Goal: Task Accomplishment & Management: Complete application form

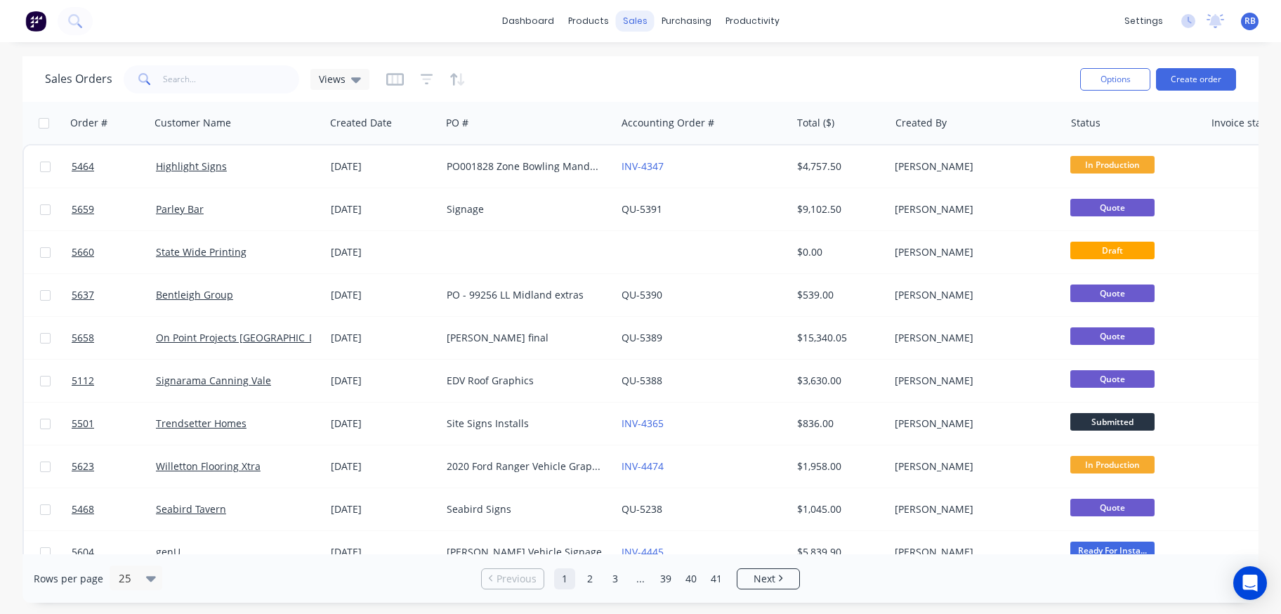
click at [634, 20] on div "sales" at bounding box center [635, 21] width 39 height 21
click at [671, 68] on div "Sales Orders" at bounding box center [688, 67] width 58 height 13
click at [671, 60] on link "Sales Orders" at bounding box center [710, 67] width 186 height 28
click at [190, 74] on input "text" at bounding box center [231, 79] width 137 height 28
type input "vet"
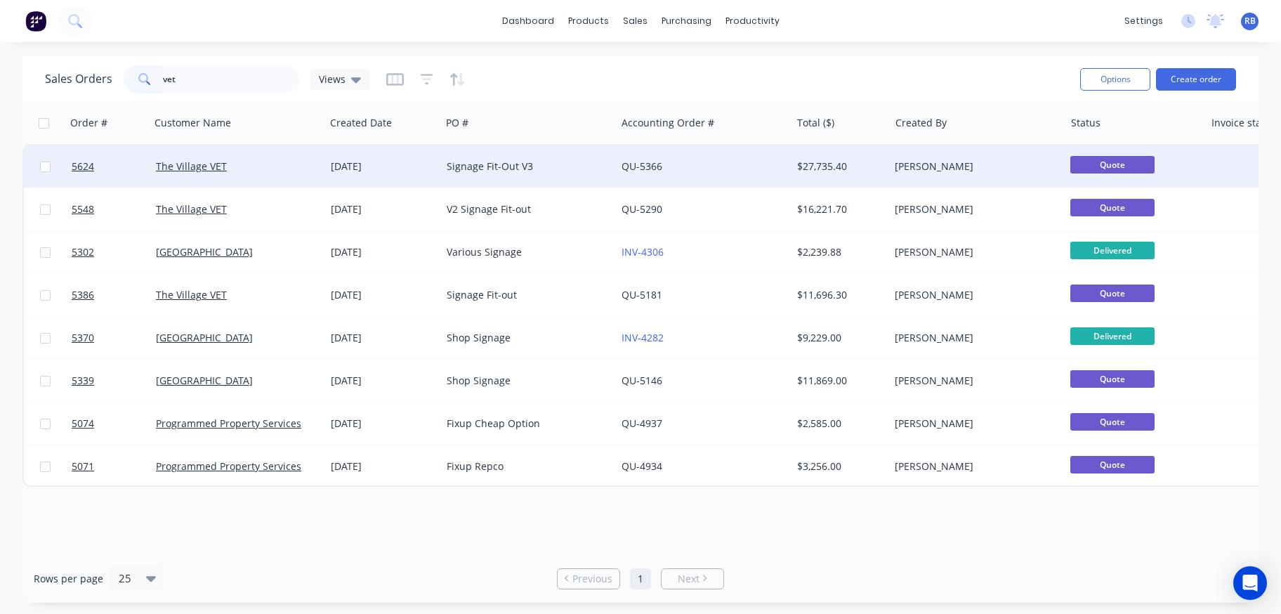
click at [265, 159] on div "The Village VET" at bounding box center [234, 166] width 156 height 14
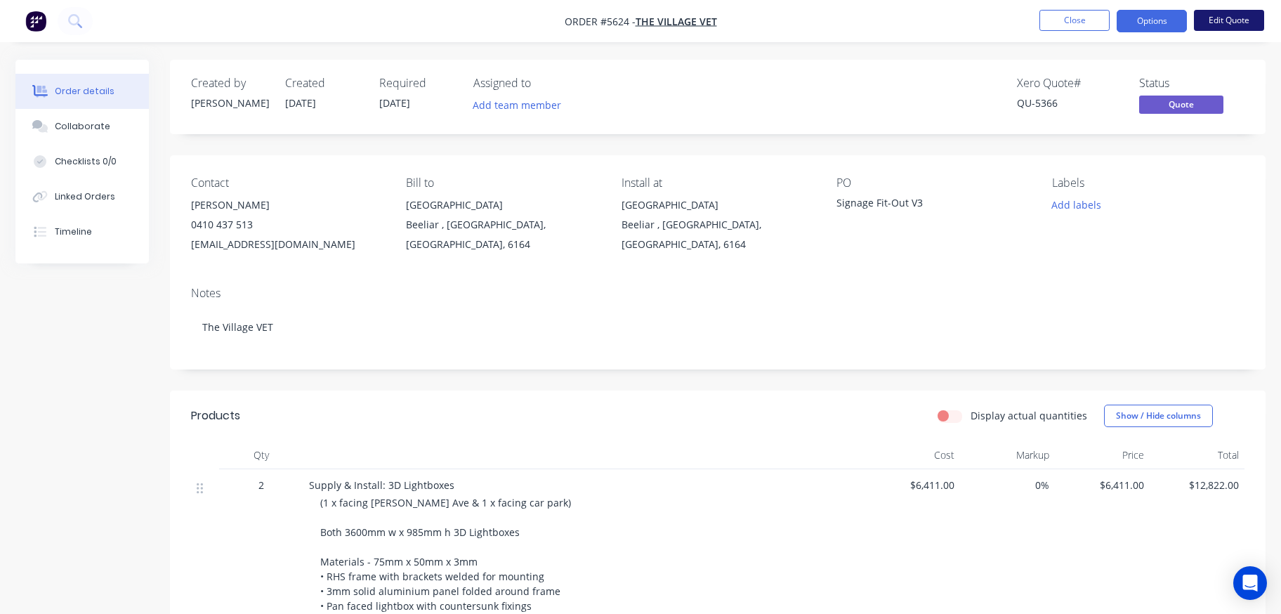
click at [1232, 22] on button "Edit Quote" at bounding box center [1229, 20] width 70 height 21
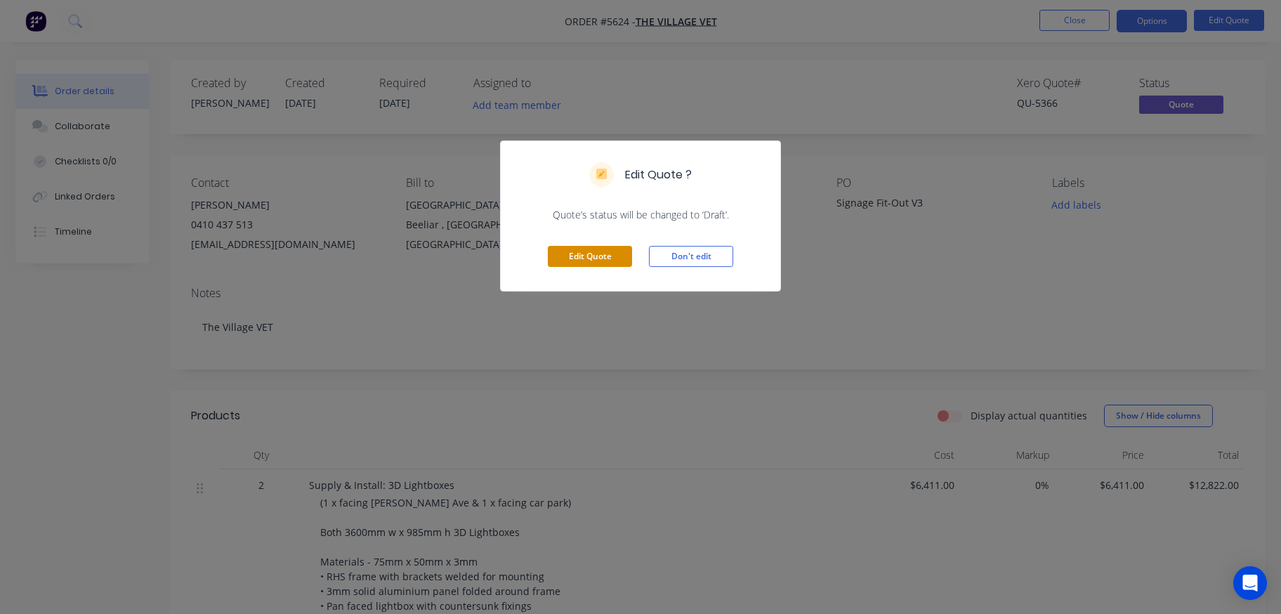
click at [579, 261] on button "Edit Quote" at bounding box center [590, 256] width 84 height 21
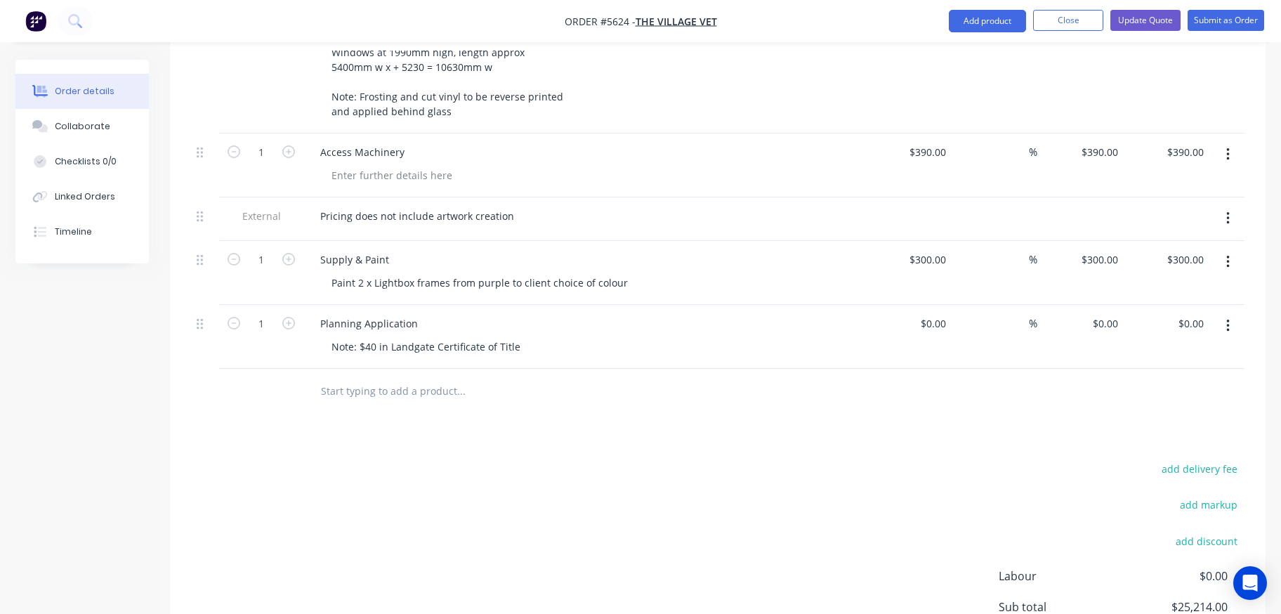
scroll to position [1513, 0]
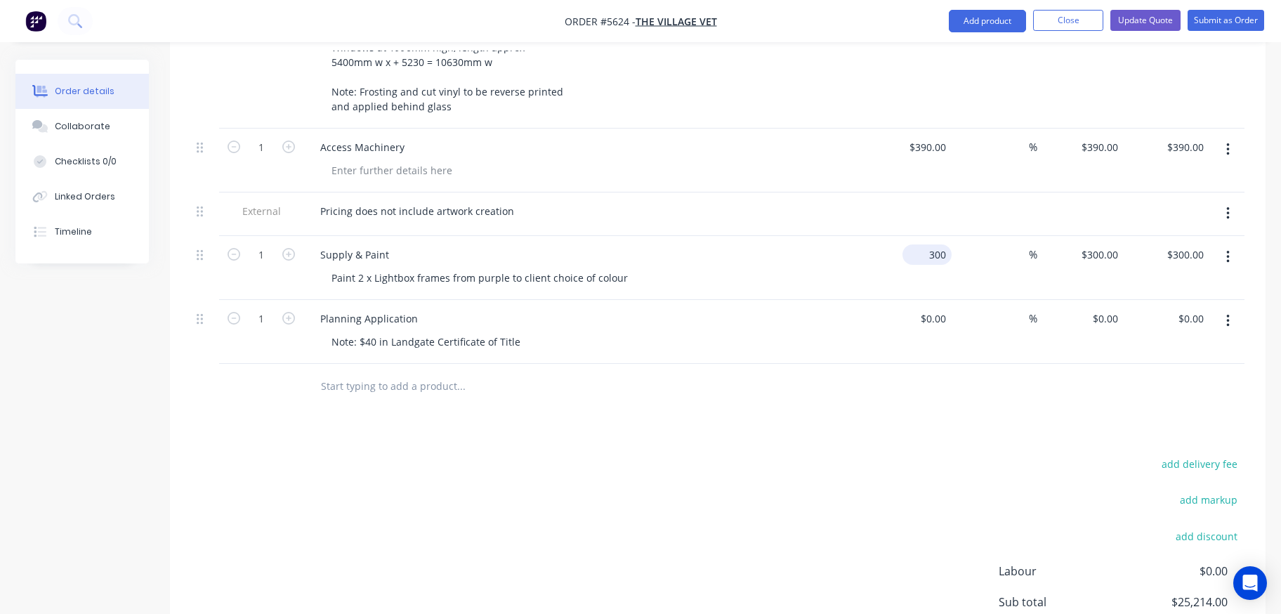
click at [928, 244] on input "300" at bounding box center [930, 254] width 44 height 20
type input "$400.00"
click at [763, 308] on div "Planning Application" at bounding box center [584, 318] width 551 height 20
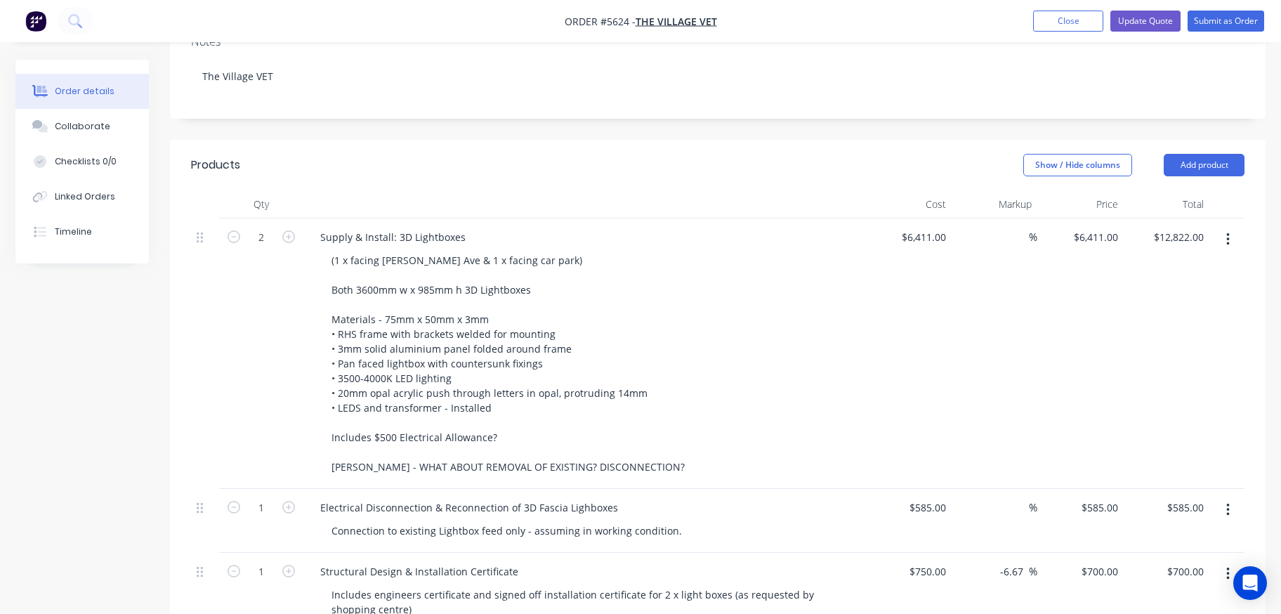
scroll to position [294, 0]
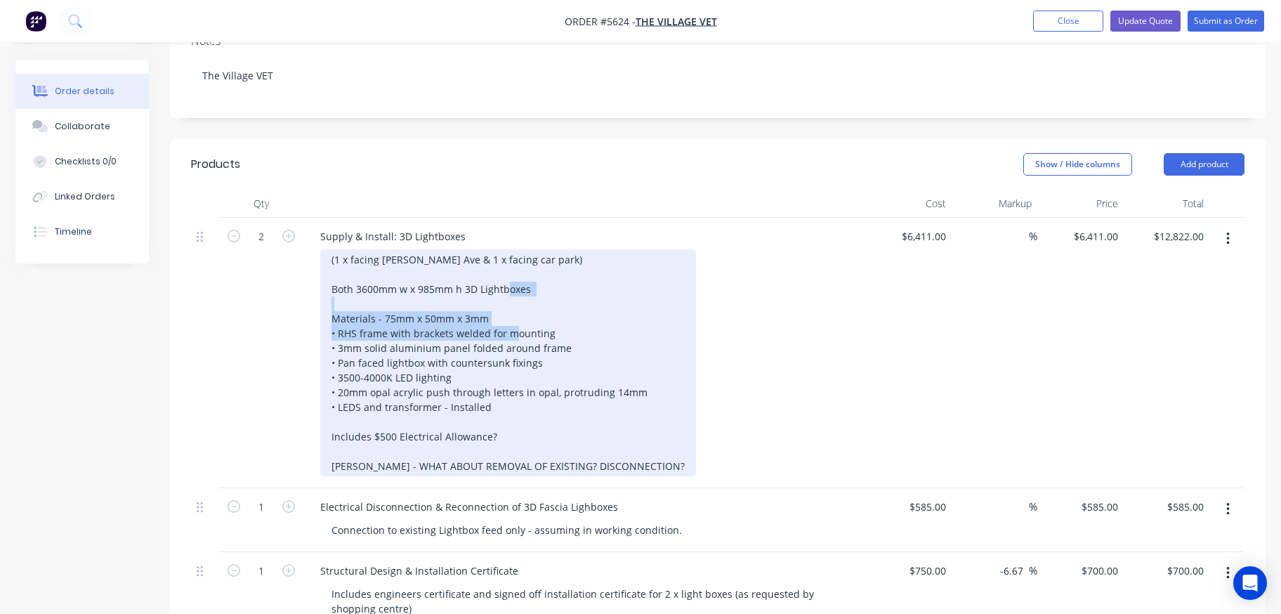
drag, startPoint x: 557, startPoint y: 292, endPoint x: 321, endPoint y: 277, distance: 236.4
click at [321, 277] on div "(1 x facing Durnin Ave & 1 x facing car park) Both 3600mm w x 985mm h 3D Lightb…" at bounding box center [508, 362] width 376 height 227
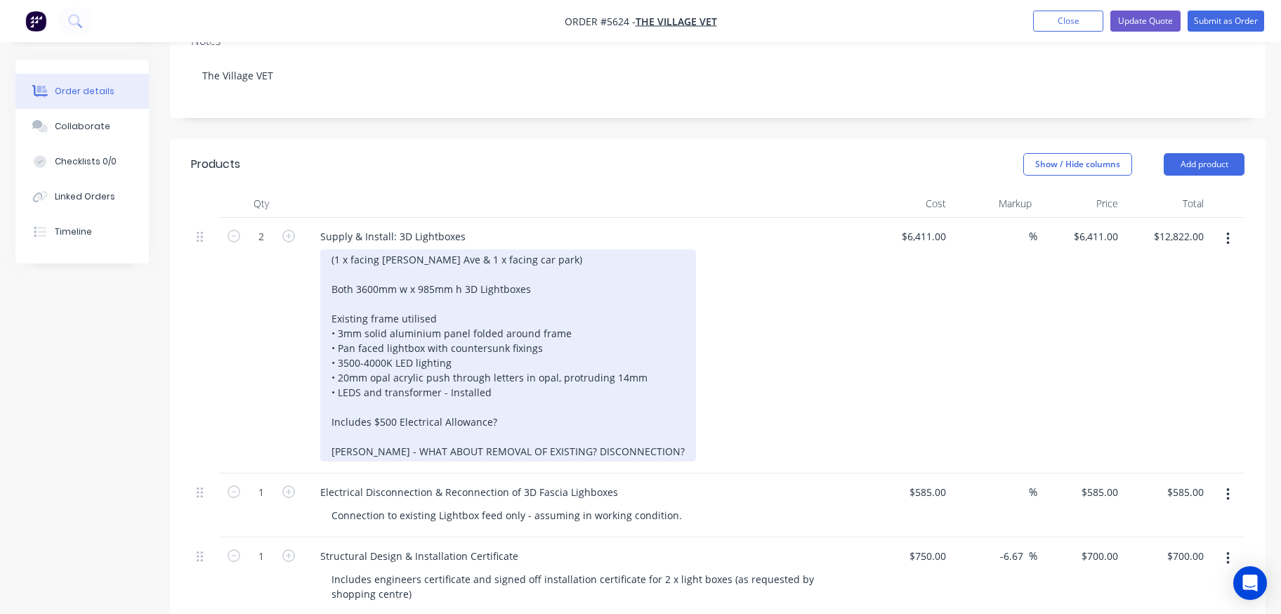
click at [567, 291] on div "(1 x facing Durnin Ave & 1 x facing car park) Both 3600mm w x 985mm h 3D Lightb…" at bounding box center [508, 355] width 376 height 212
drag, startPoint x: 551, startPoint y: 337, endPoint x: 521, endPoint y: 337, distance: 29.5
click at [521, 337] on div "(1 x facing Durnin Ave & 1 x facing car park) Both 3600mm w x 985mm h 3D Lightb…" at bounding box center [518, 355] width 397 height 212
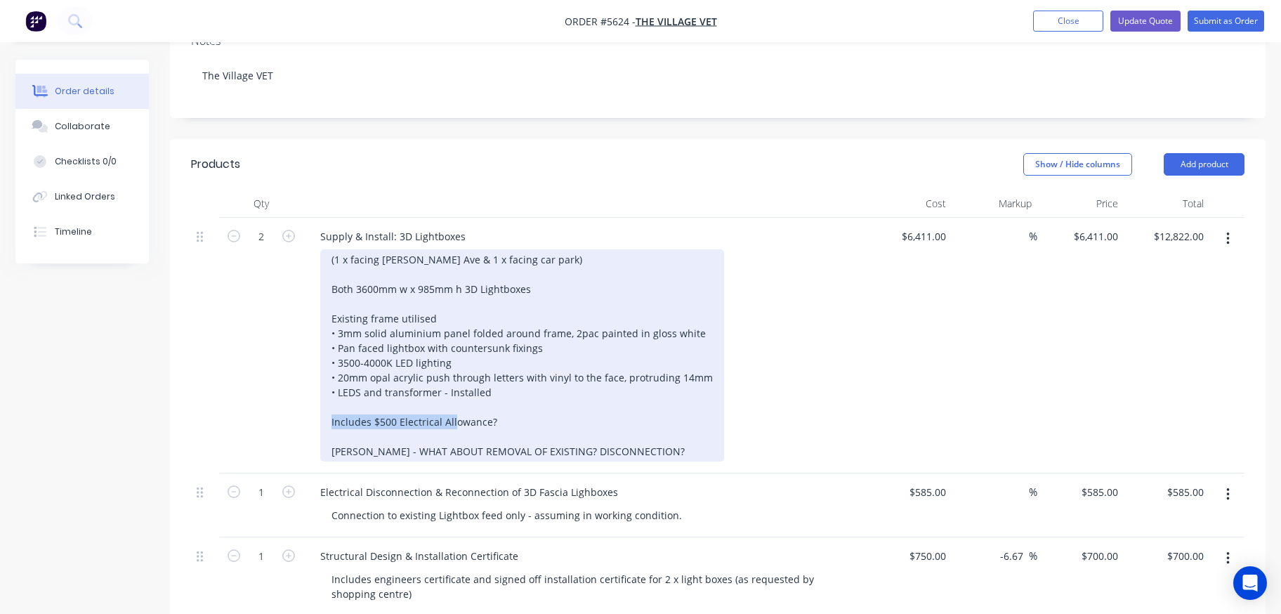
drag, startPoint x: 511, startPoint y: 383, endPoint x: 362, endPoint y: 383, distance: 148.9
click at [362, 383] on div "(1 x facing Durnin Ave & 1 x facing car park) Both 3600mm w x 985mm h 3D Lightb…" at bounding box center [522, 355] width 404 height 212
drag, startPoint x: 603, startPoint y: 412, endPoint x: 262, endPoint y: 373, distance: 343.5
click at [262, 373] on div "2 Supply & Install: 3D Lightboxes (1 x facing Durnin Ave & 1 x facing car park)…" at bounding box center [717, 346] width 1053 height 256
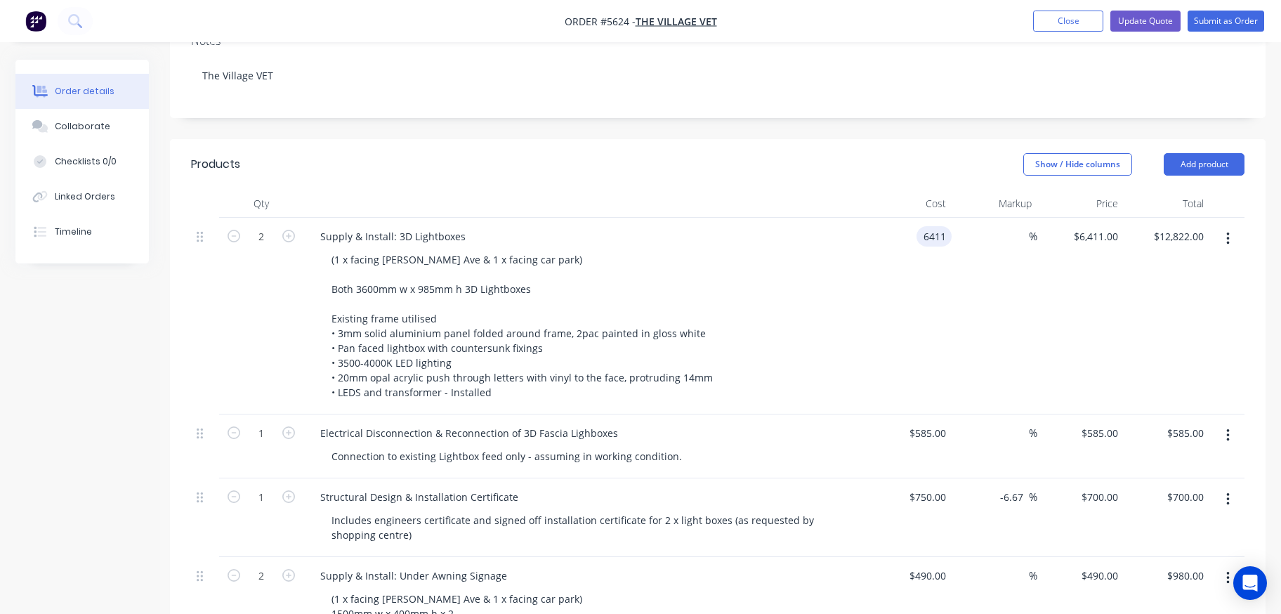
click at [920, 226] on div "6411 6411" at bounding box center [933, 236] width 35 height 20
type input "$5,711.00"
type input "$11,422.00"
click at [834, 249] on div "(1 x facing Durnin Ave & 1 x facing car park) Both 3600mm w x 985mm h 3D Lightb…" at bounding box center [589, 325] width 539 height 153
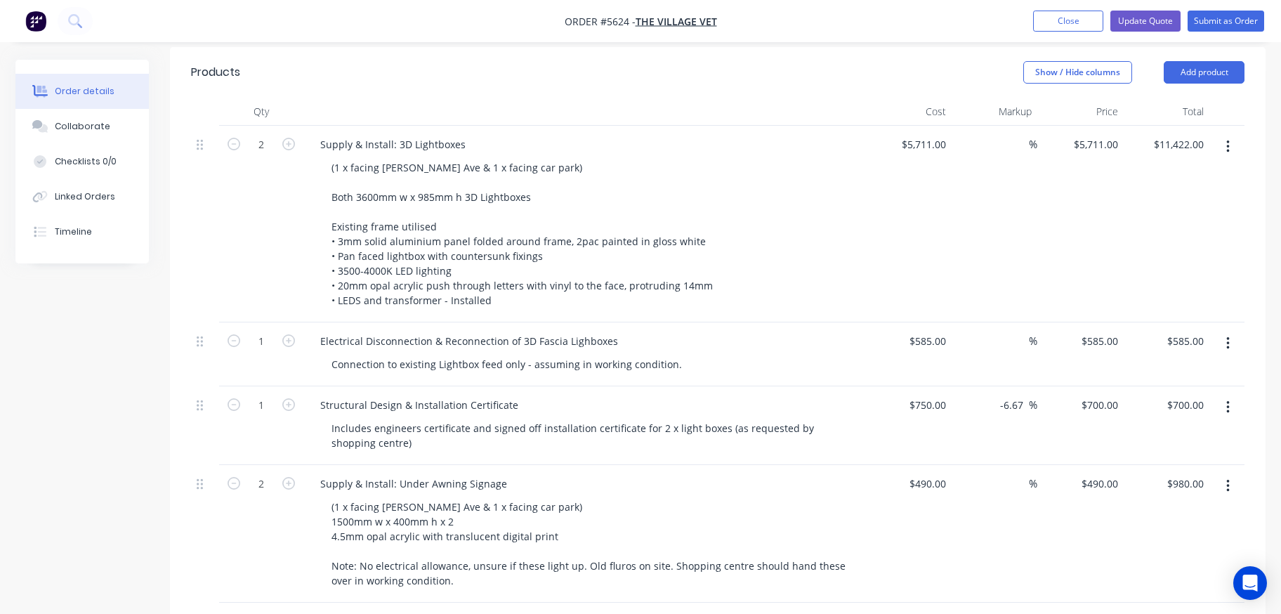
scroll to position [388, 0]
click at [1226, 397] on icon "button" at bounding box center [1228, 404] width 4 height 15
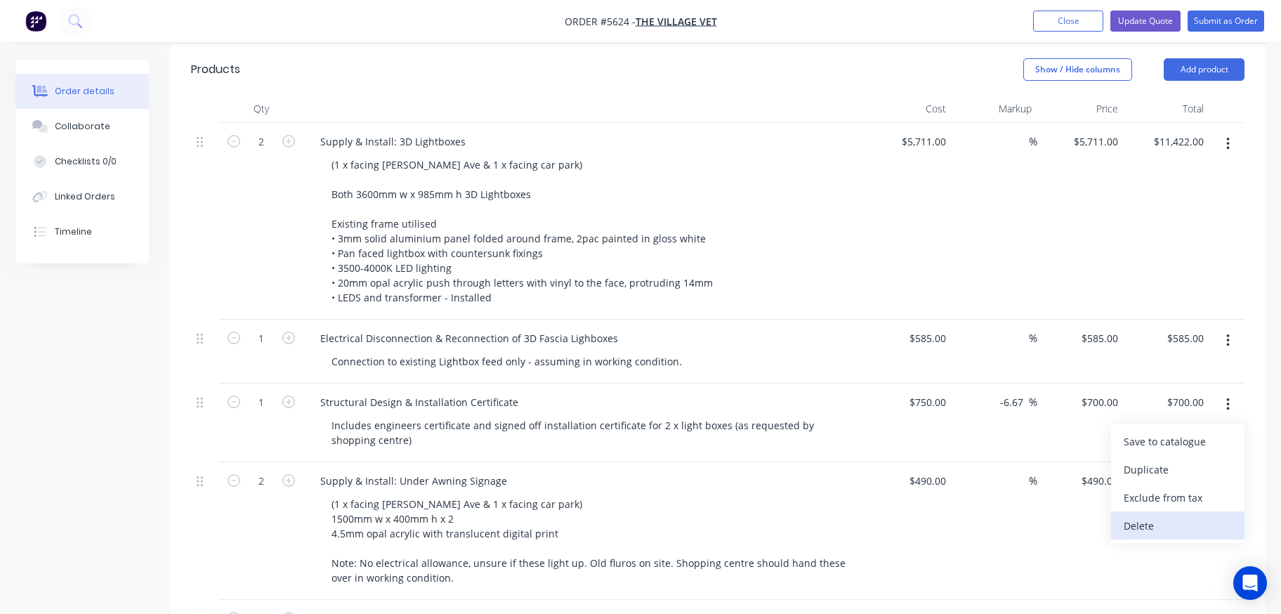
click at [1156, 515] on div "Delete" at bounding box center [1177, 525] width 108 height 20
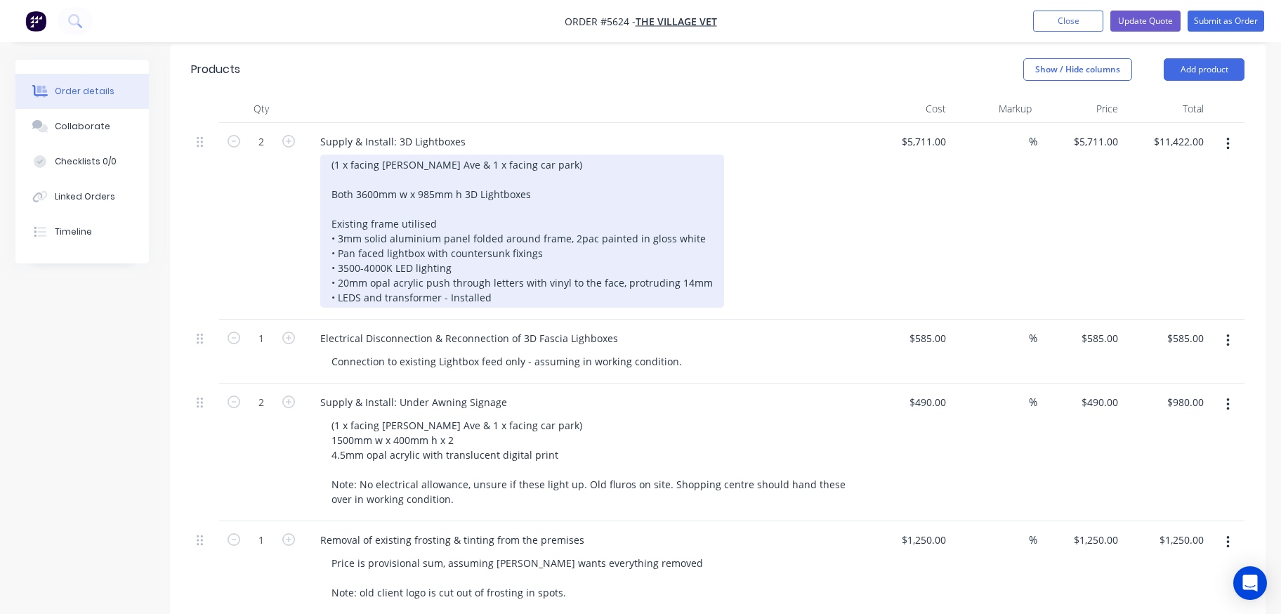
click at [510, 258] on div "(1 x facing Durnin Ave & 1 x facing car park) Both 3600mm w x 985mm h 3D Lightb…" at bounding box center [522, 230] width 404 height 153
click at [701, 244] on div "(1 x facing Durnin Ave & 1 x facing car park) Both 3600mm w x 985mm h 3D Lightb…" at bounding box center [522, 230] width 404 height 153
click at [492, 258] on div "(1 x facing Durnin Ave & 1 x facing car park) Both 3600mm w x 985mm h 3D Lightb…" at bounding box center [522, 230] width 404 height 153
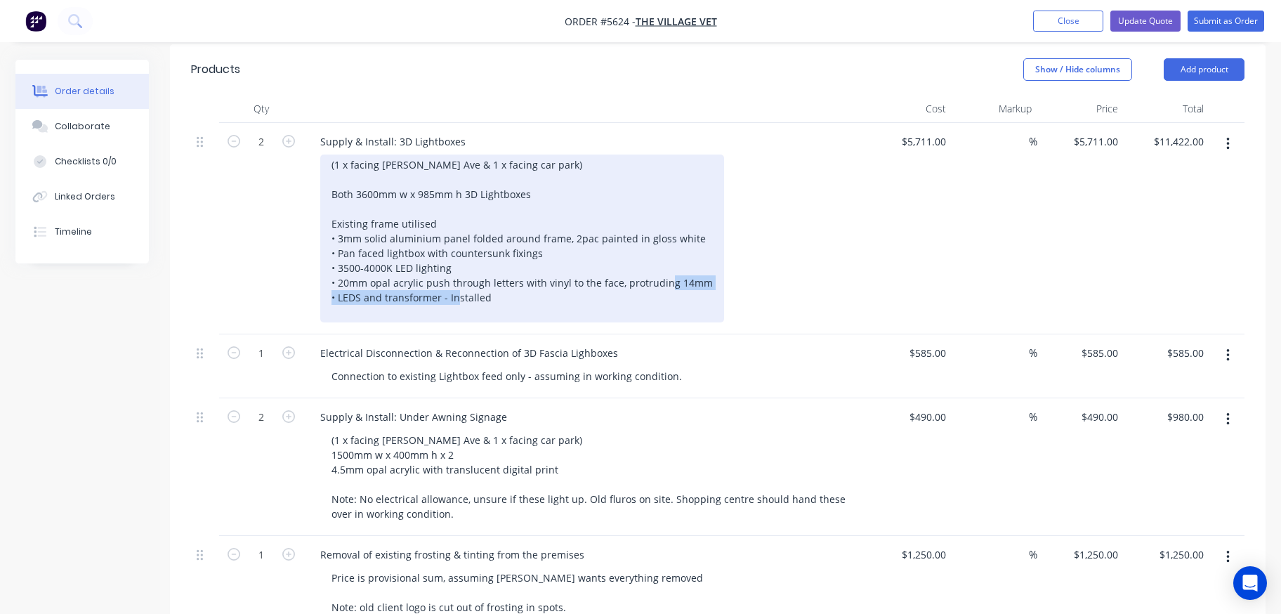
drag, startPoint x: 425, startPoint y: 260, endPoint x: 290, endPoint y: 253, distance: 135.0
click at [290, 253] on div "2 Supply & Install: 3D Lightboxes (1 x facing Durnin Ave & 1 x facing car park)…" at bounding box center [717, 228] width 1053 height 211
copy div "• LEDS and transformer - Installed"
click at [350, 279] on div "(1 x facing Durnin Ave & 1 x facing car park) Both 3600mm w x 985mm h 3D Lightb…" at bounding box center [522, 238] width 404 height 168
drag, startPoint x: 506, startPoint y: 275, endPoint x: 342, endPoint y: 274, distance: 164.3
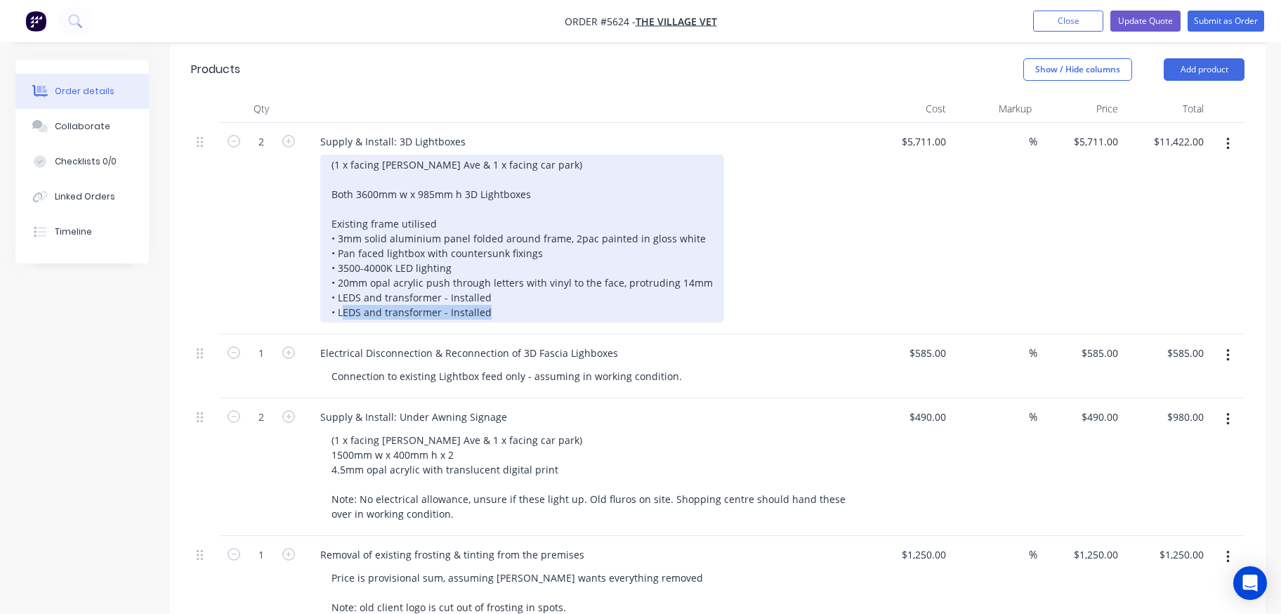
click at [342, 274] on div "(1 x facing Durnin Ave & 1 x facing car park) Both 3600mm w x 985mm h 3D Lightb…" at bounding box center [522, 238] width 404 height 168
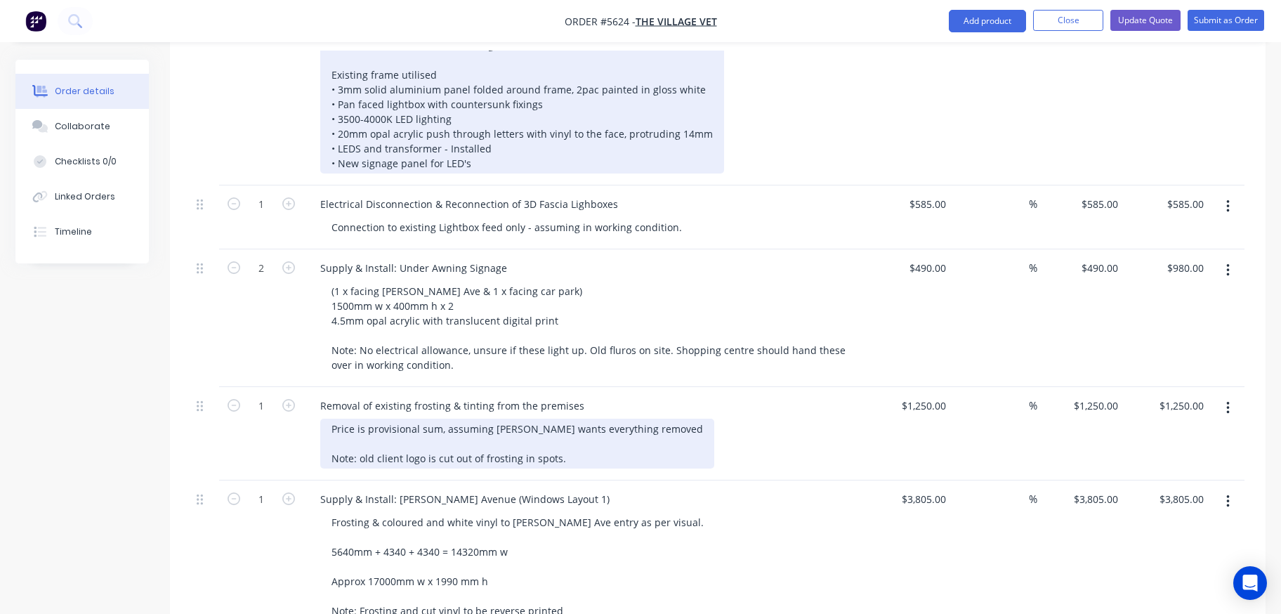
scroll to position [541, 0]
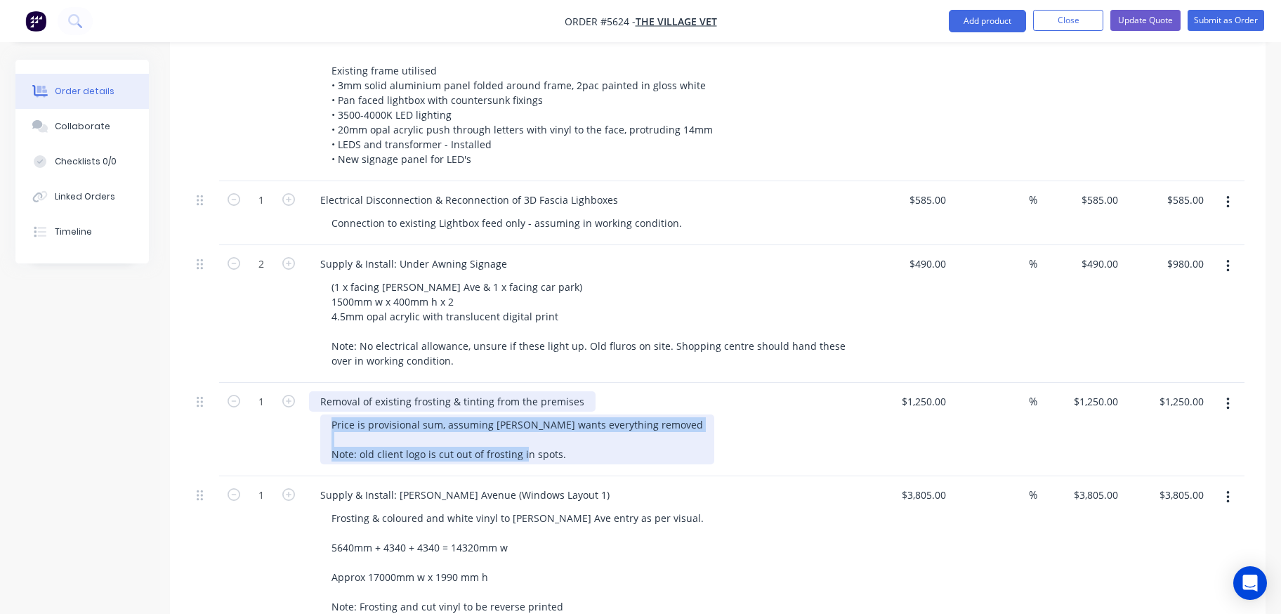
drag, startPoint x: 584, startPoint y: 419, endPoint x: 312, endPoint y: 371, distance: 276.7
click at [312, 383] on div "Removal of existing frosting & tinting from the premises Price is provisional s…" at bounding box center [584, 429] width 562 height 93
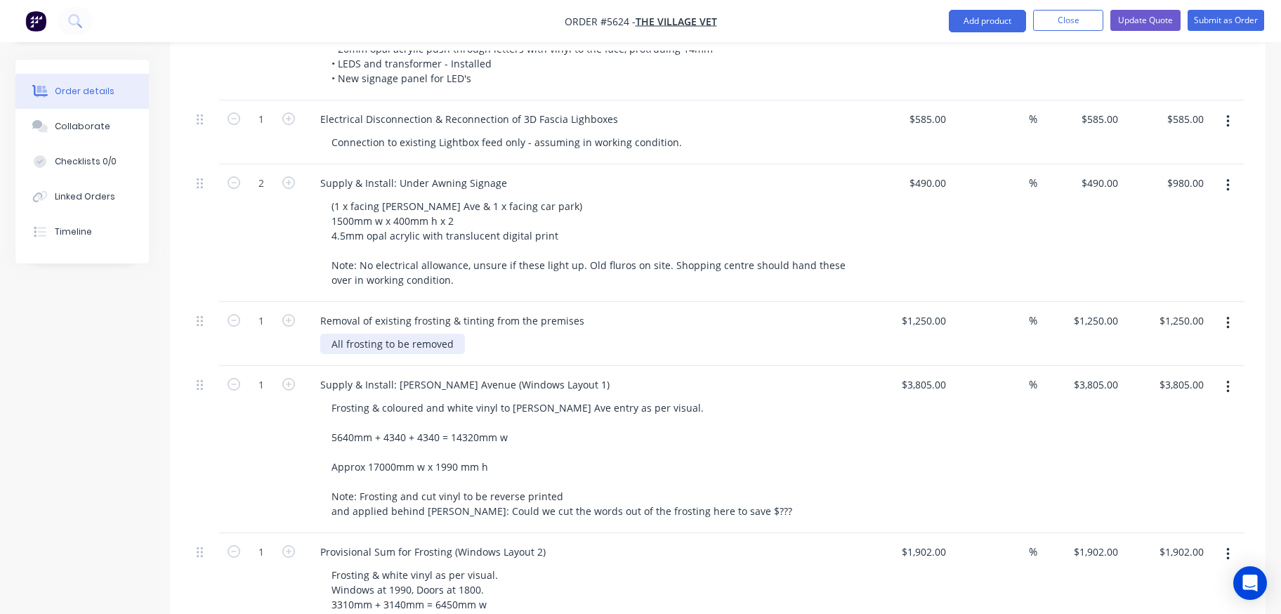
scroll to position [628, 0]
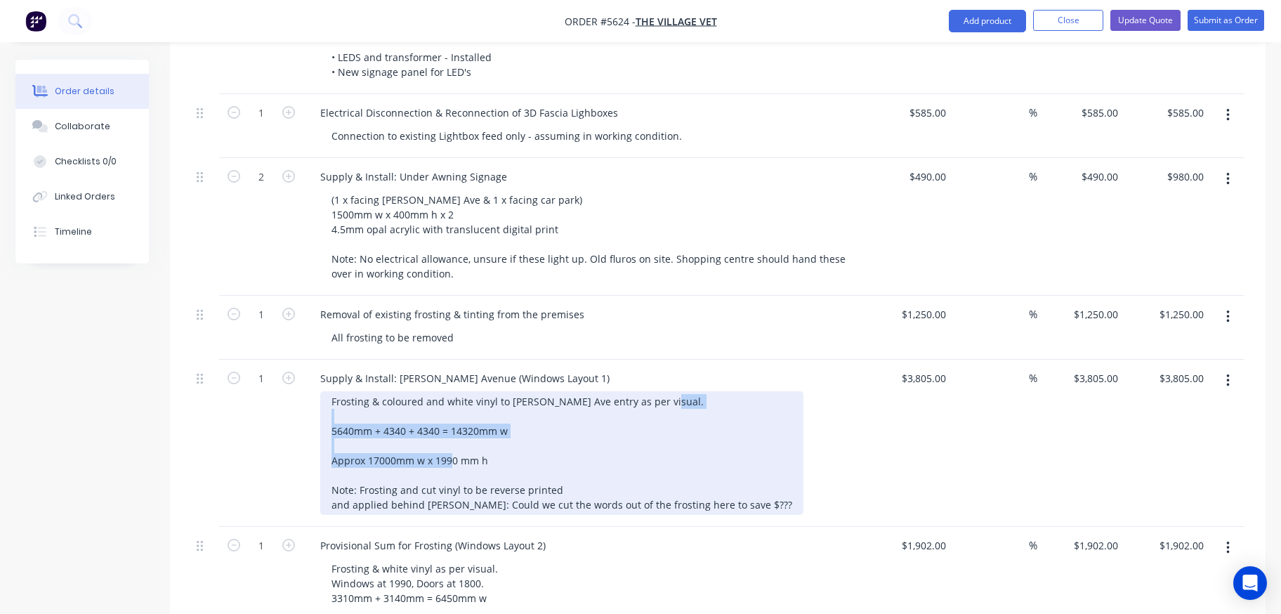
drag, startPoint x: 521, startPoint y: 428, endPoint x: 315, endPoint y: 386, distance: 210.6
click at [315, 386] on div "Supply & Install: Durnin Avenue (Windows Layout 1) Frosting & coloured and whit…" at bounding box center [584, 443] width 562 height 167
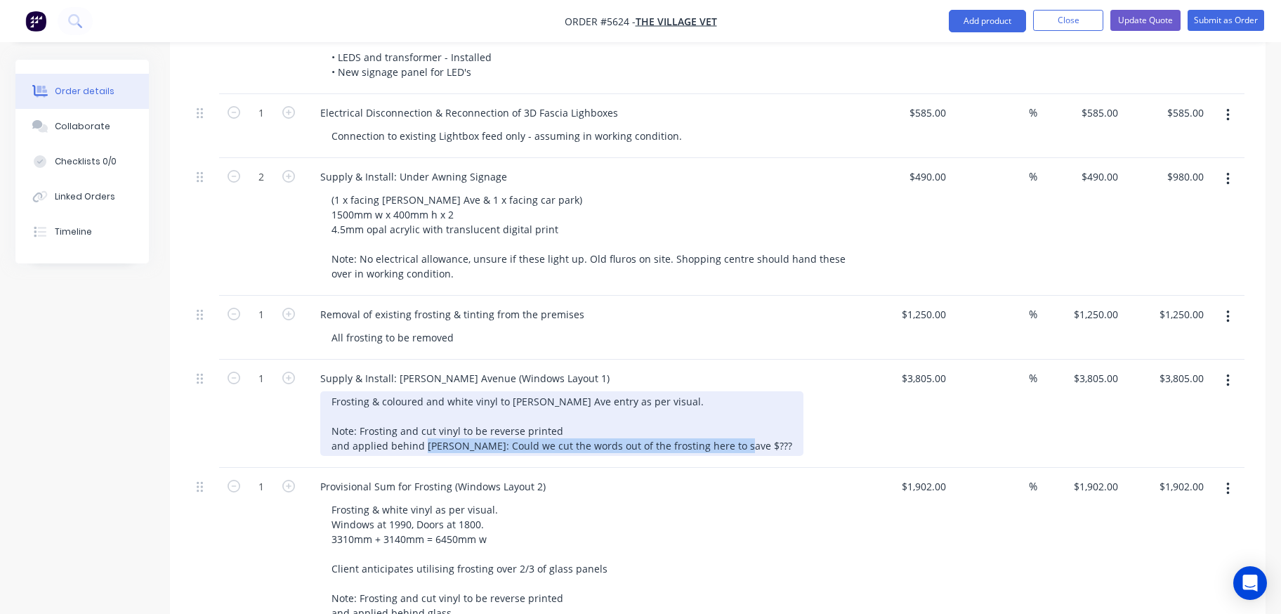
drag, startPoint x: 645, startPoint y: 434, endPoint x: 301, endPoint y: 427, distance: 344.1
click at [301, 427] on div "1 Supply & Install: Durnin Avenue (Windows Layout 1) Frosting & coloured and wh…" at bounding box center [717, 414] width 1053 height 108
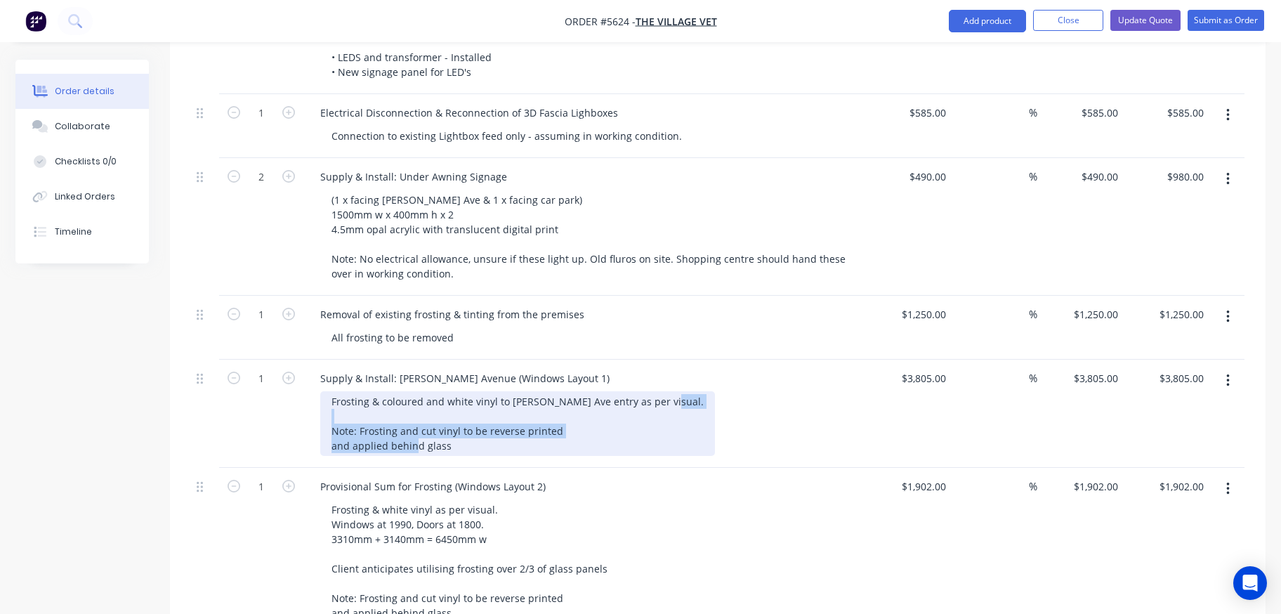
drag, startPoint x: 449, startPoint y: 409, endPoint x: 324, endPoint y: 393, distance: 126.8
click at [324, 393] on div "Frosting & coloured and white vinyl to Durnin Ave entry as per visual. Note: Fr…" at bounding box center [517, 423] width 395 height 65
copy div "Note: Frosting and cut vinyl to be reverse printed and applied behind glass"
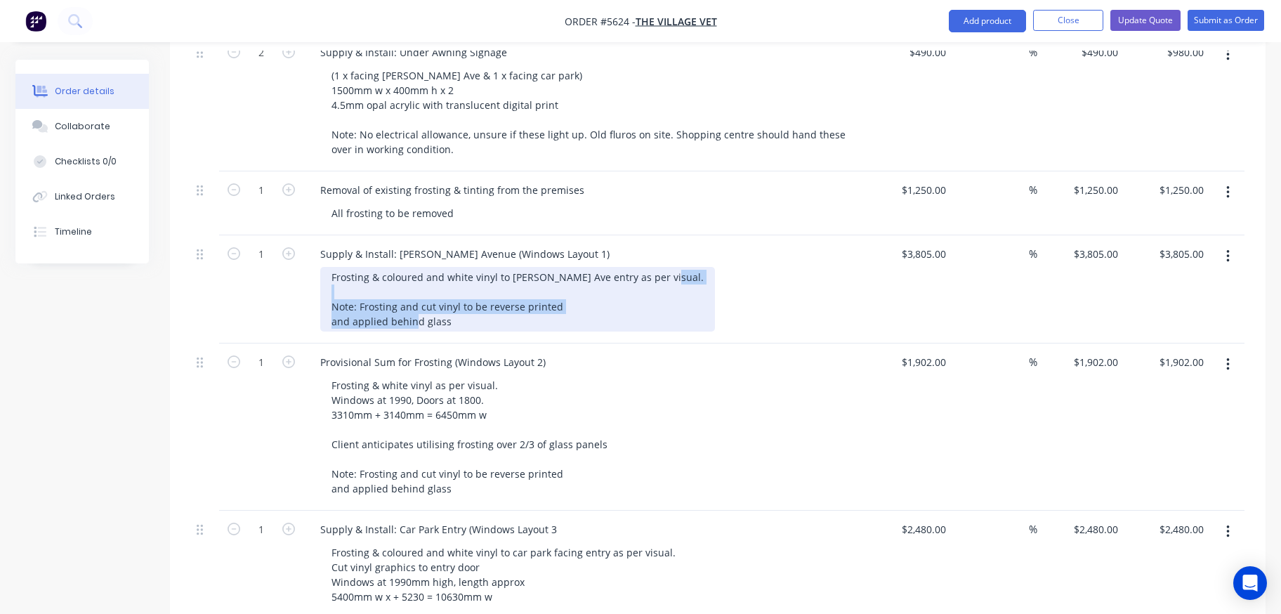
scroll to position [763, 0]
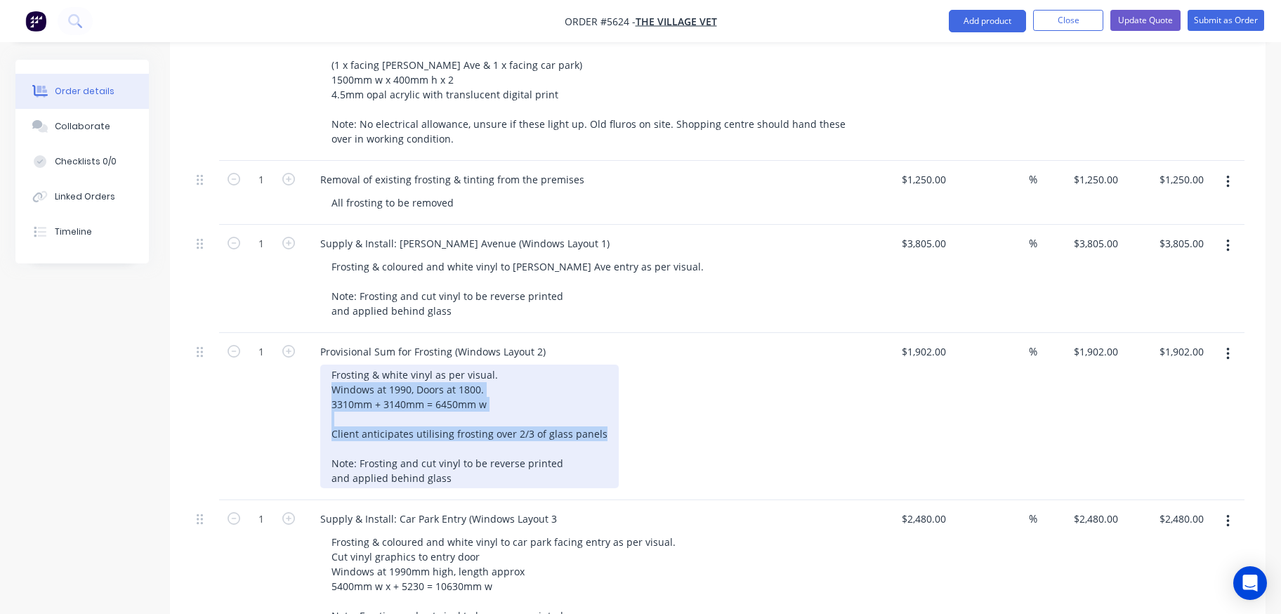
drag, startPoint x: 595, startPoint y: 394, endPoint x: 301, endPoint y: 348, distance: 297.7
click at [301, 348] on div "1 Provisional Sum for Frosting (Windows Layout 2) Frosting & white vinyl as per…" at bounding box center [717, 416] width 1053 height 167
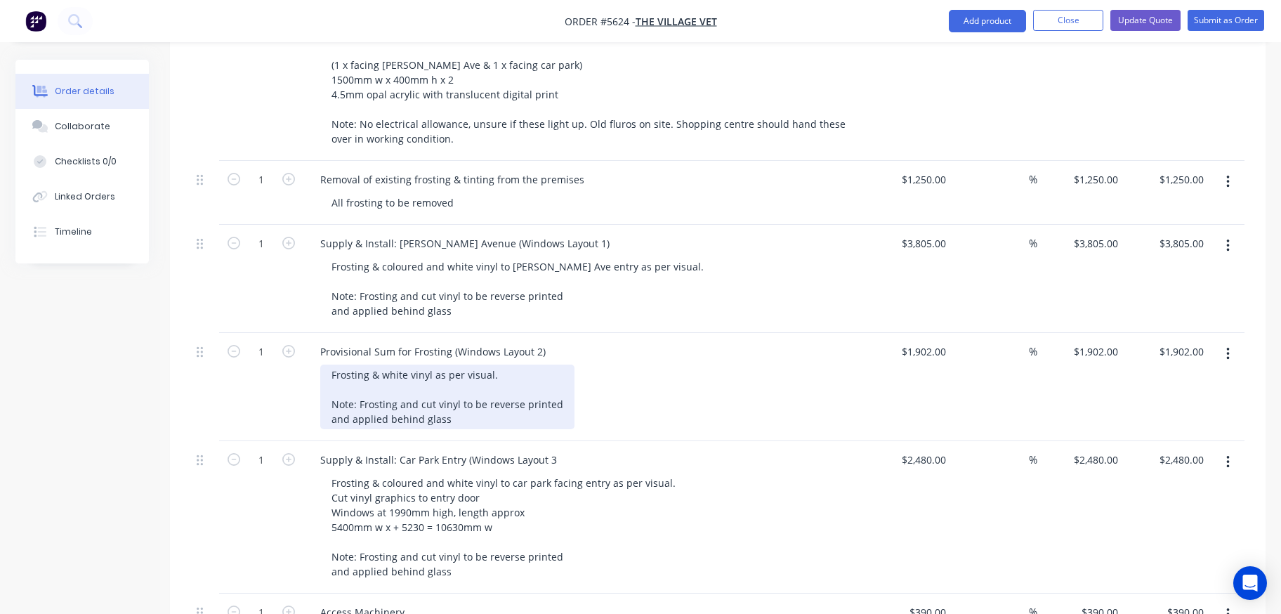
scroll to position [810, 0]
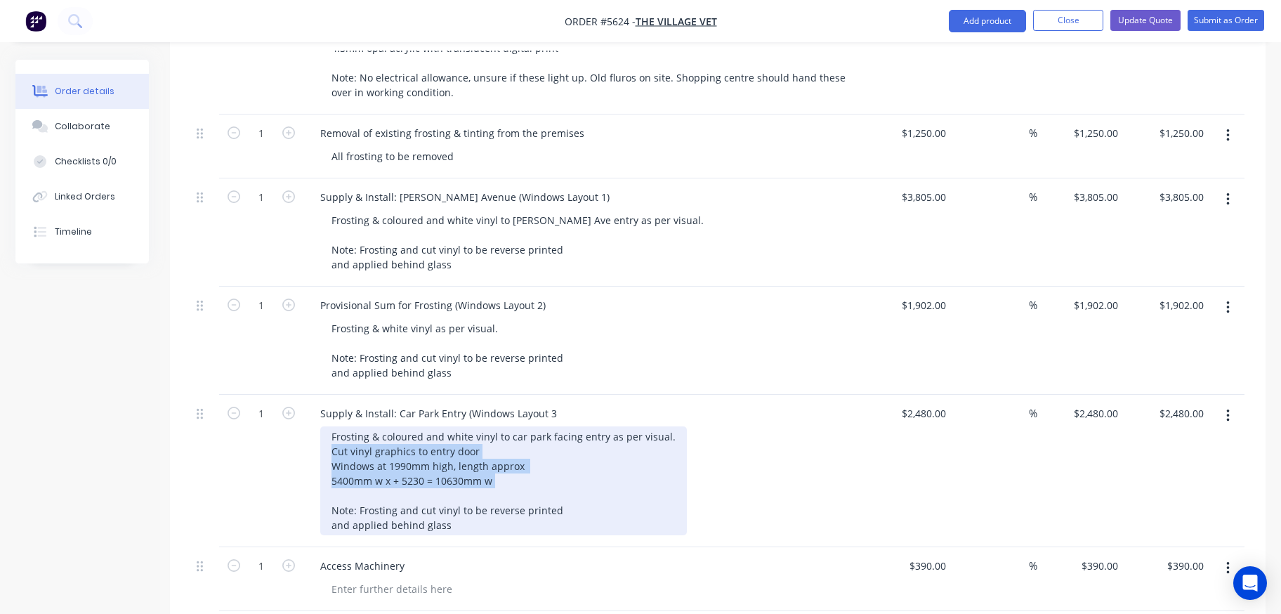
drag, startPoint x: 515, startPoint y: 442, endPoint x: 321, endPoint y: 411, distance: 196.9
click at [321, 426] on div "Frosting & coloured and white vinyl to car park facing entry as per visual. Cut…" at bounding box center [503, 480] width 367 height 109
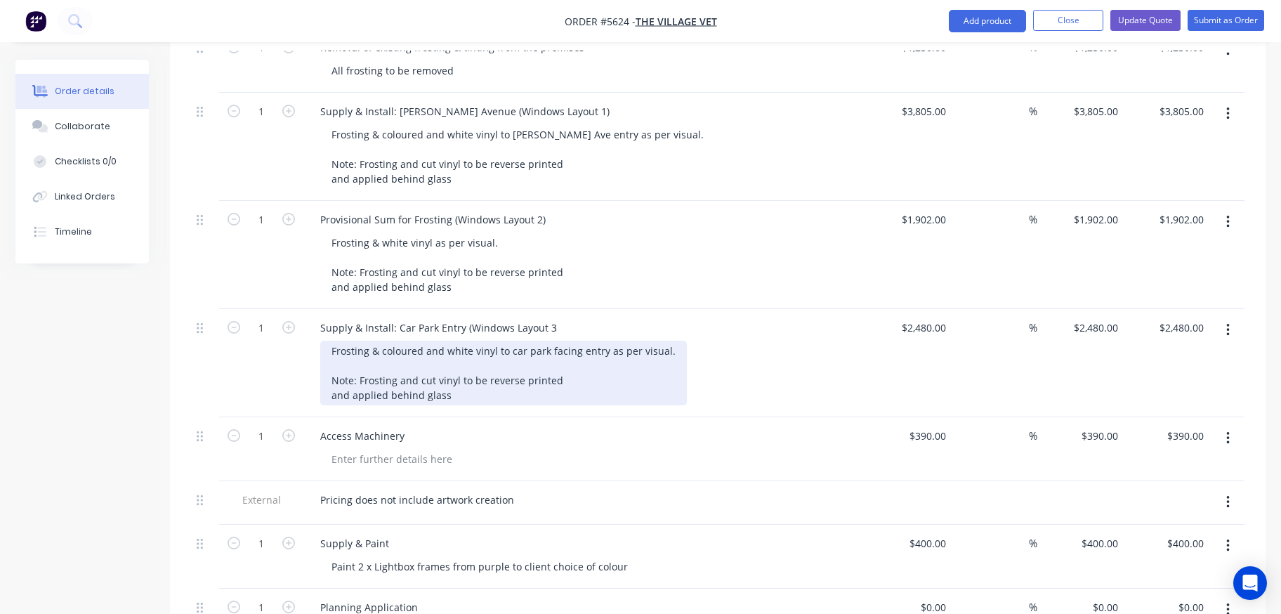
scroll to position [896, 0]
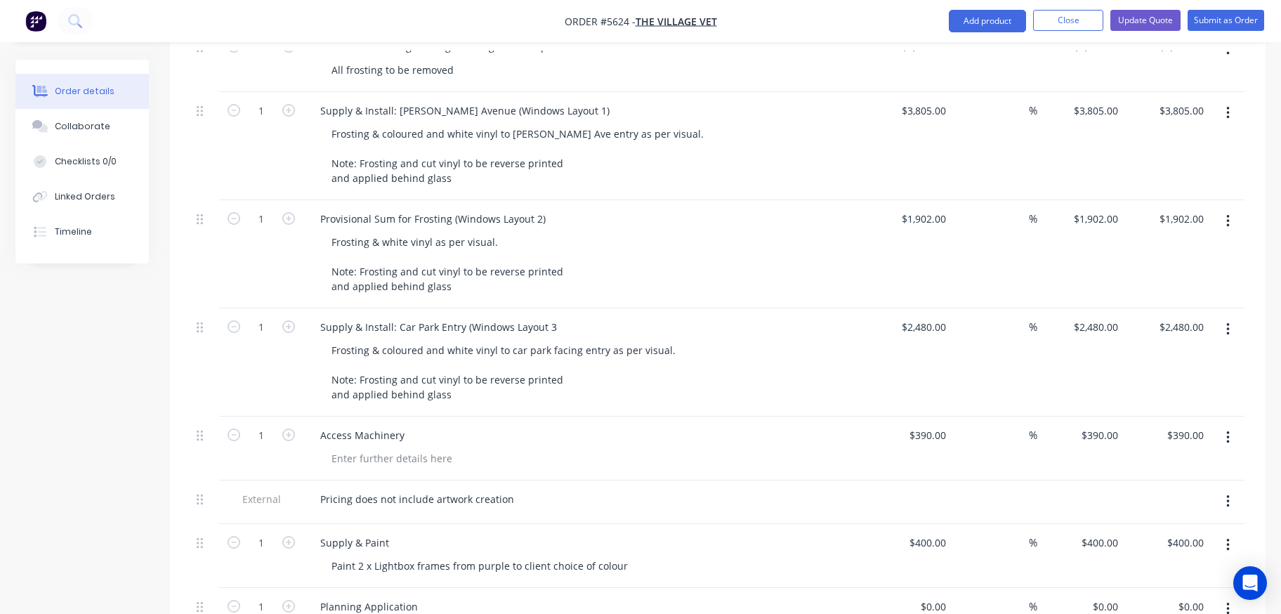
click at [1228, 494] on icon "button" at bounding box center [1228, 501] width 4 height 15
click at [1140, 556] on div "Delete" at bounding box center [1177, 566] width 108 height 20
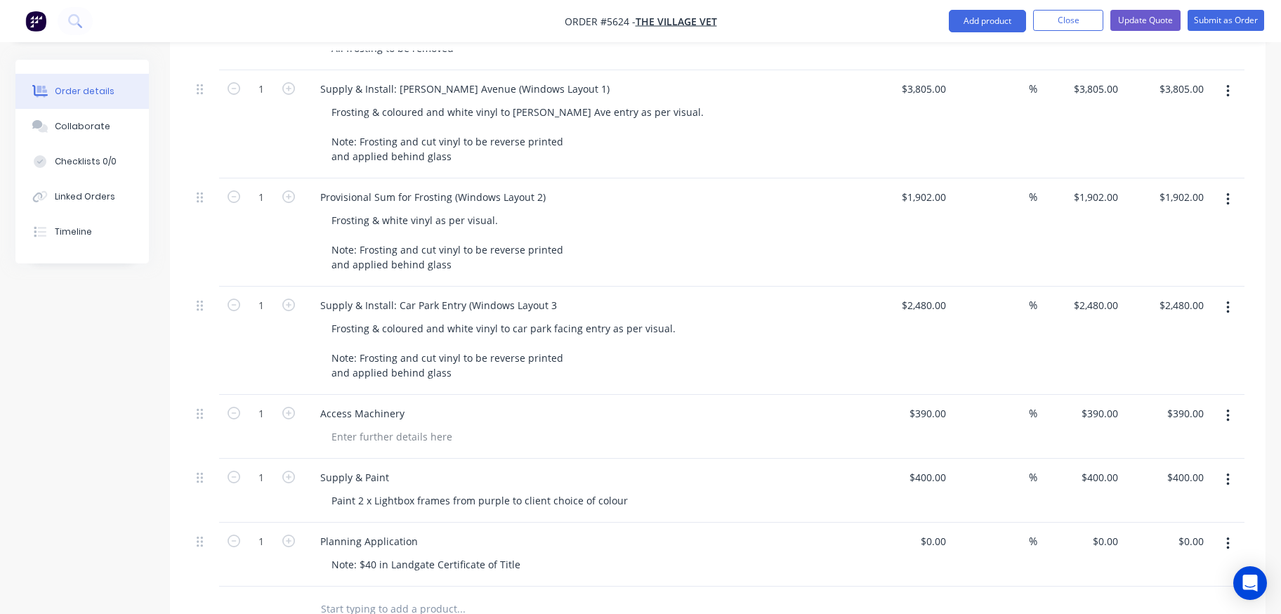
scroll to position [921, 0]
click at [941, 464] on input "400" at bounding box center [930, 474] width 44 height 20
type input "$395.00"
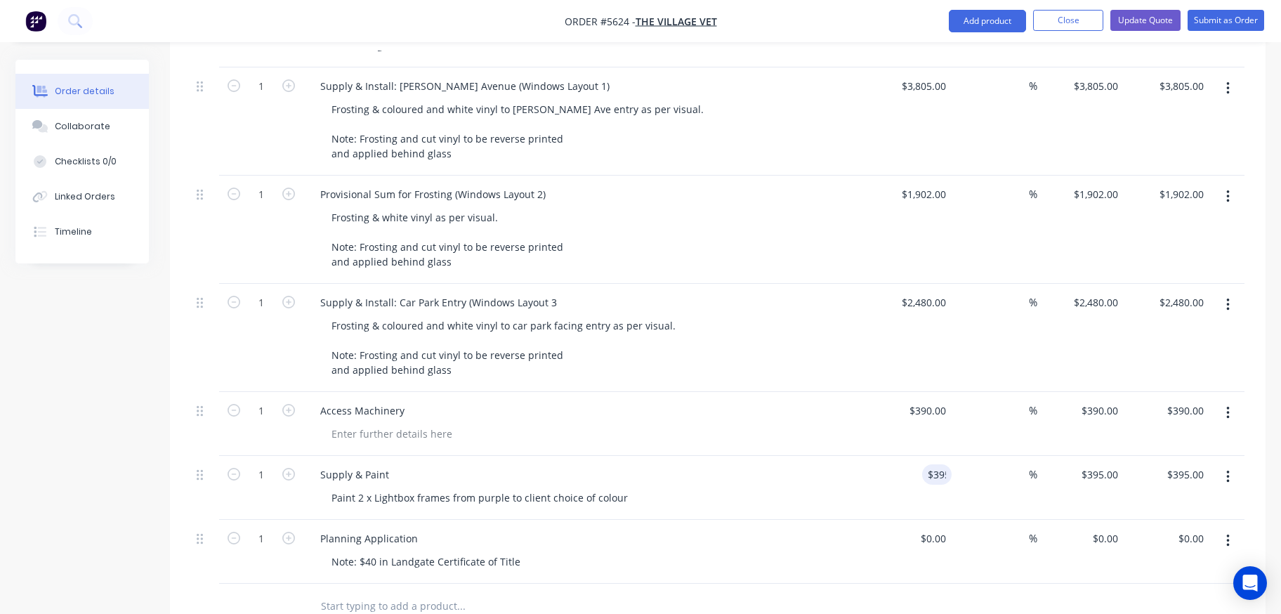
click at [803, 487] on div "Paint 2 x Lightbox frames from purple to client choice of colour" at bounding box center [589, 497] width 539 height 20
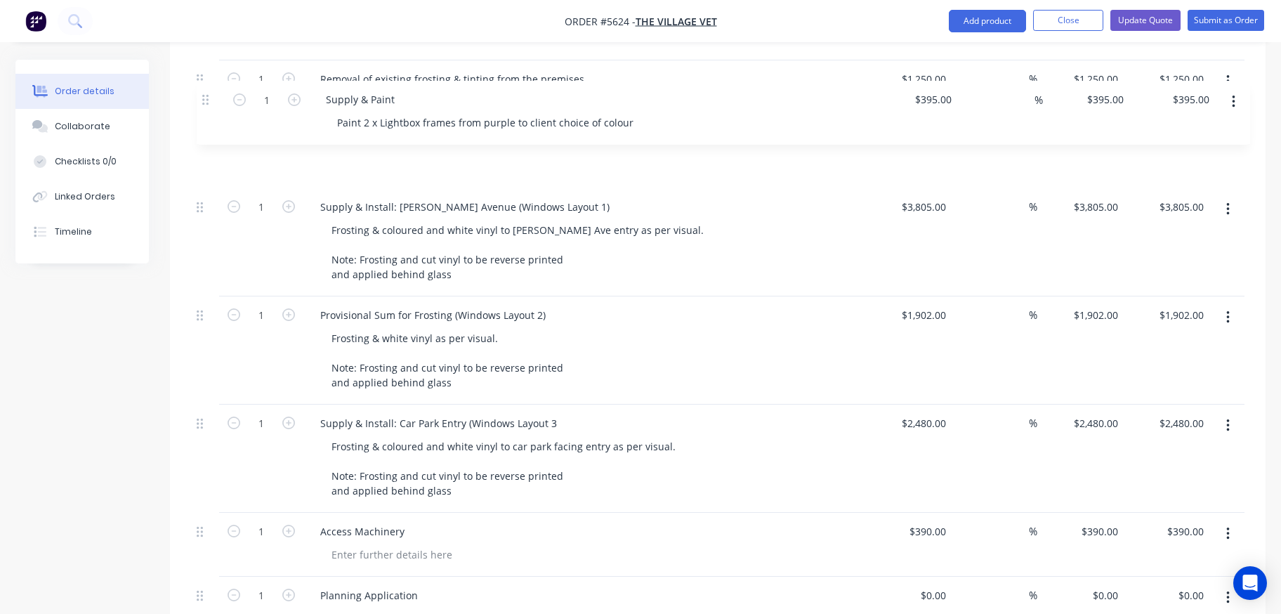
drag, startPoint x: 202, startPoint y: 439, endPoint x: 206, endPoint y: 75, distance: 363.8
click at [206, 75] on div "2 Supply & Install: 3D Lightboxes (1 x facing Durnin Ave & 1 x facing car park)…" at bounding box center [717, 144] width 1053 height 993
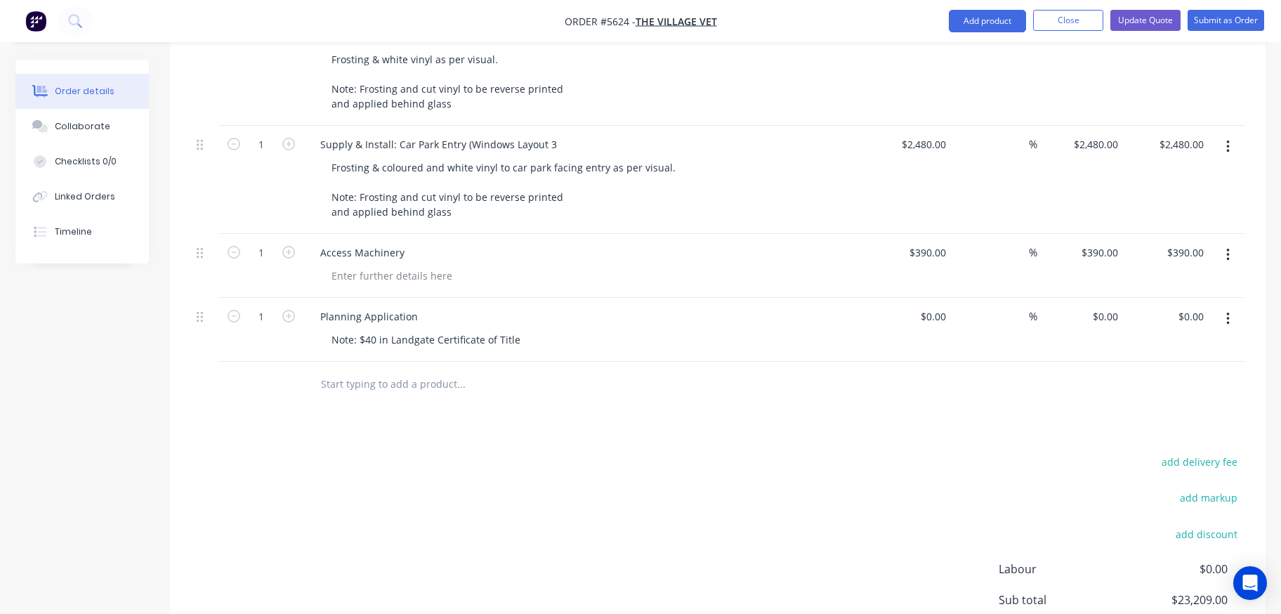
scroll to position [1138, 0]
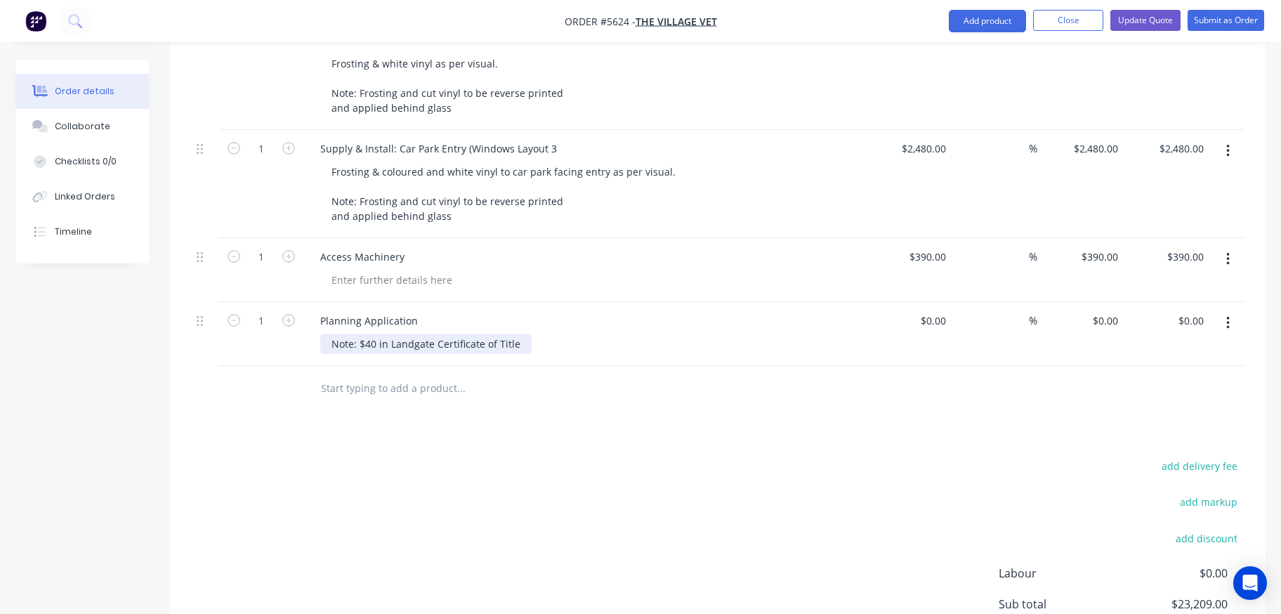
click at [435, 334] on div "Note: $40 in Landgate Certificate of Title" at bounding box center [425, 344] width 211 height 20
drag, startPoint x: 359, startPoint y: 303, endPoint x: 310, endPoint y: 303, distance: 48.5
click at [310, 303] on div "Planning Application Note: $40 in Landgate Certificate of Title" at bounding box center [584, 334] width 562 height 64
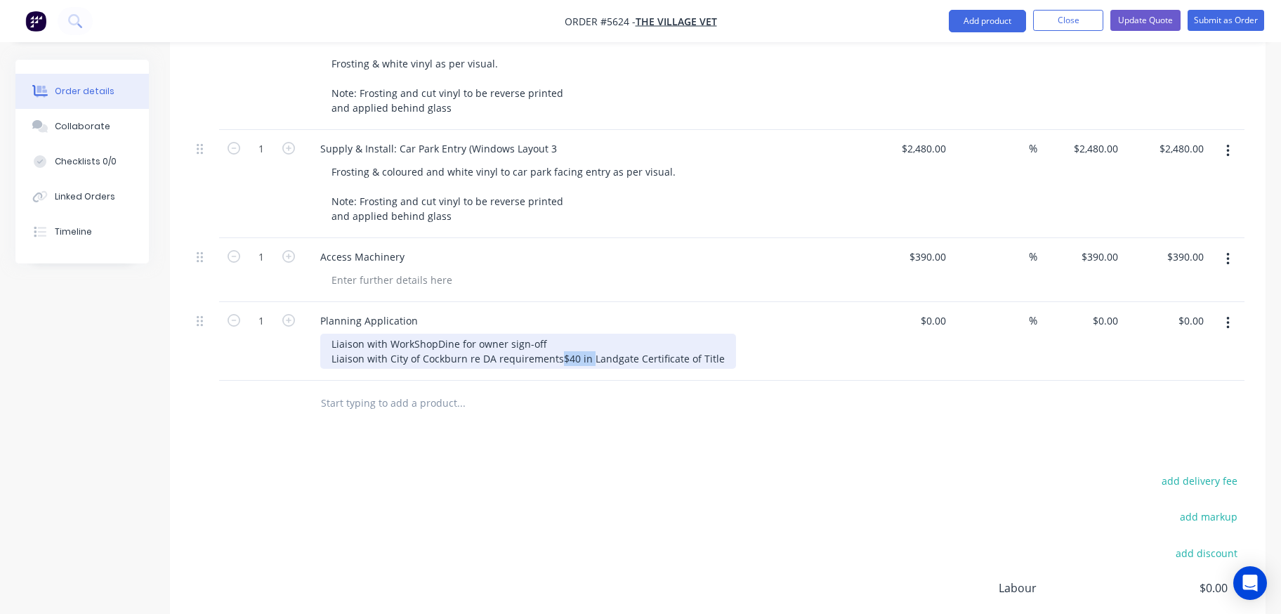
drag, startPoint x: 364, startPoint y: 332, endPoint x: 309, endPoint y: 332, distance: 55.5
click at [309, 332] on div "Planning Application Liaison with WorkShopDine for owner sign-off Liaison with …" at bounding box center [584, 341] width 562 height 79
click at [523, 336] on div "Liaison with WorkShopDine for owner sign-off Liaison with City of Cockburn re D…" at bounding box center [541, 351] width 442 height 35
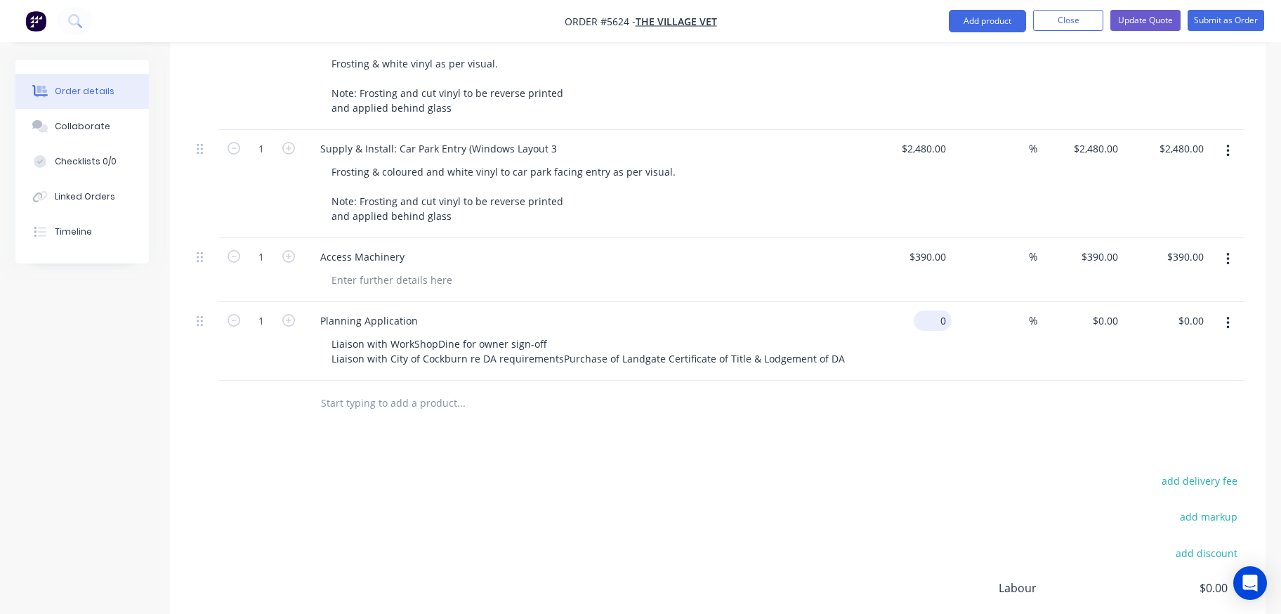
click at [939, 310] on input "0" at bounding box center [935, 320] width 32 height 20
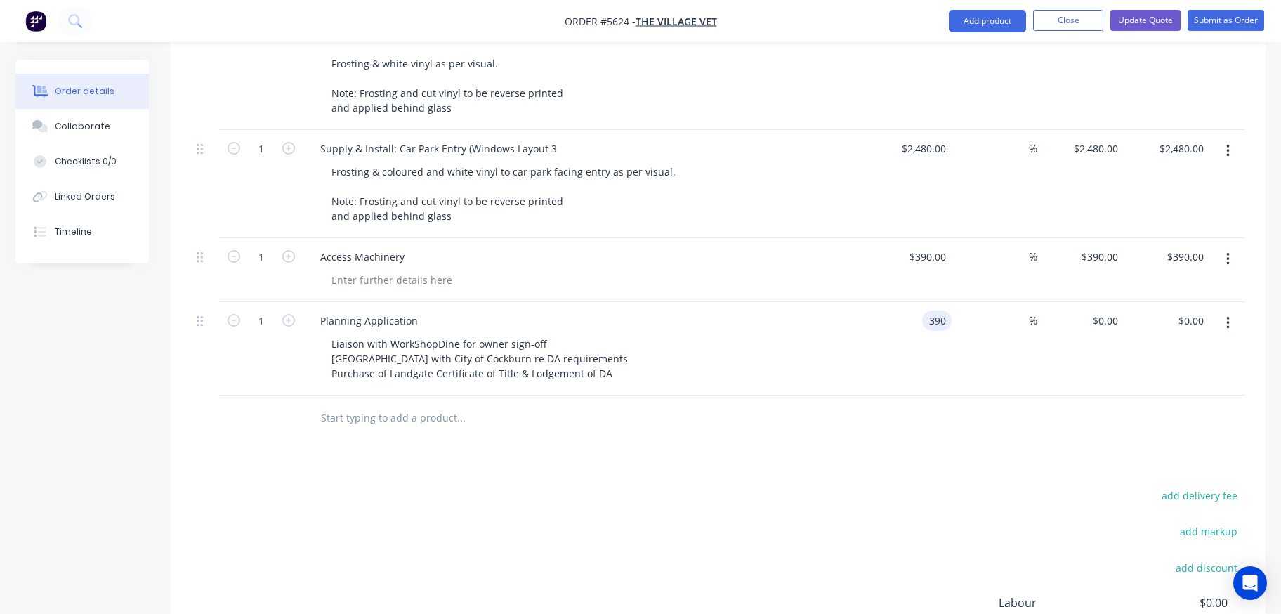
type input "$390.00"
click at [878, 309] on div "$390.00 390" at bounding box center [908, 348] width 86 height 93
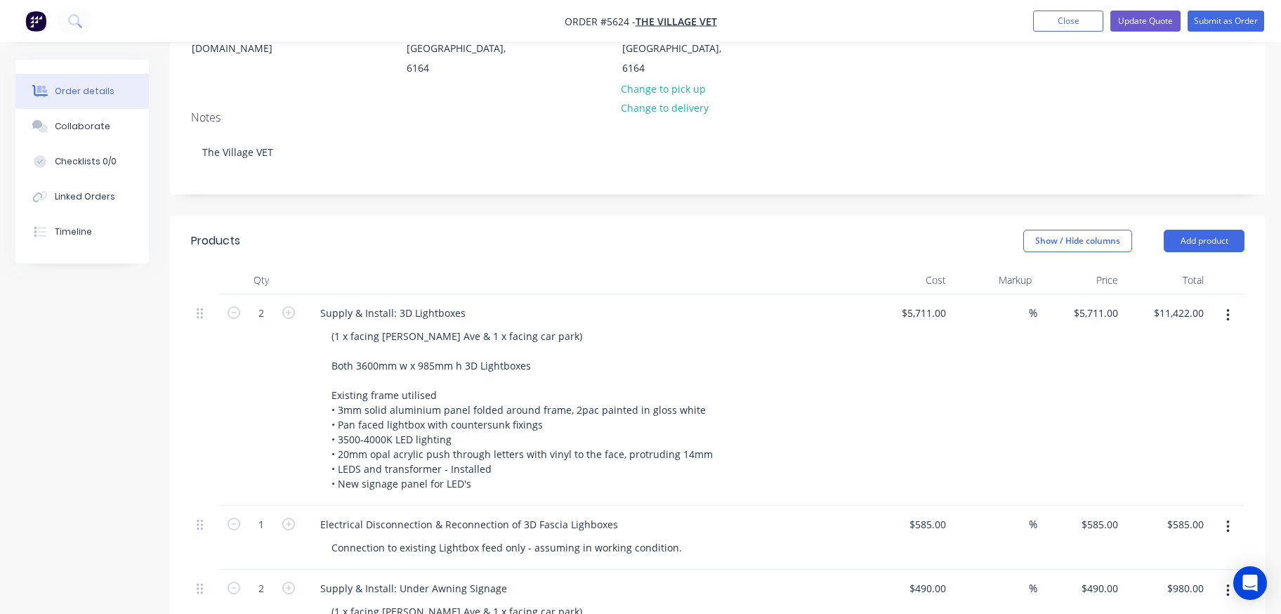
scroll to position [218, 0]
click at [1131, 26] on button "Update Quote" at bounding box center [1145, 21] width 70 height 21
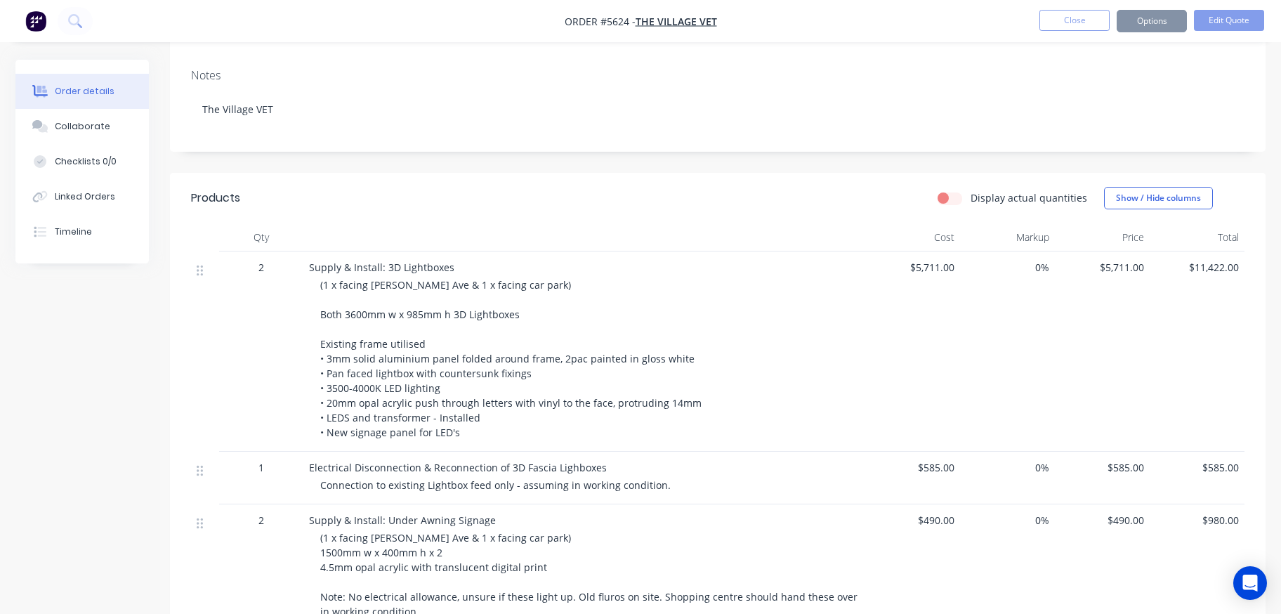
scroll to position [0, 0]
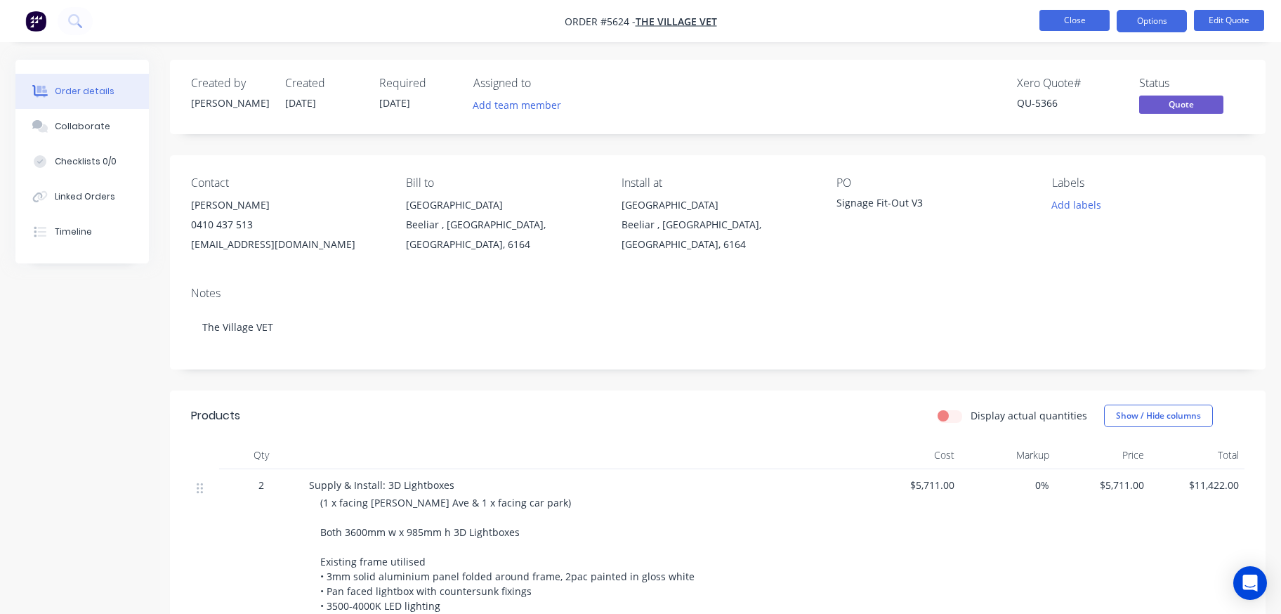
click at [1055, 21] on button "Close" at bounding box center [1074, 20] width 70 height 21
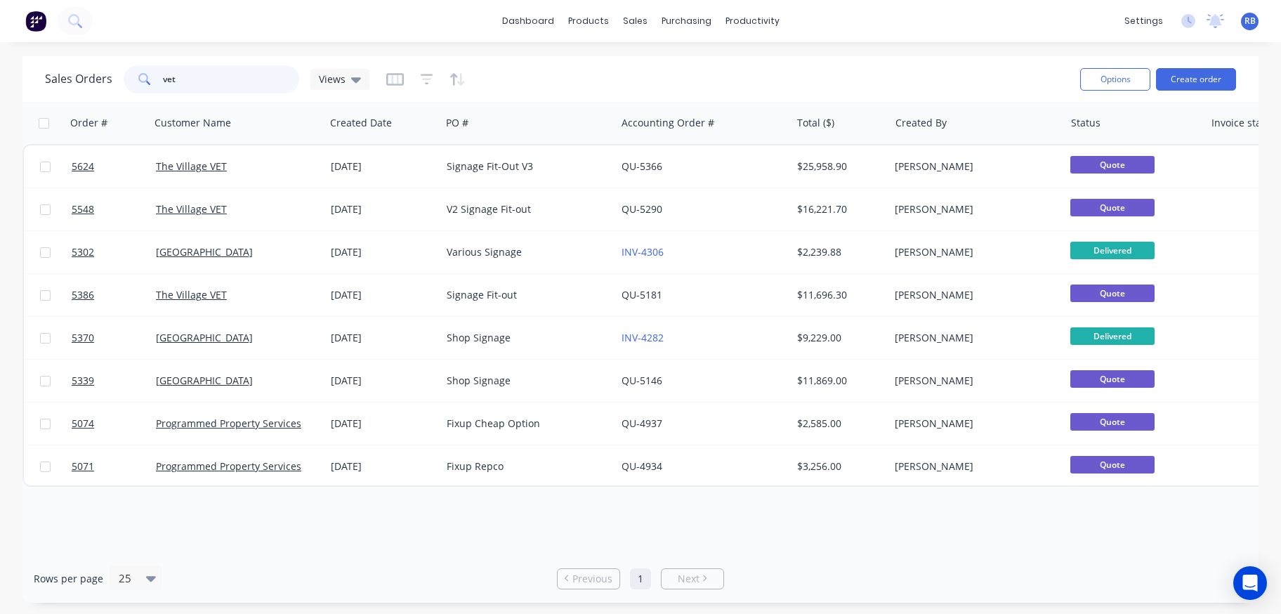
drag, startPoint x: 193, startPoint y: 76, endPoint x: 118, endPoint y: 81, distance: 75.3
click at [118, 81] on div "Sales Orders vet Views" at bounding box center [207, 79] width 324 height 28
type input "a"
type input "genu"
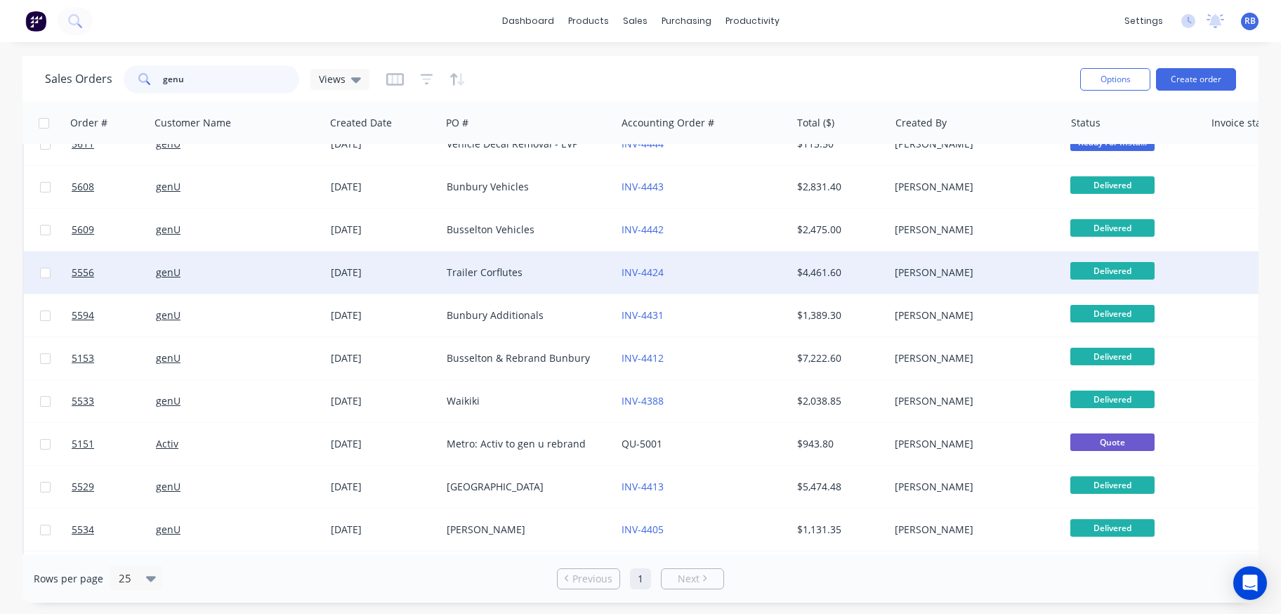
scroll to position [331, 0]
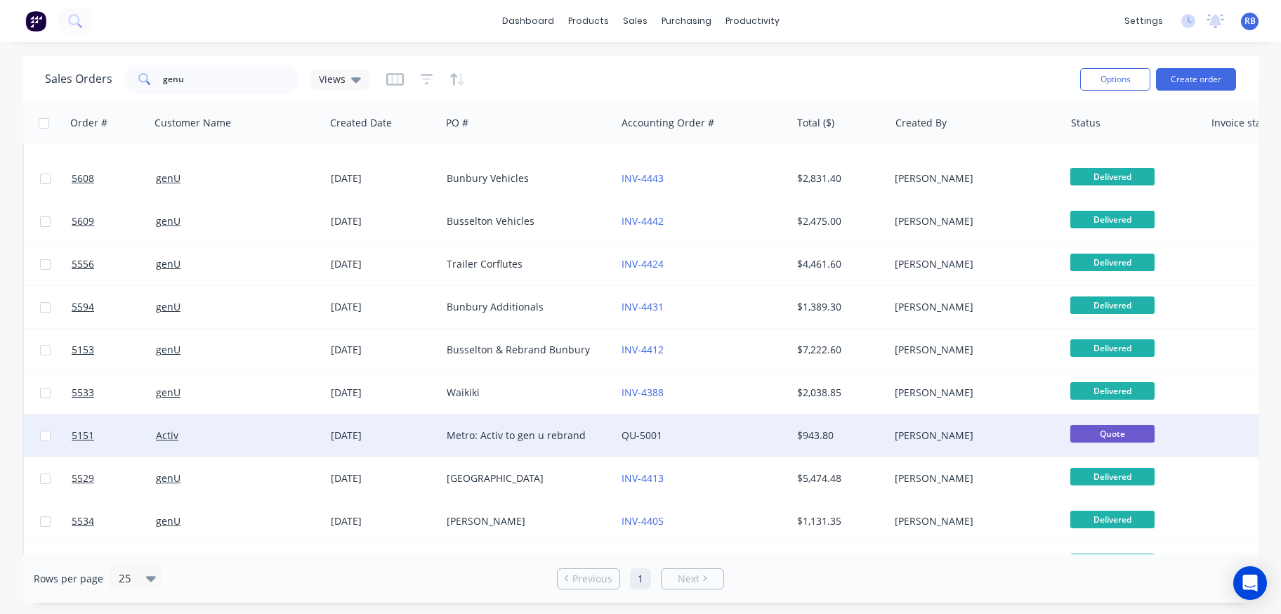
click at [645, 440] on link "QU-5001" at bounding box center [641, 434] width 41 height 13
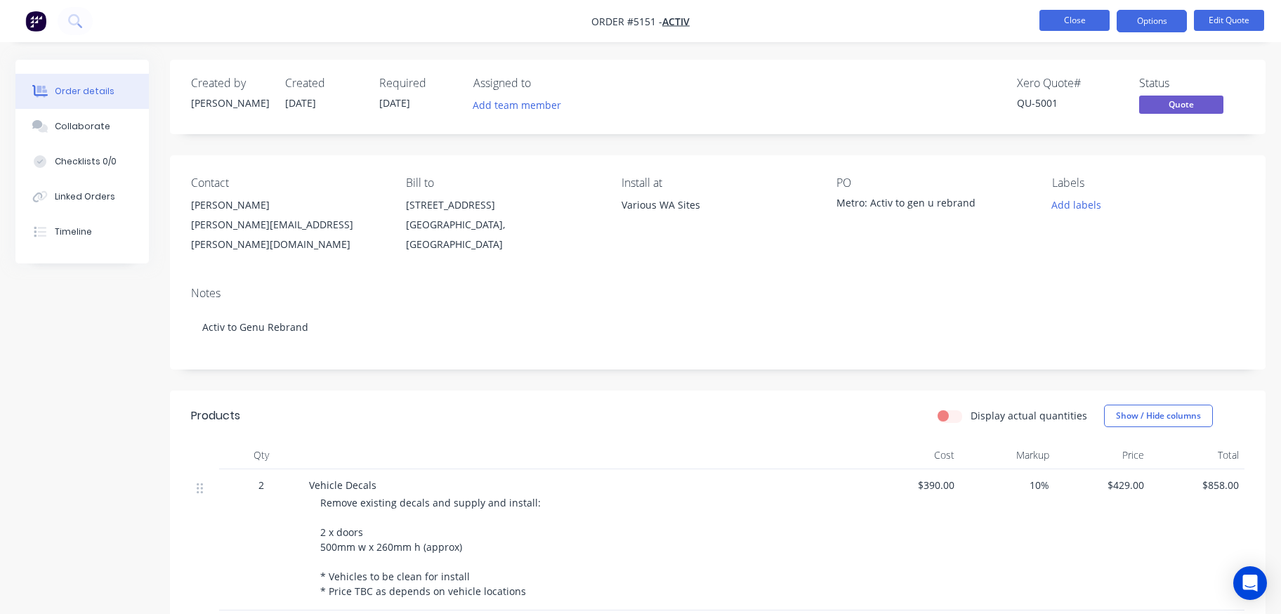
click at [1071, 18] on button "Close" at bounding box center [1074, 20] width 70 height 21
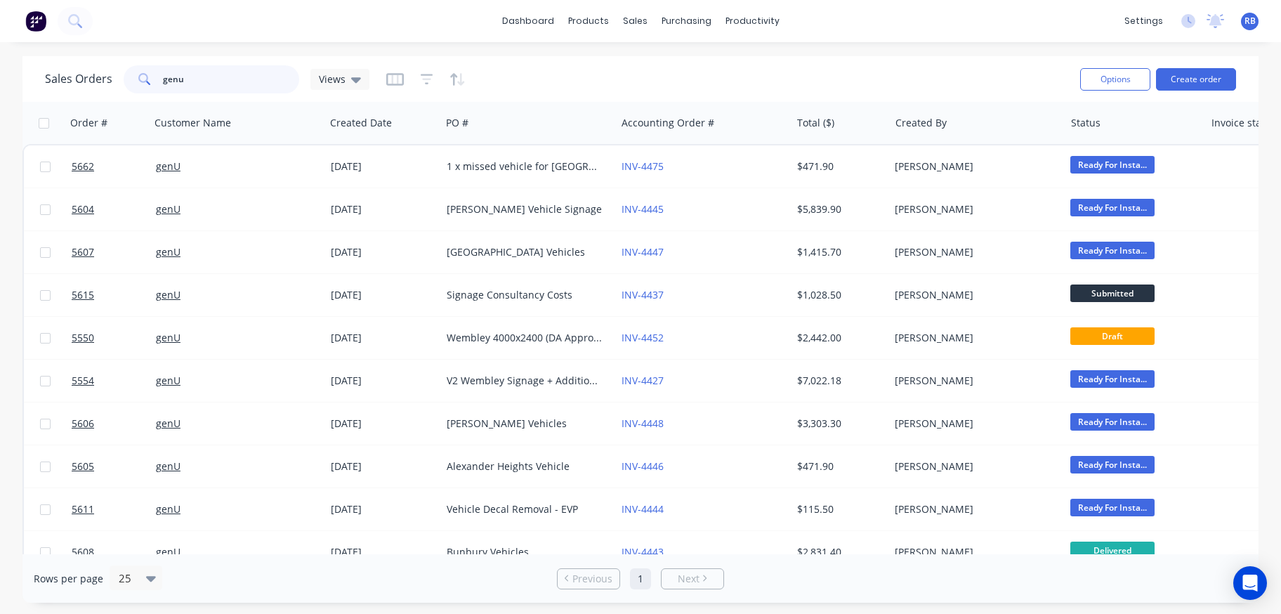
drag, startPoint x: 230, startPoint y: 86, endPoint x: 100, endPoint y: 86, distance: 129.9
click at [100, 86] on div "Sales Orders genu Views" at bounding box center [207, 79] width 324 height 28
type input "g"
type input "s"
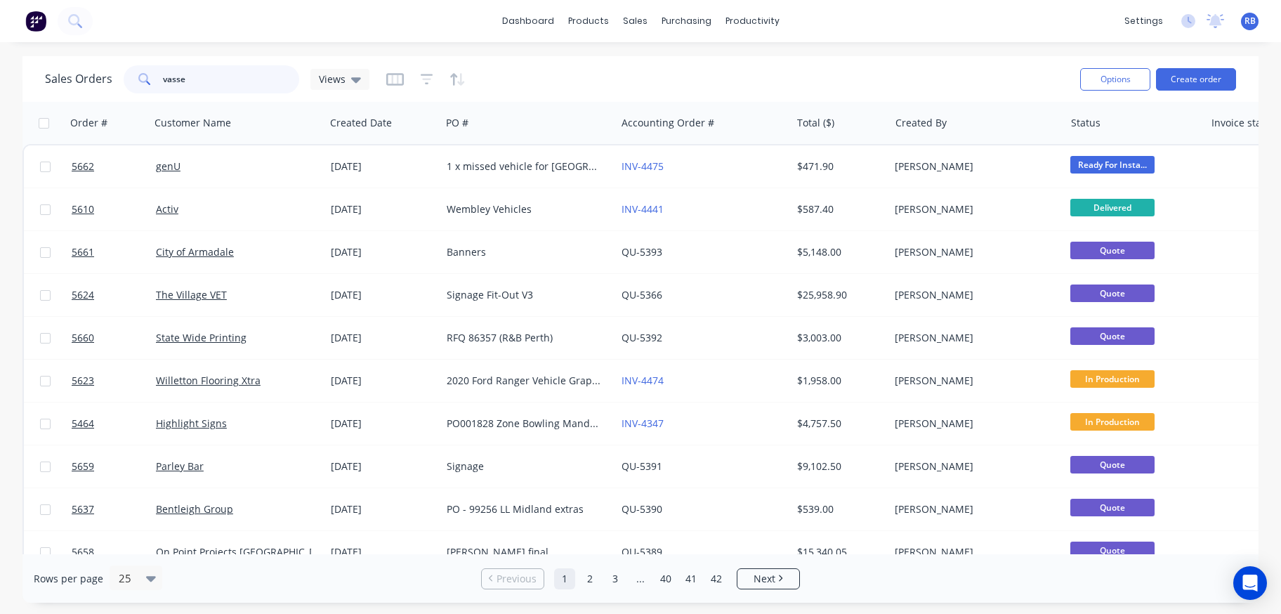
type input "vasse"
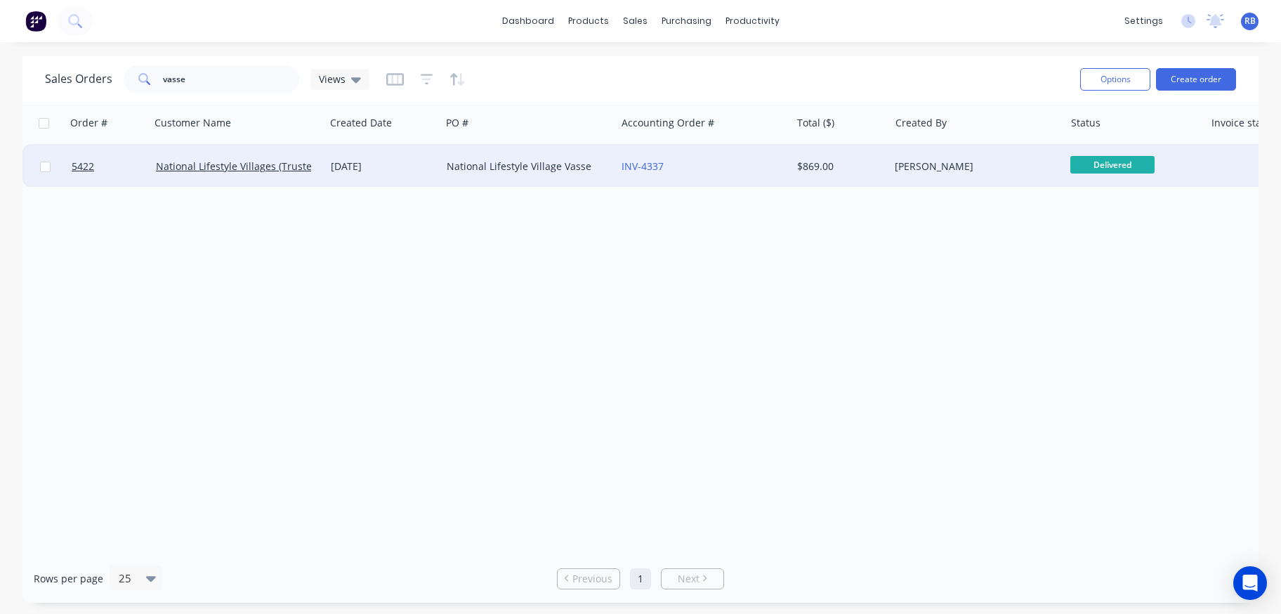
click at [732, 155] on div "INV-4337" at bounding box center [703, 166] width 175 height 42
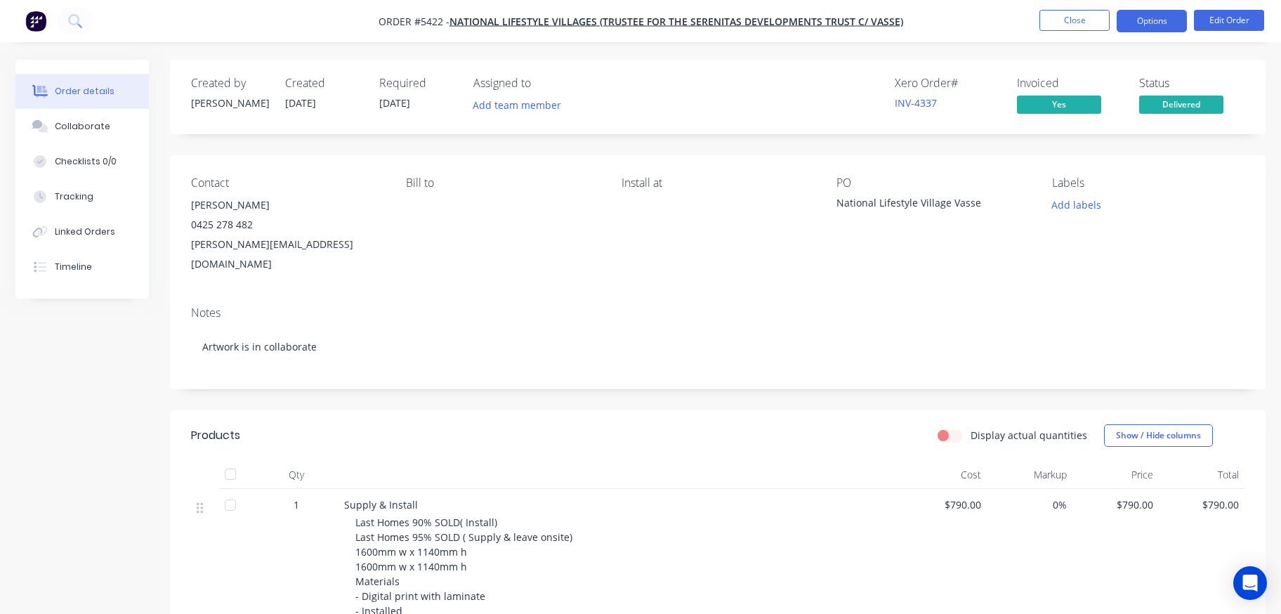
click at [1142, 22] on button "Options" at bounding box center [1151, 21] width 70 height 22
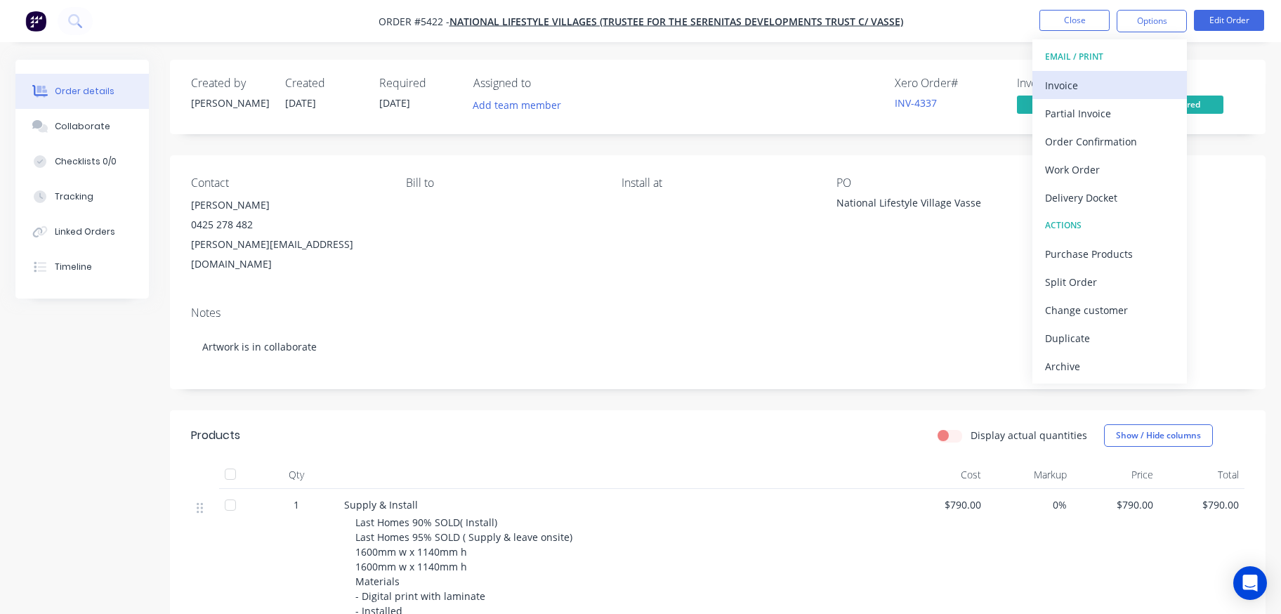
click at [1064, 88] on div "Invoice" at bounding box center [1109, 85] width 129 height 20
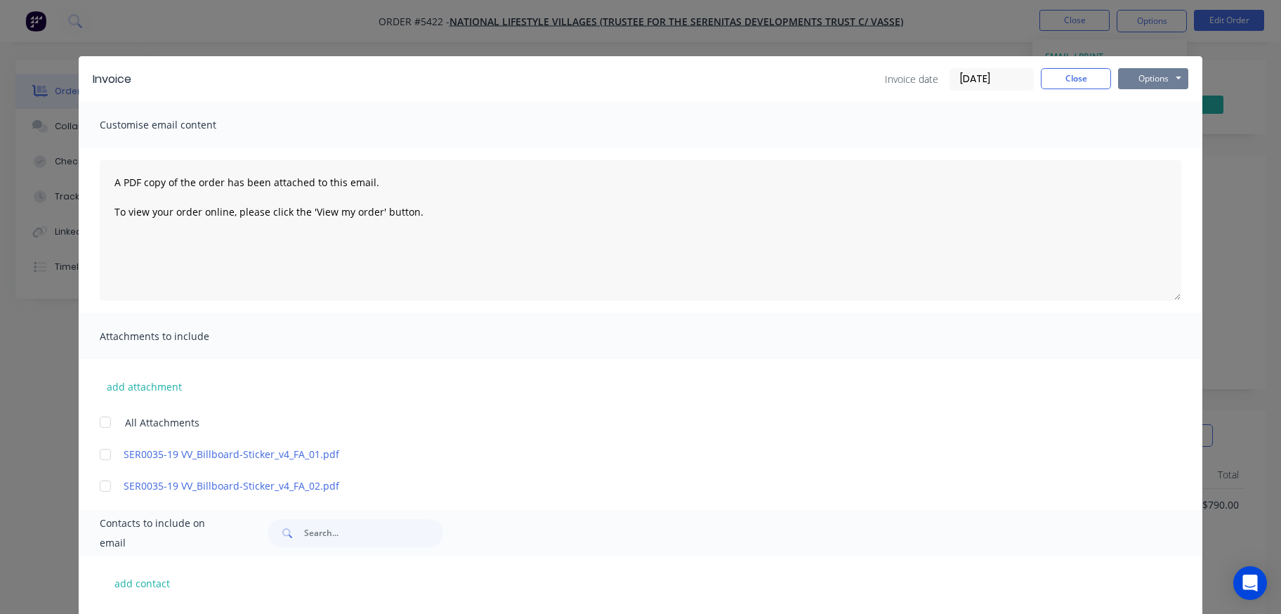
click at [1161, 76] on button "Options" at bounding box center [1153, 78] width 70 height 21
click at [1166, 130] on button "Print" at bounding box center [1163, 126] width 90 height 23
click at [1066, 80] on button "Close" at bounding box center [1076, 78] width 70 height 21
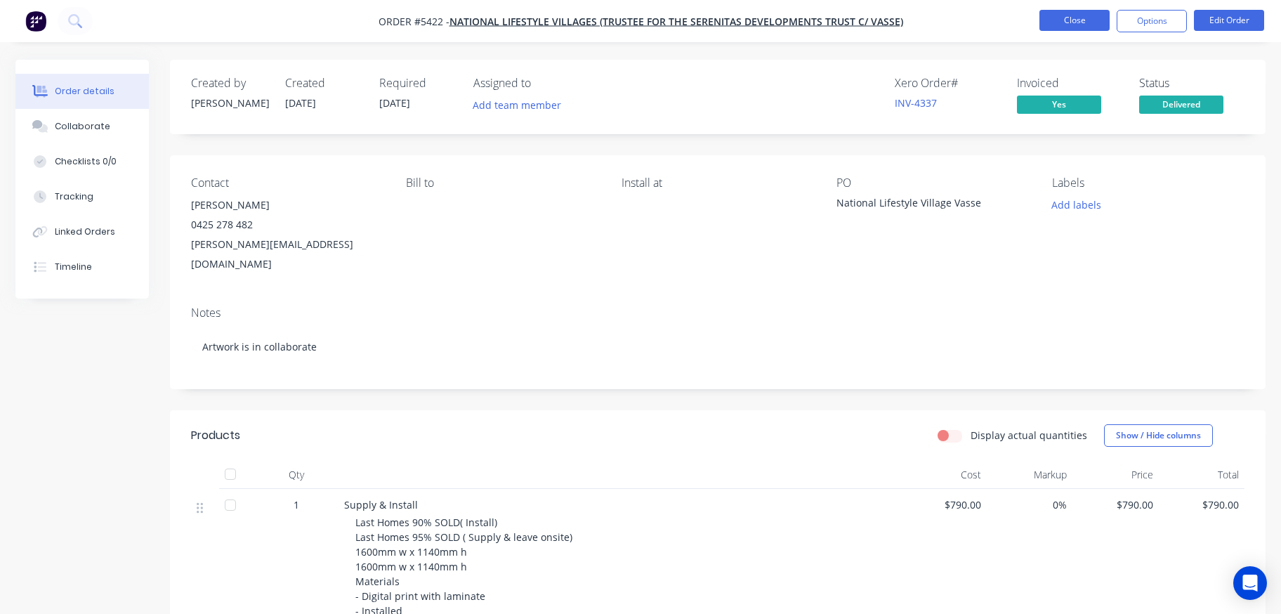
click at [1073, 20] on button "Close" at bounding box center [1074, 20] width 70 height 21
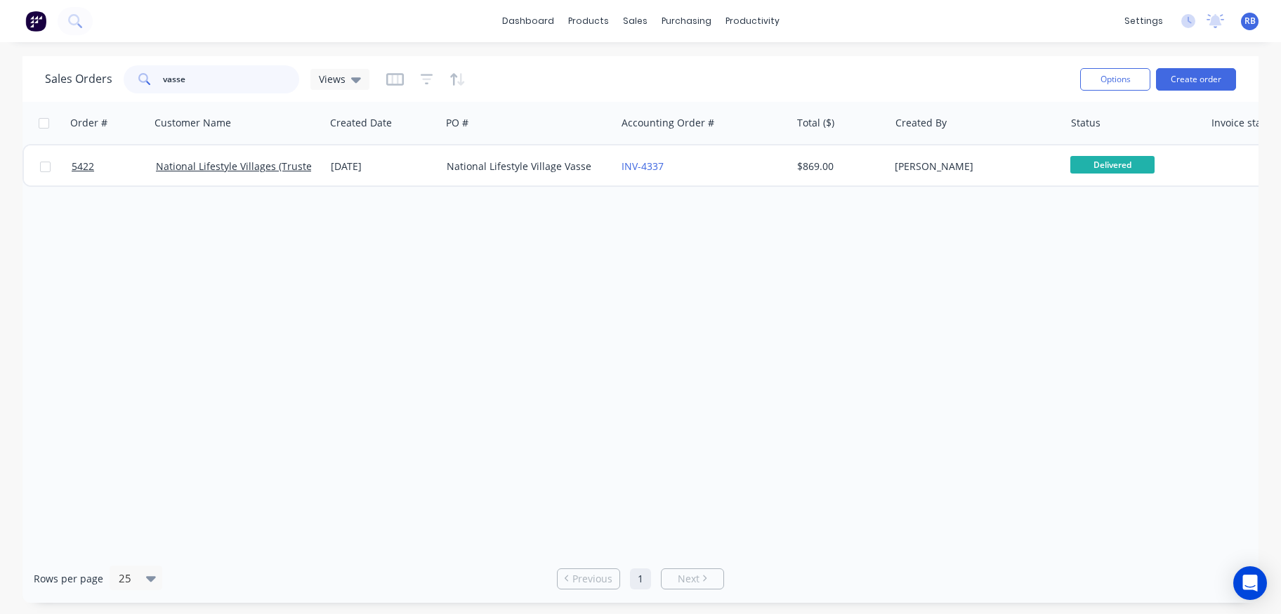
drag, startPoint x: 208, startPoint y: 84, endPoint x: 98, endPoint y: 76, distance: 110.6
click at [98, 76] on div "Sales Orders vasse Views" at bounding box center [207, 79] width 324 height 28
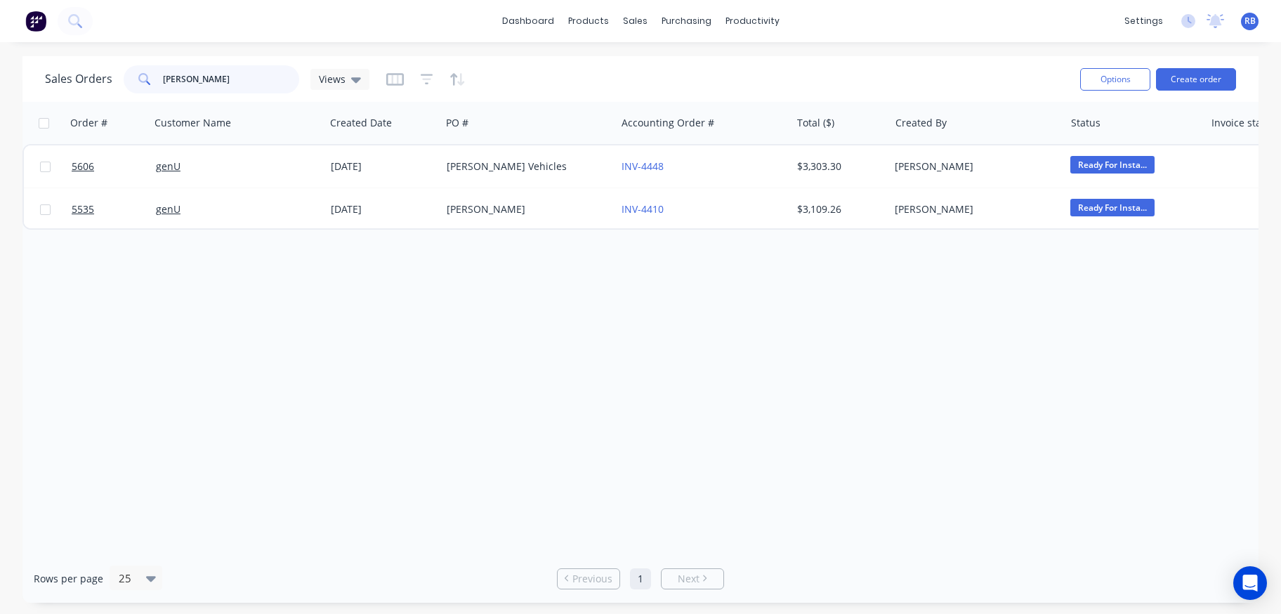
drag, startPoint x: 244, startPoint y: 81, endPoint x: 125, endPoint y: 81, distance: 119.4
click at [125, 81] on div "maida vale" at bounding box center [212, 79] width 176 height 28
type input "east"
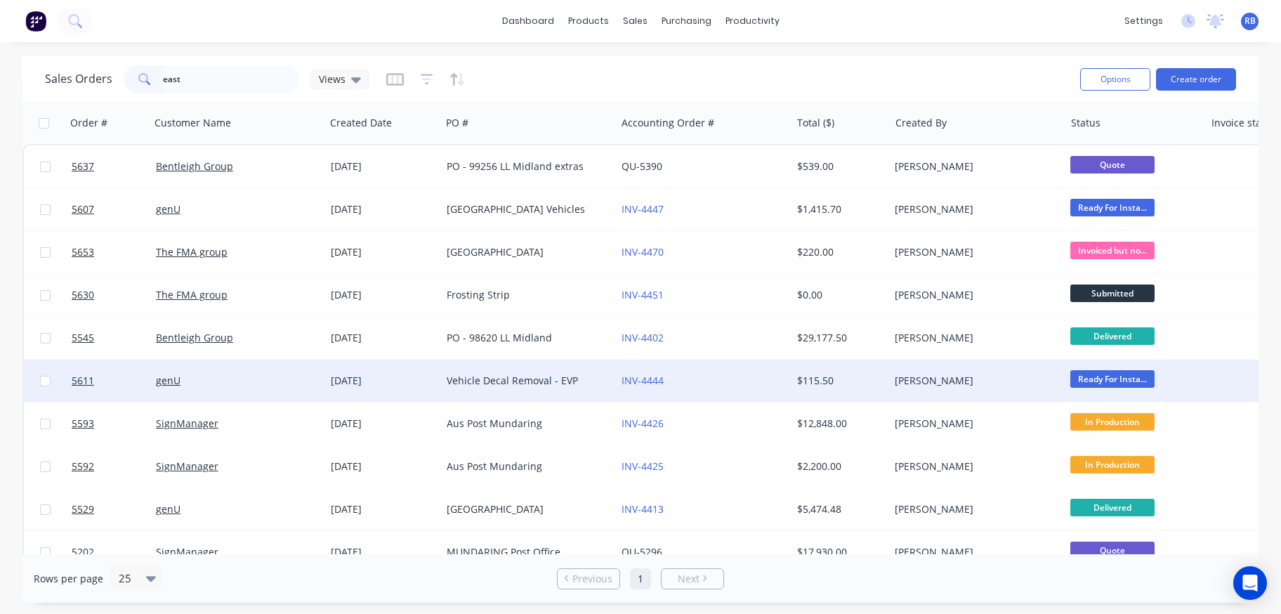
click at [243, 383] on div "genU" at bounding box center [234, 381] width 156 height 14
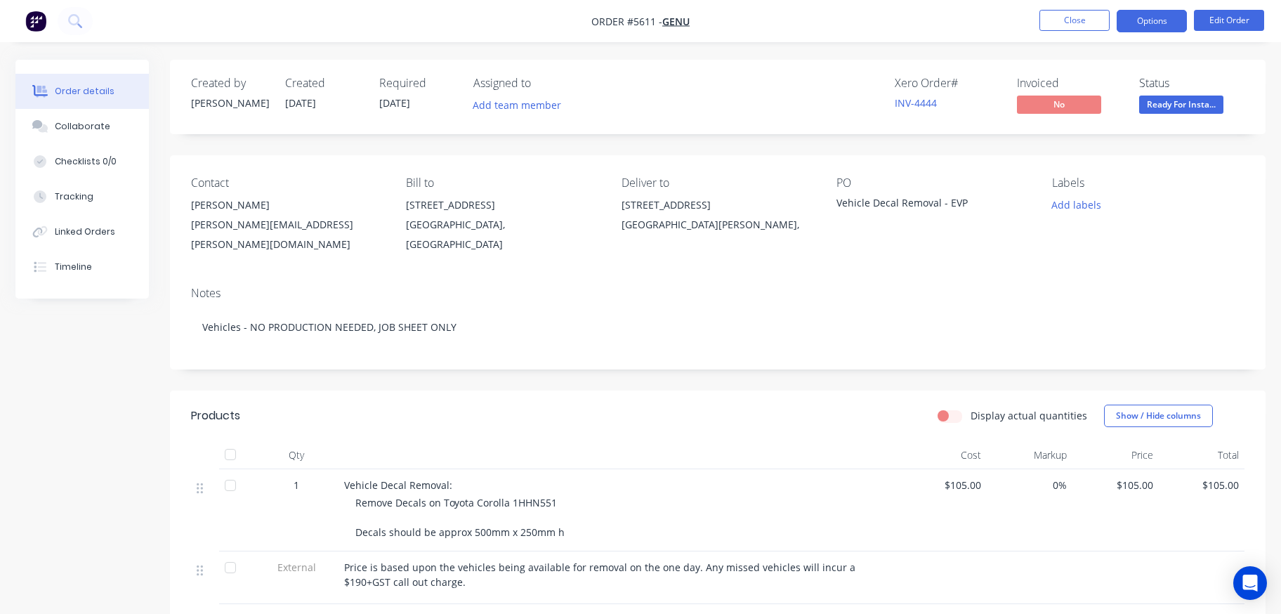
click at [1146, 20] on button "Options" at bounding box center [1151, 21] width 70 height 22
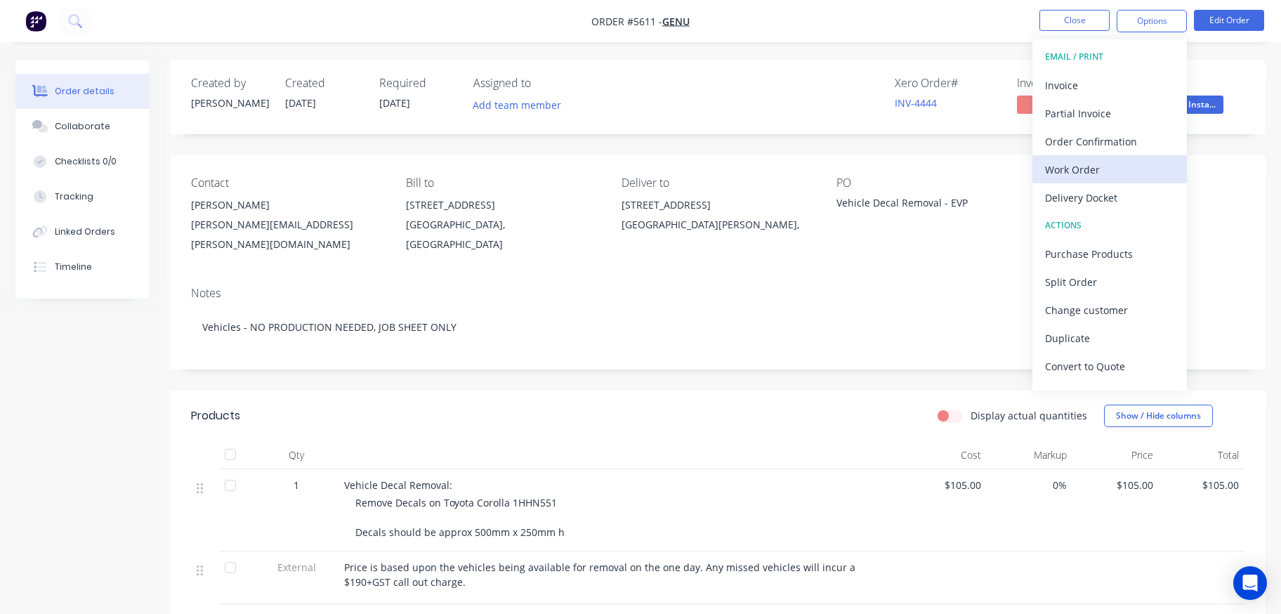
click at [1088, 171] on div "Work Order" at bounding box center [1109, 169] width 129 height 20
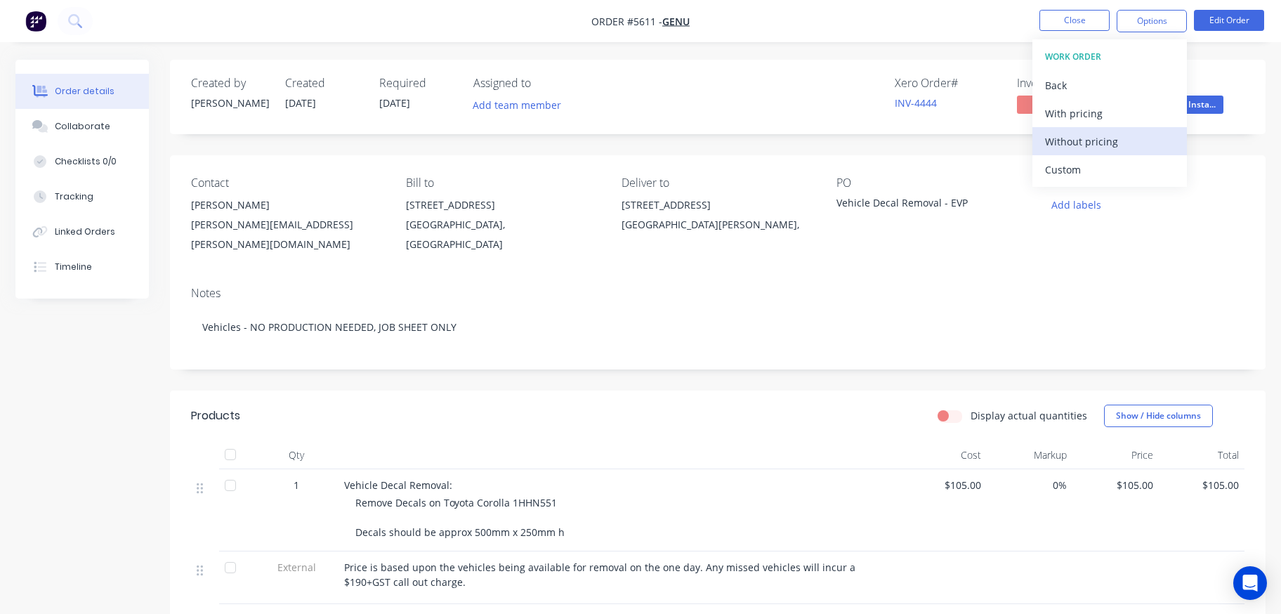
click at [1076, 140] on div "Without pricing" at bounding box center [1109, 141] width 129 height 20
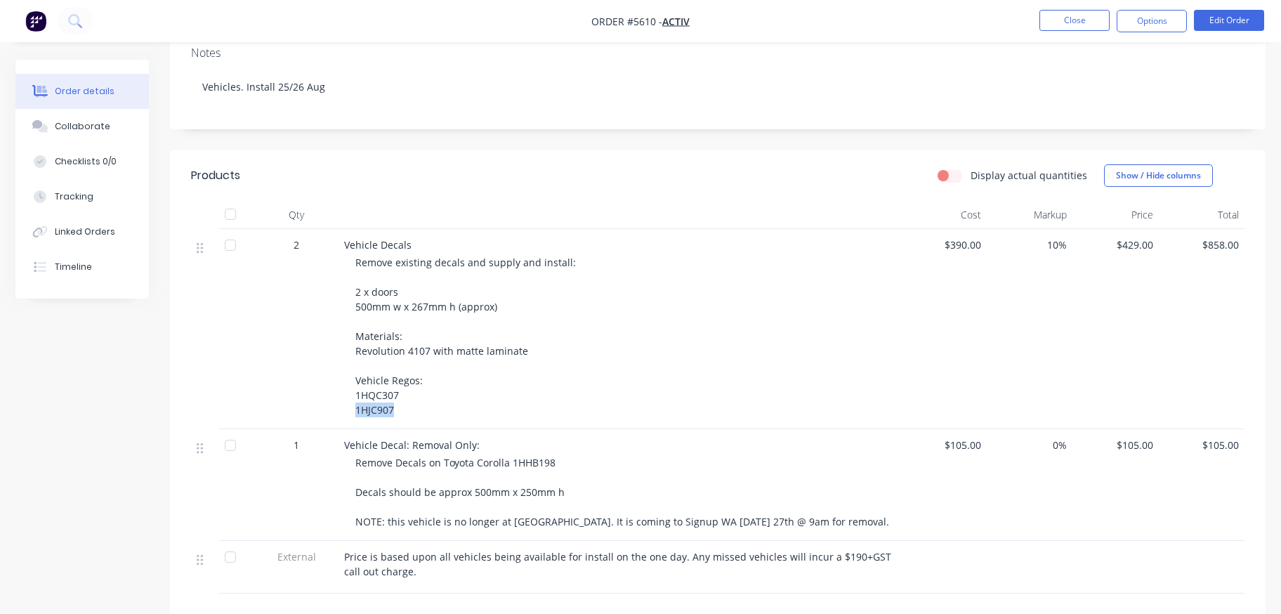
scroll to position [243, 0]
click at [395, 390] on span "Remove existing decals and supply and install: 2 x doors 500mm w x 267mm h (app…" at bounding box center [465, 333] width 220 height 161
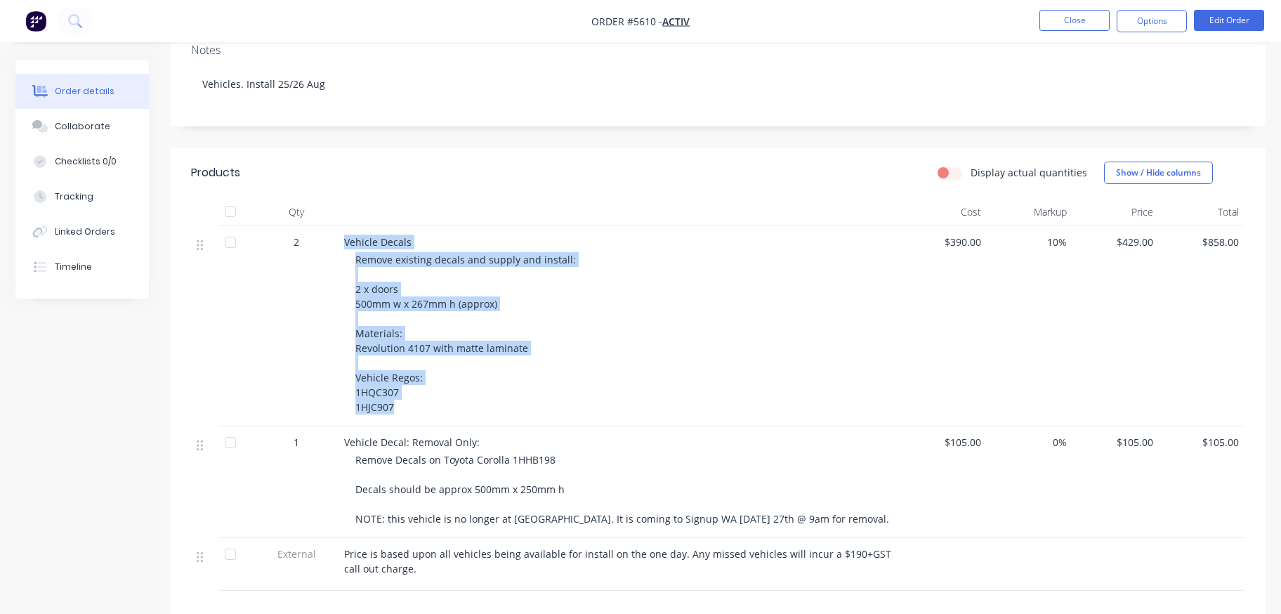
drag, startPoint x: 391, startPoint y: 409, endPoint x: 347, endPoint y: 243, distance: 171.5
click at [347, 243] on div "Vehicle Decals Remove existing decals and supply and install: 2 x doors 500mm w…" at bounding box center [619, 326] width 562 height 200
copy div "Vehicle Decals Remove existing decals and supply and install: 2 x doors 500mm w…"
click at [1234, 17] on button "Edit Order" at bounding box center [1229, 20] width 70 height 21
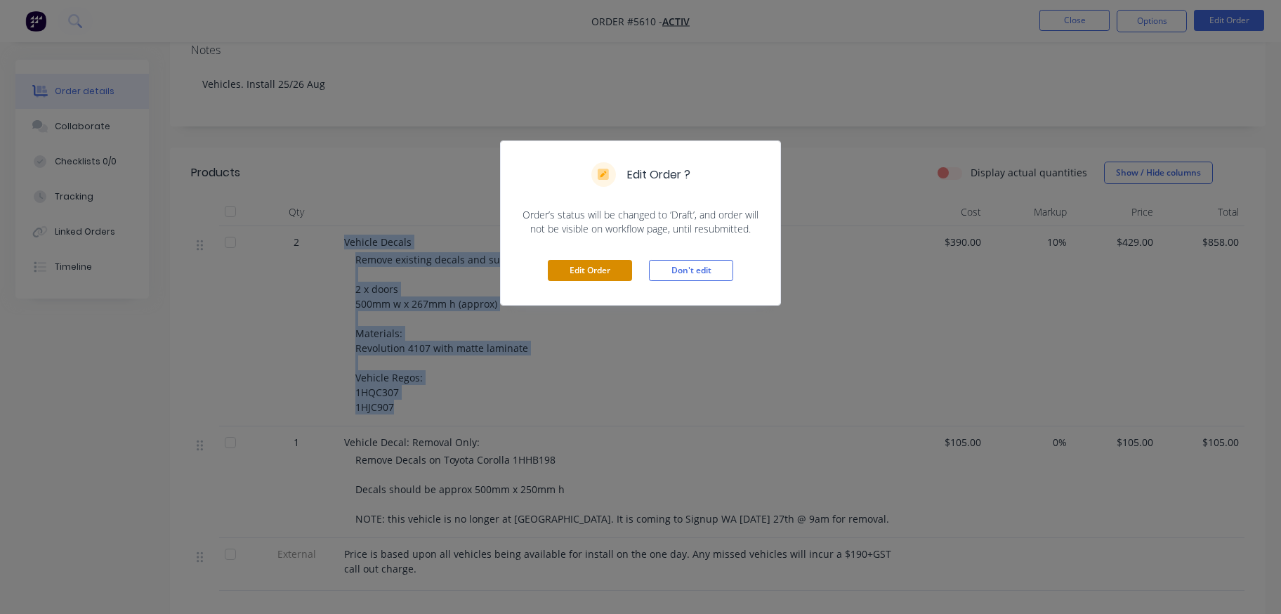
click at [584, 267] on button "Edit Order" at bounding box center [590, 270] width 84 height 21
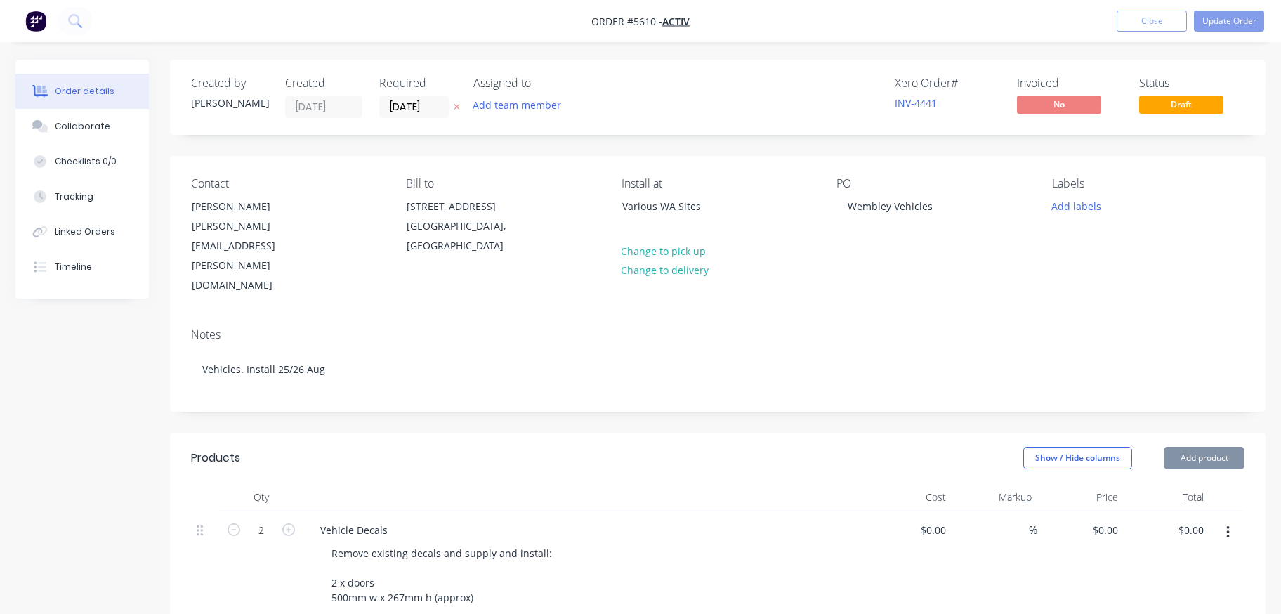
type input "$390.00"
type input "10"
type input "$429.00"
type input "$858.00"
type input "$105.00"
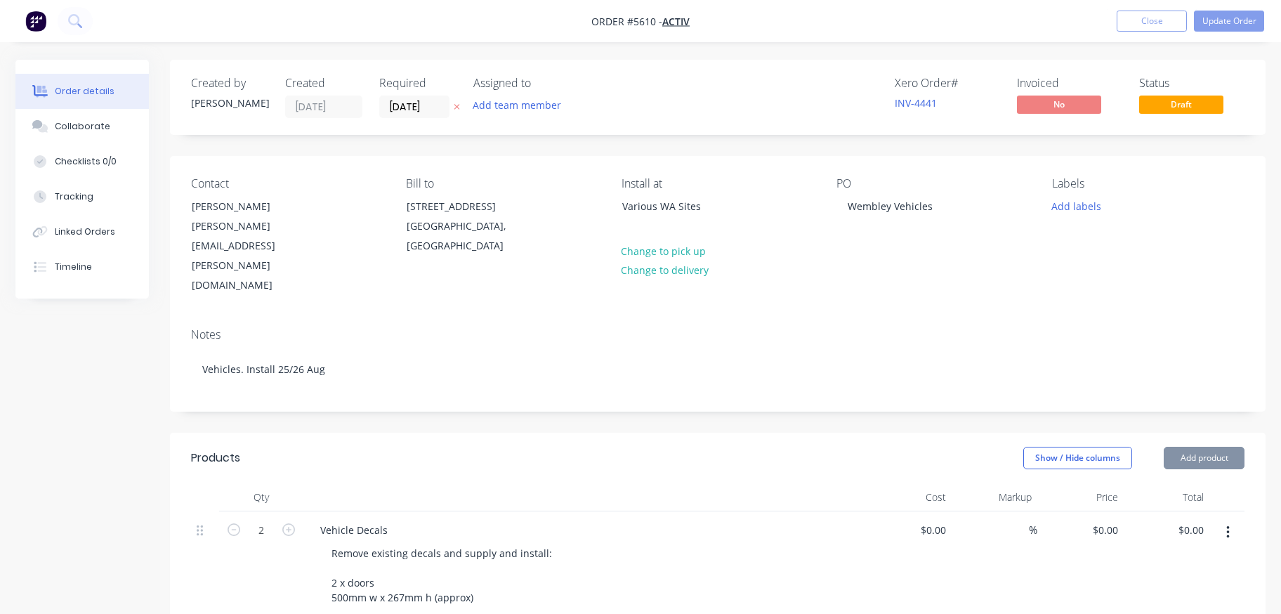
type input "$105.00"
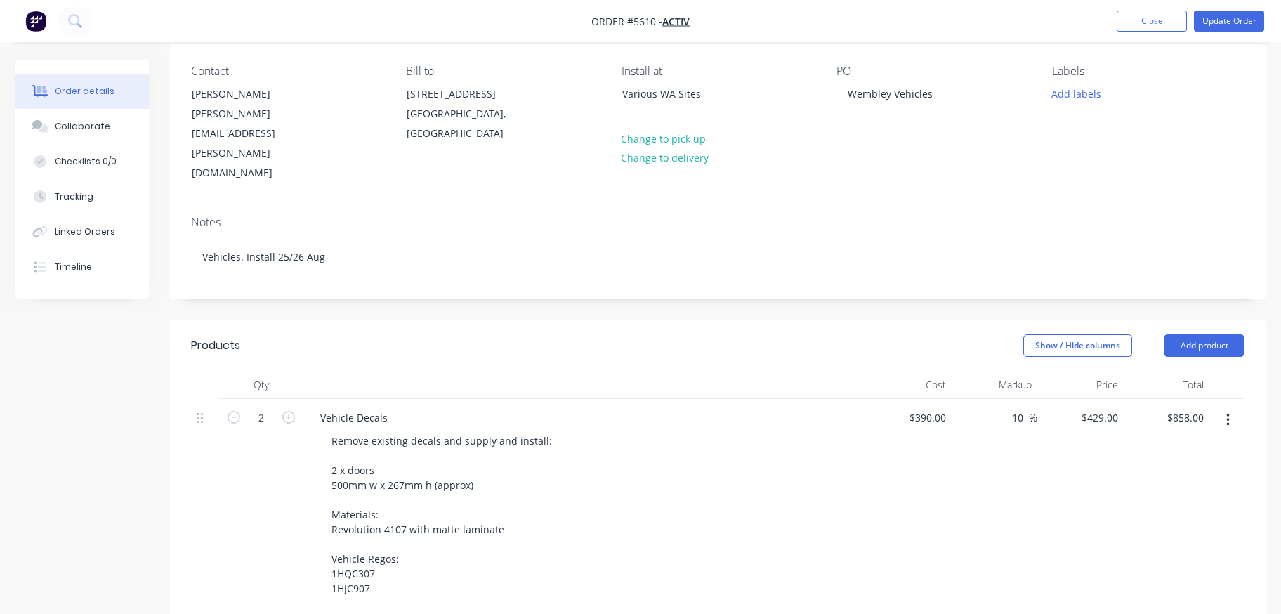
scroll to position [125, 0]
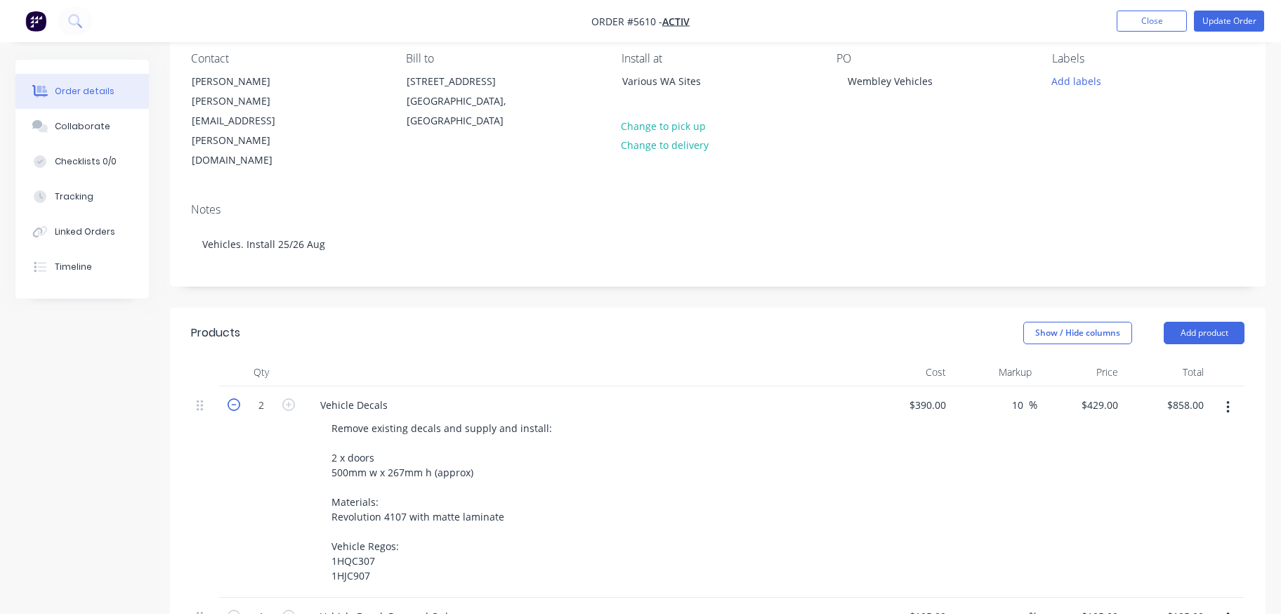
click at [231, 398] on icon "button" at bounding box center [234, 404] width 13 height 13
type input "1"
type input "$429.00"
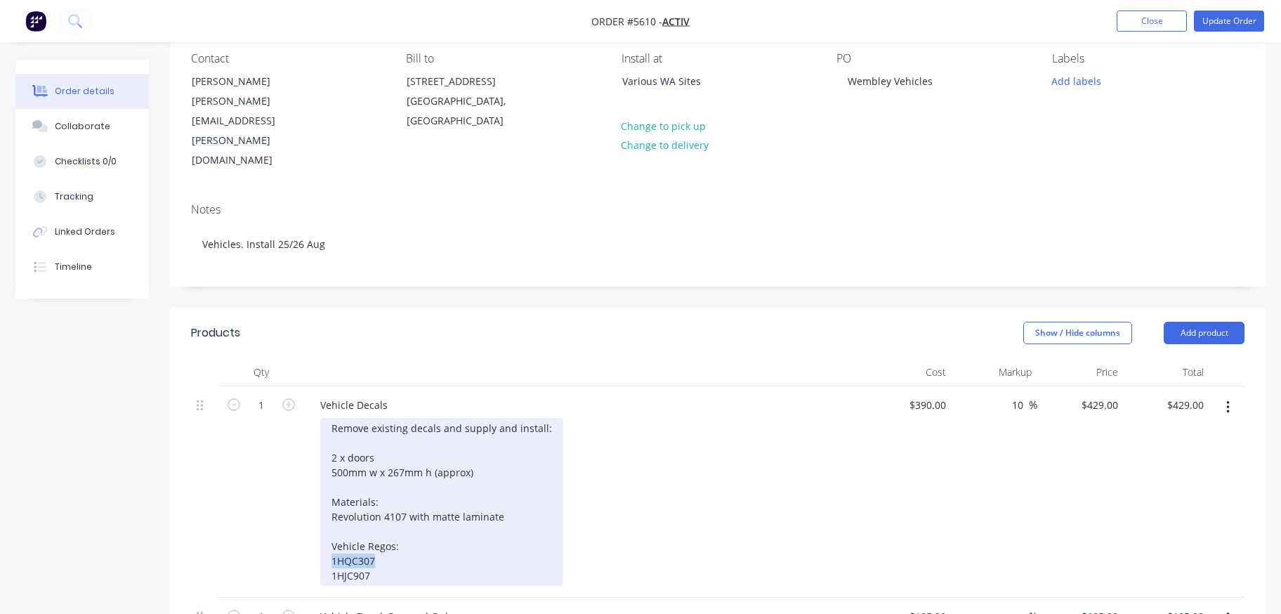
drag, startPoint x: 381, startPoint y: 521, endPoint x: 305, endPoint y: 521, distance: 75.1
click at [307, 521] on div "Vehicle Decals Remove existing decals and supply and install: 2 x doors 500mm w…" at bounding box center [584, 491] width 562 height 211
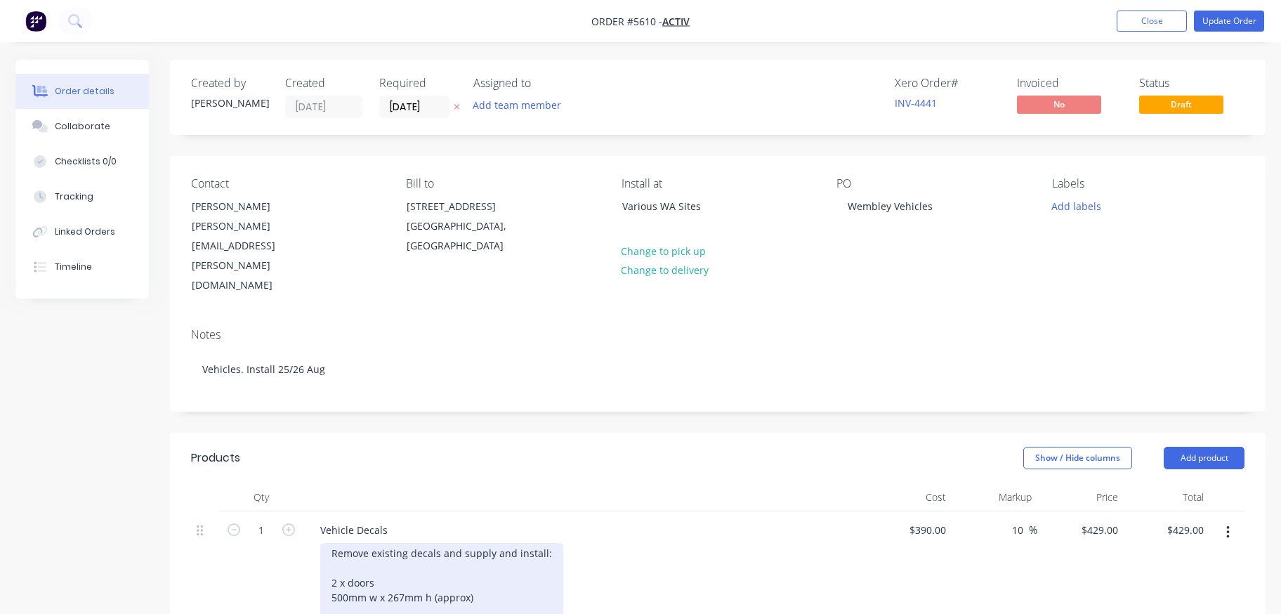
scroll to position [0, 0]
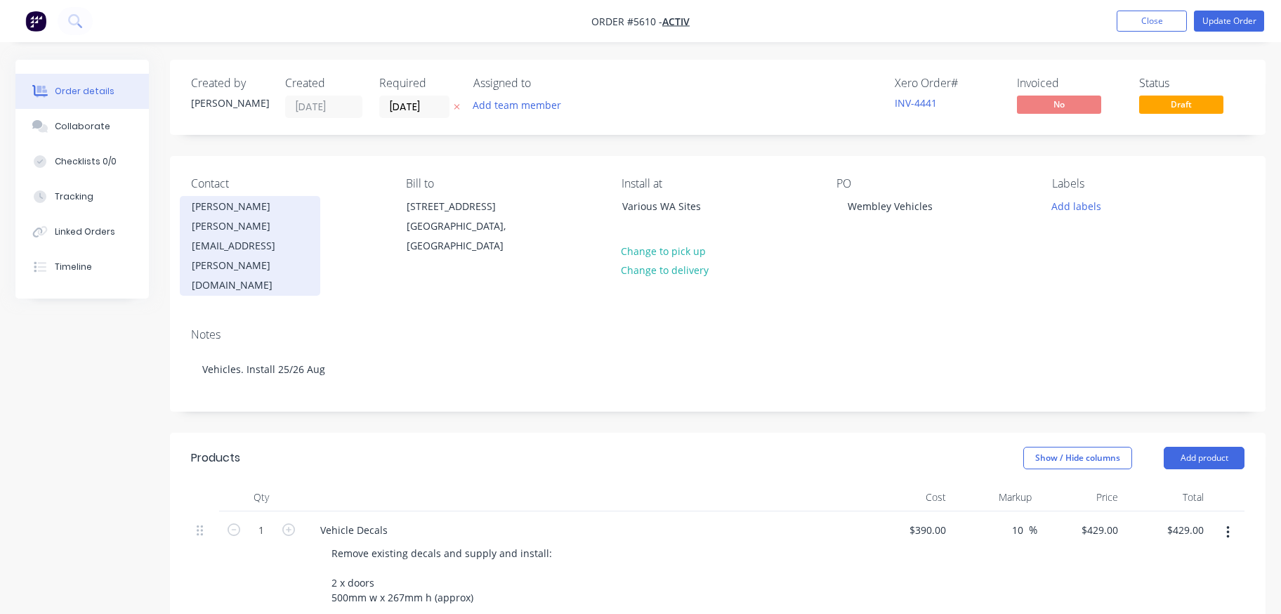
click at [227, 212] on div "[PERSON_NAME]" at bounding box center [250, 207] width 117 height 20
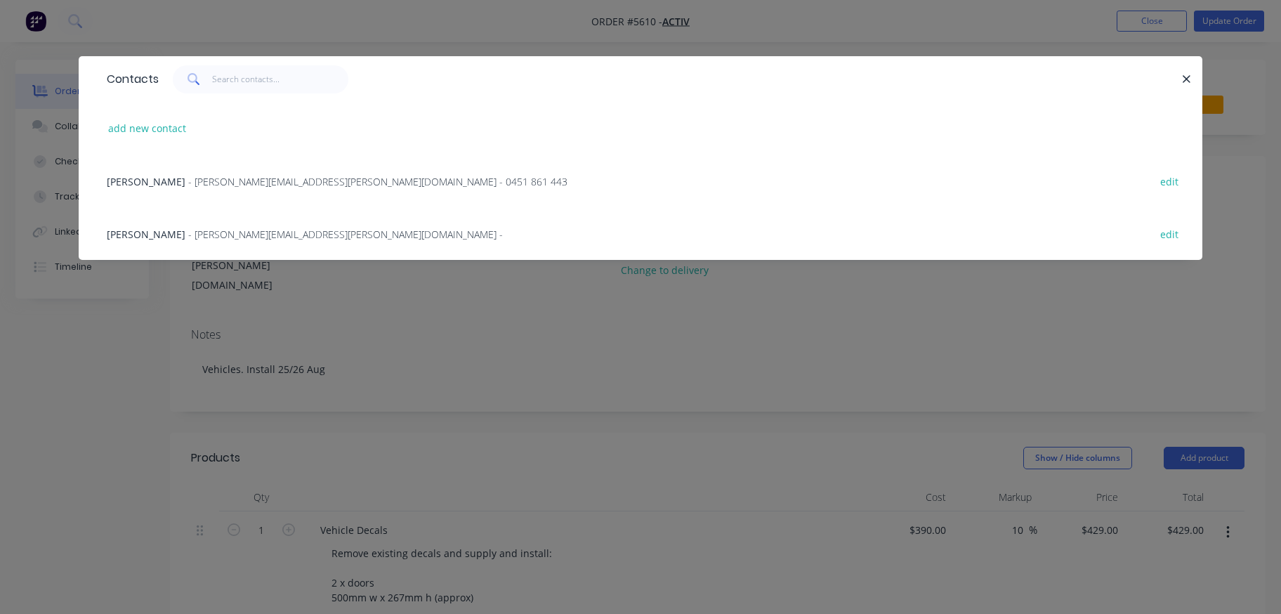
click at [438, 321] on div "Contacts add new contact [PERSON_NAME] - [PERSON_NAME][EMAIL_ADDRESS][PERSON_NA…" at bounding box center [640, 307] width 1281 height 614
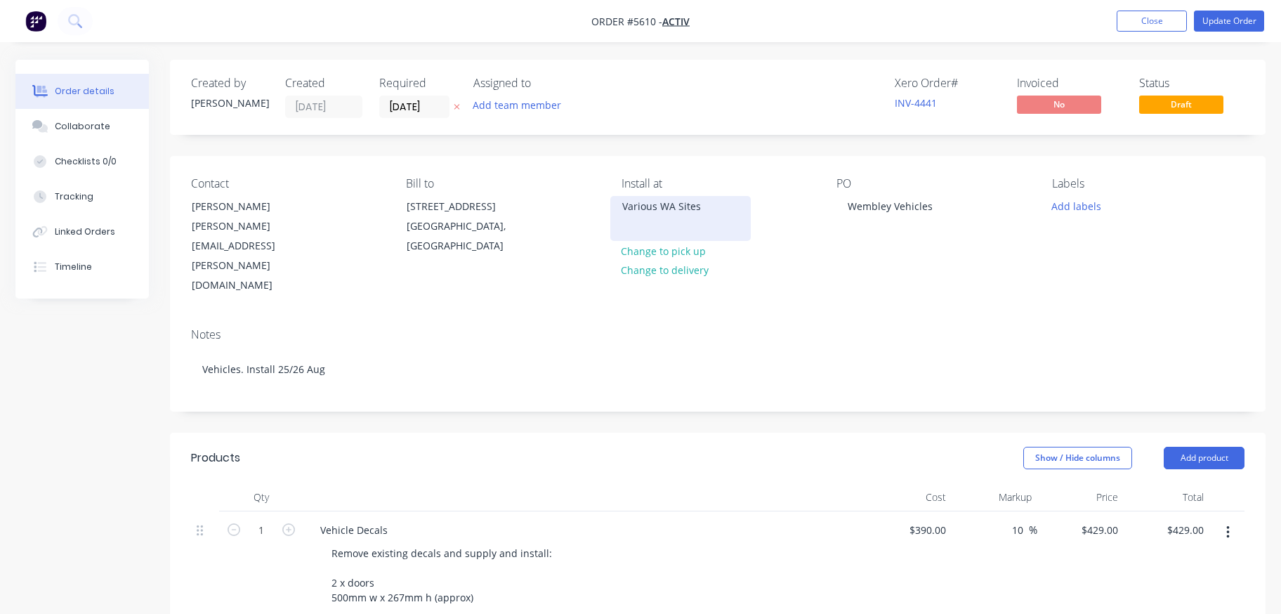
click at [664, 209] on div "Various WA Sites" at bounding box center [680, 207] width 117 height 20
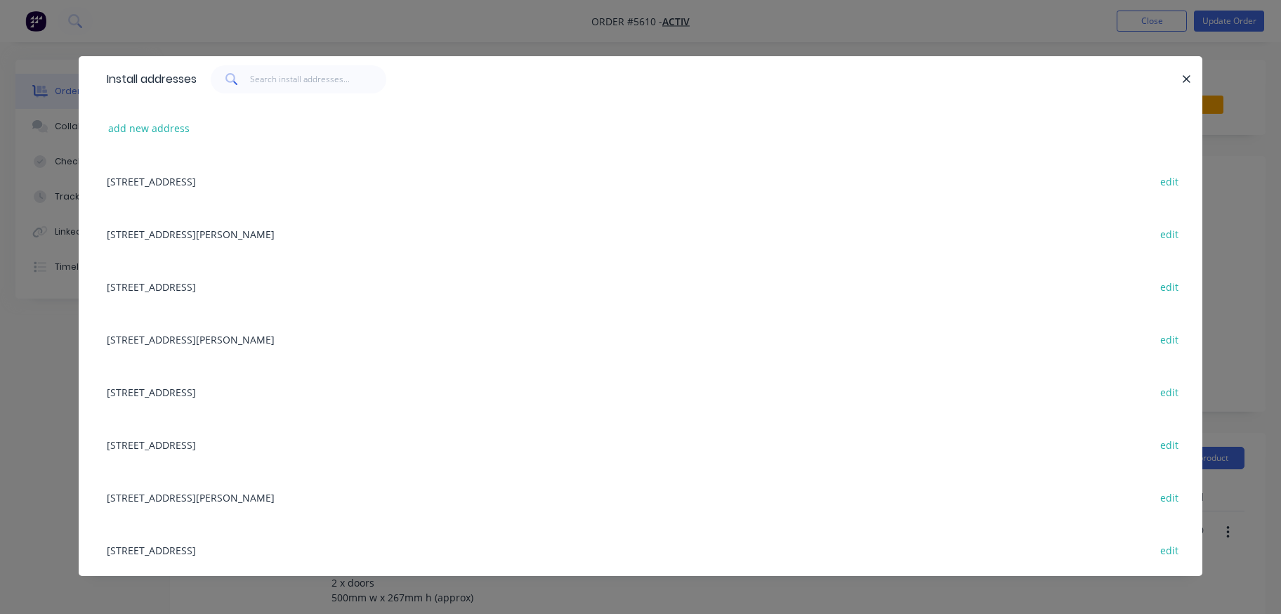
click at [150, 182] on div "[STREET_ADDRESS] edit" at bounding box center [640, 180] width 1081 height 53
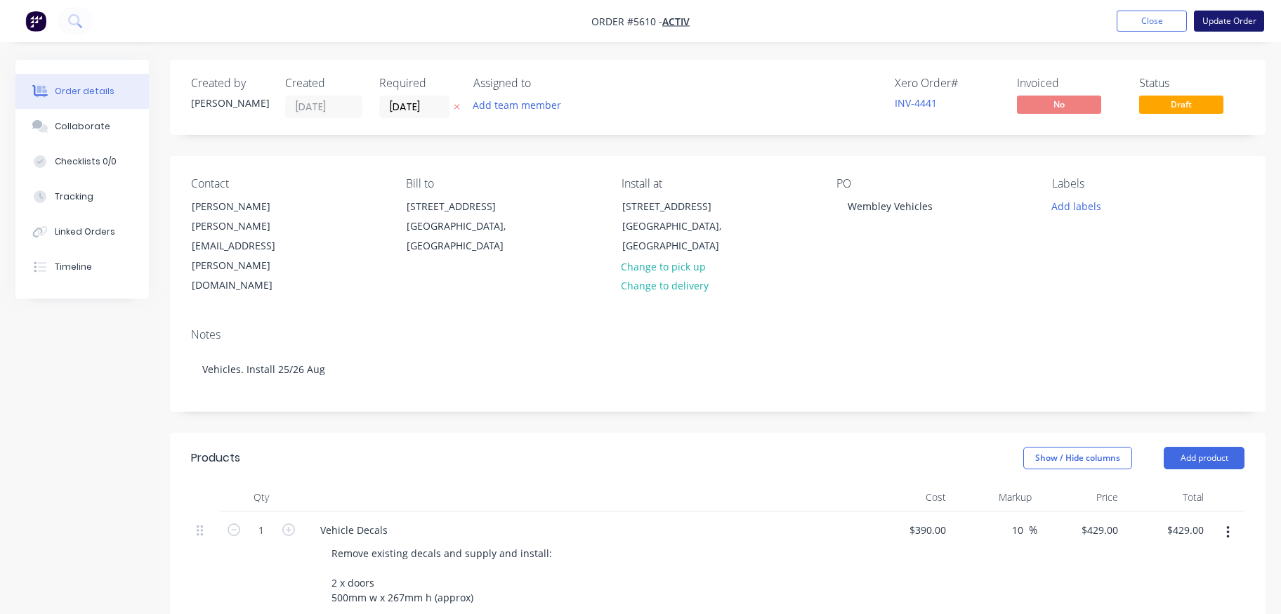
click at [1223, 22] on button "Update Order" at bounding box center [1229, 21] width 70 height 21
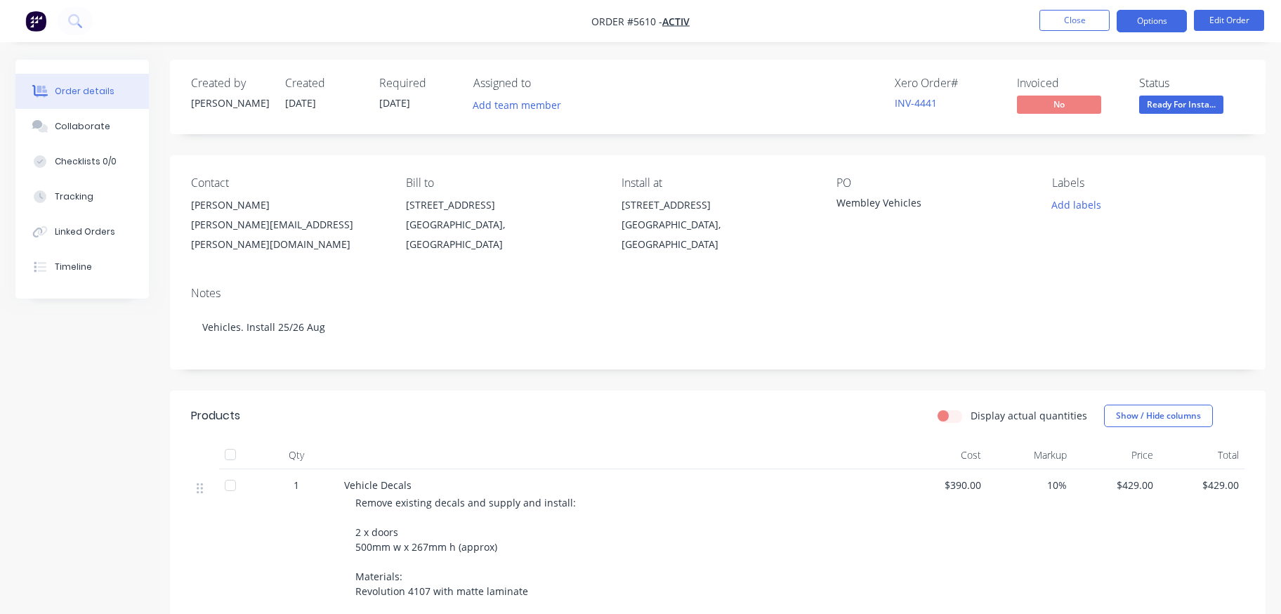
click at [1145, 21] on button "Options" at bounding box center [1151, 21] width 70 height 22
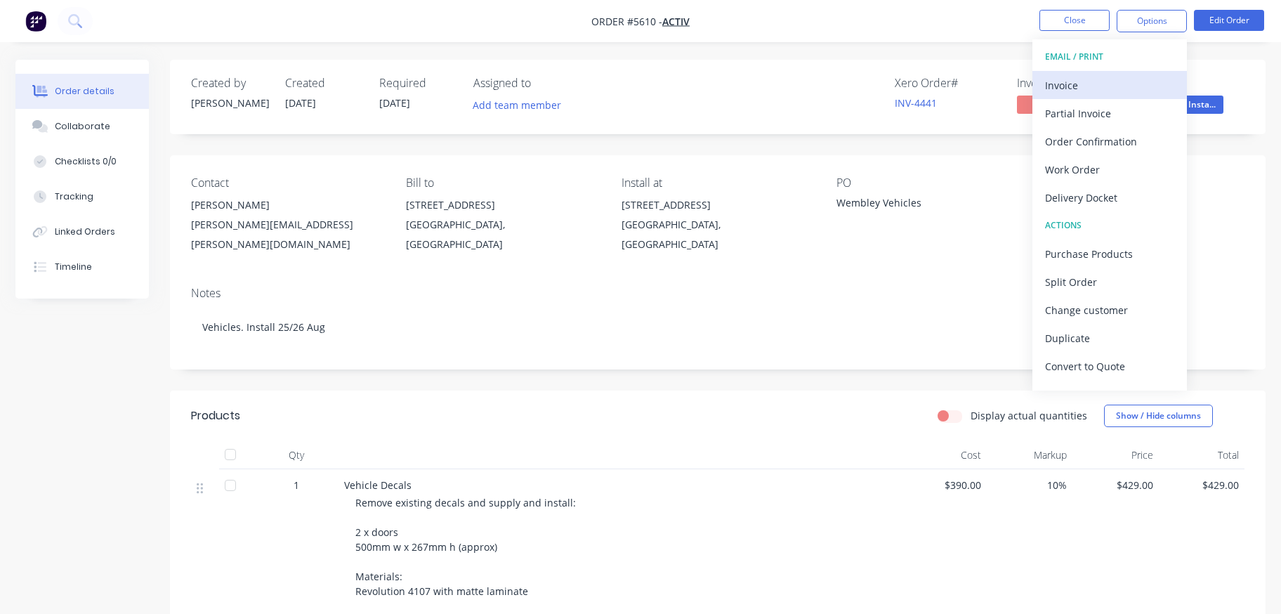
click at [1081, 80] on div "Invoice" at bounding box center [1109, 85] width 129 height 20
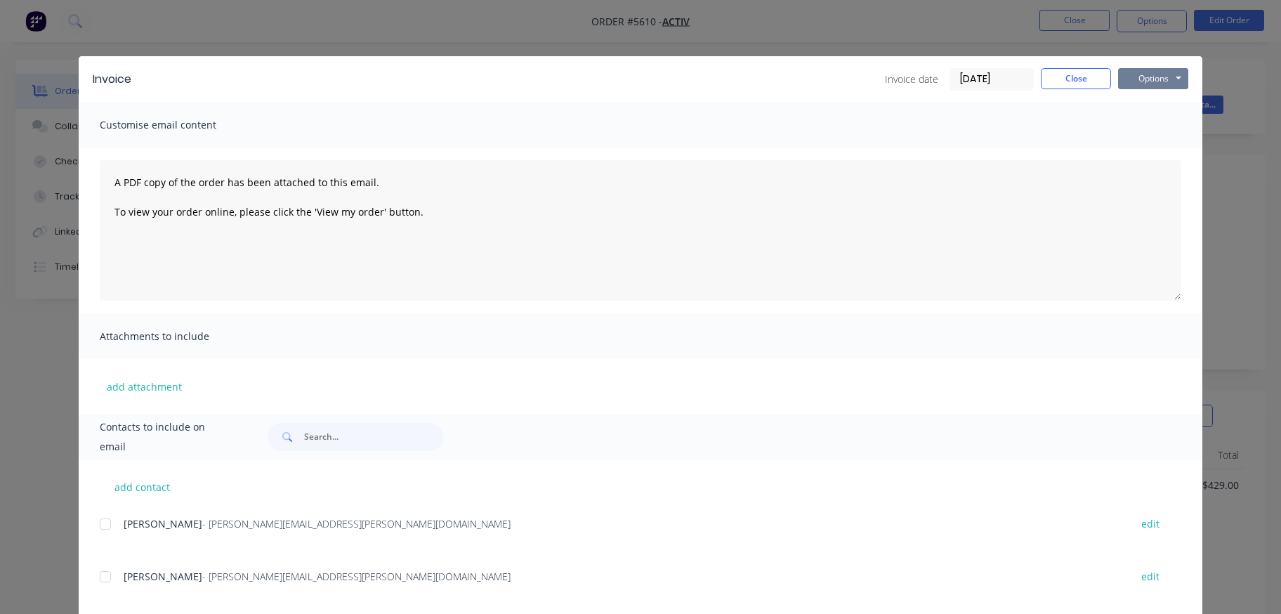
click at [1149, 77] on button "Options" at bounding box center [1153, 78] width 70 height 21
click at [1153, 128] on button "Print" at bounding box center [1163, 126] width 90 height 23
click at [1070, 81] on button "Close" at bounding box center [1076, 78] width 70 height 21
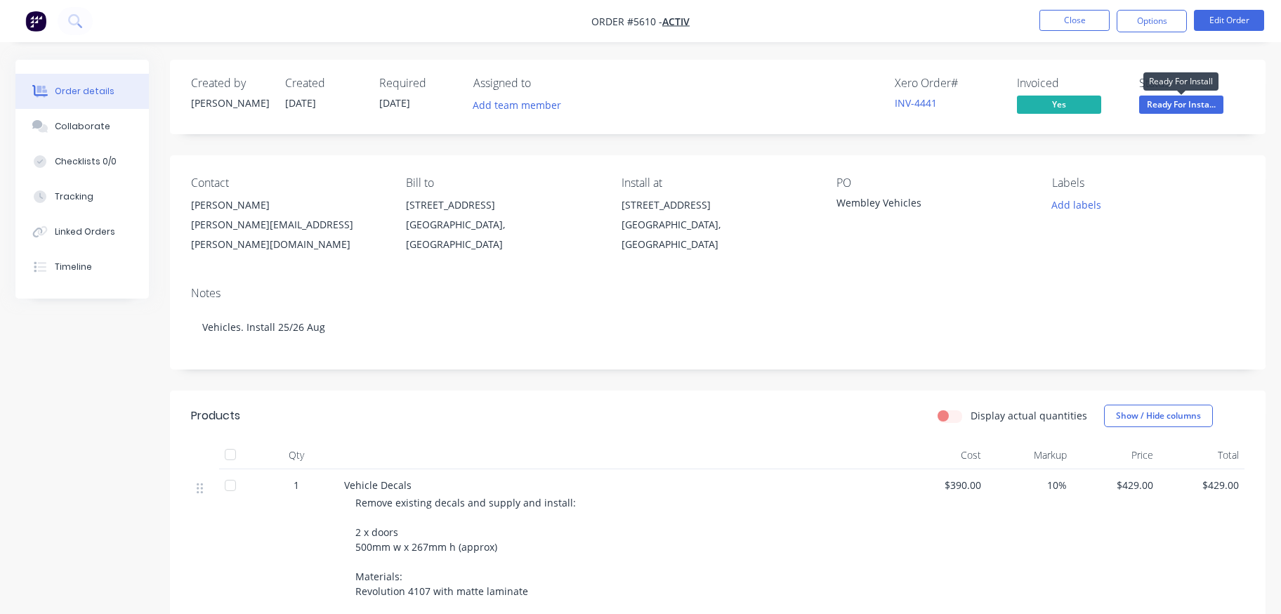
click at [1180, 112] on span "Ready For Insta..." at bounding box center [1181, 104] width 84 height 18
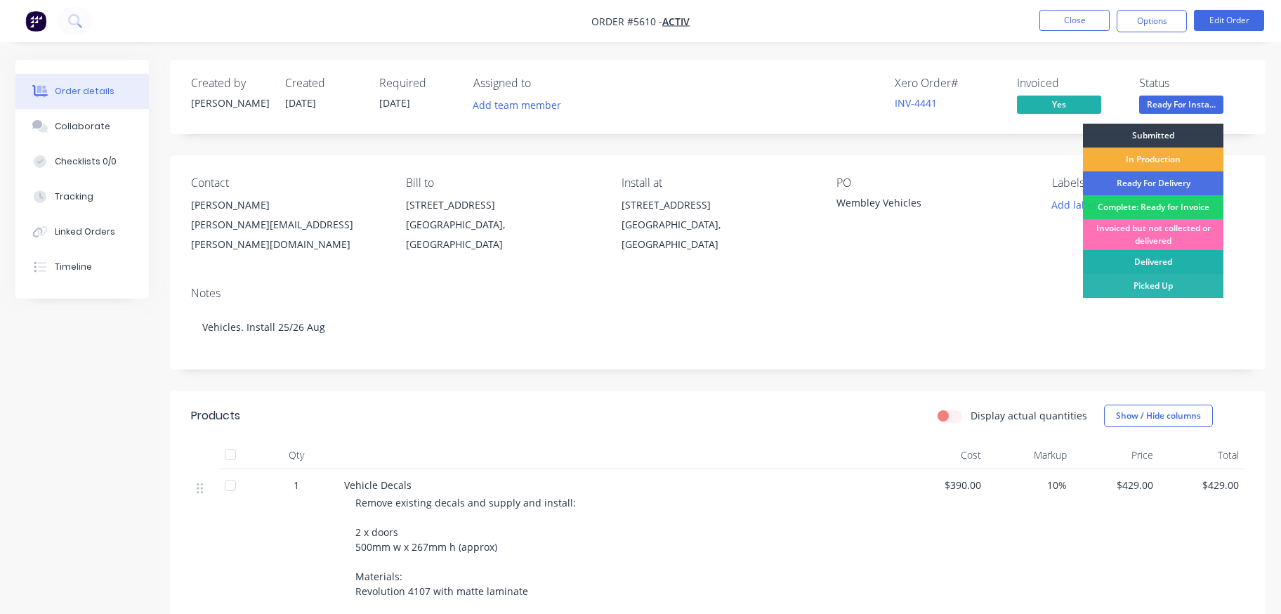
click at [1140, 261] on div "Delivered" at bounding box center [1153, 262] width 140 height 24
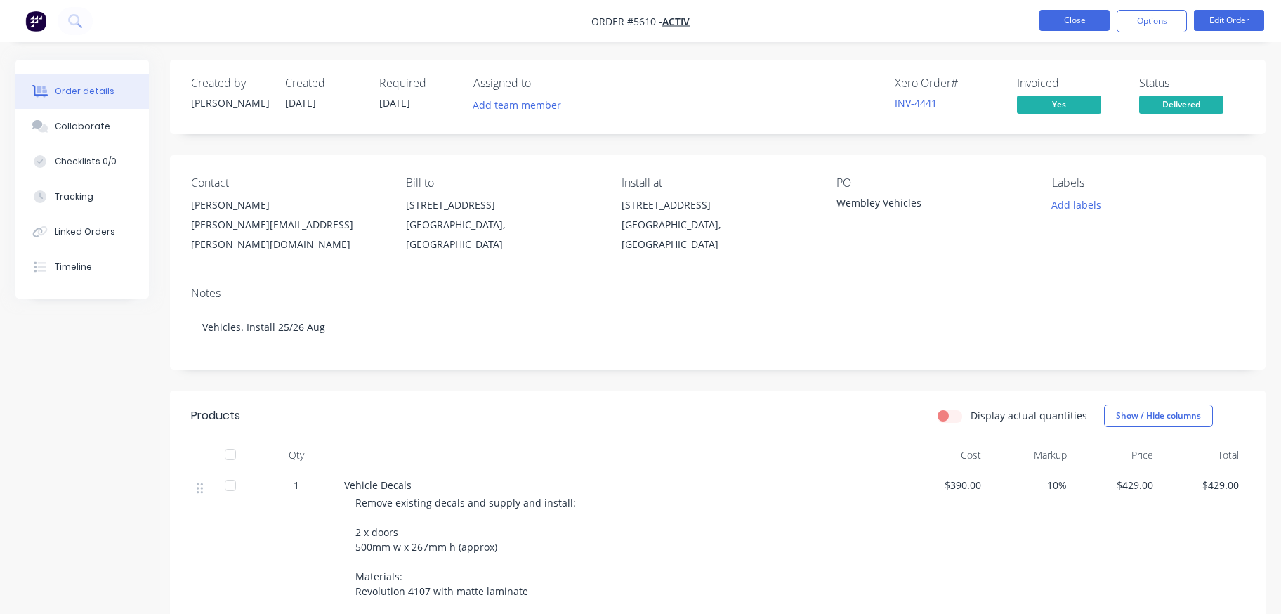
click at [1058, 25] on button "Close" at bounding box center [1074, 20] width 70 height 21
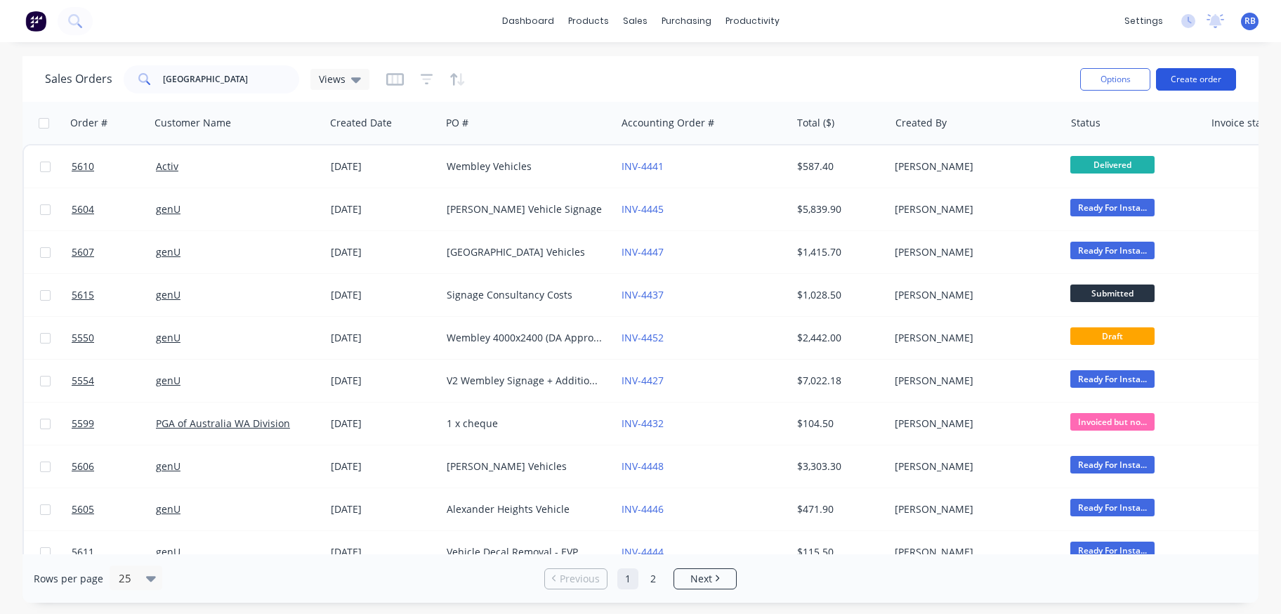
click at [1192, 84] on button "Create order" at bounding box center [1196, 79] width 80 height 22
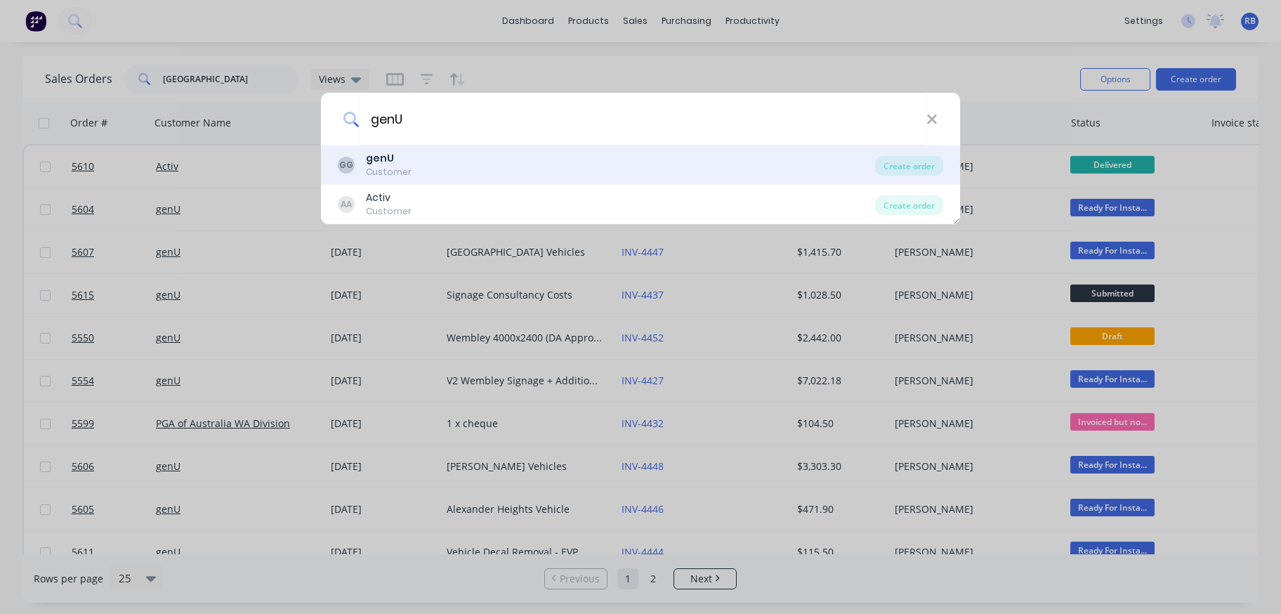
type input "genU"
click at [392, 159] on b "genU" at bounding box center [380, 158] width 28 height 14
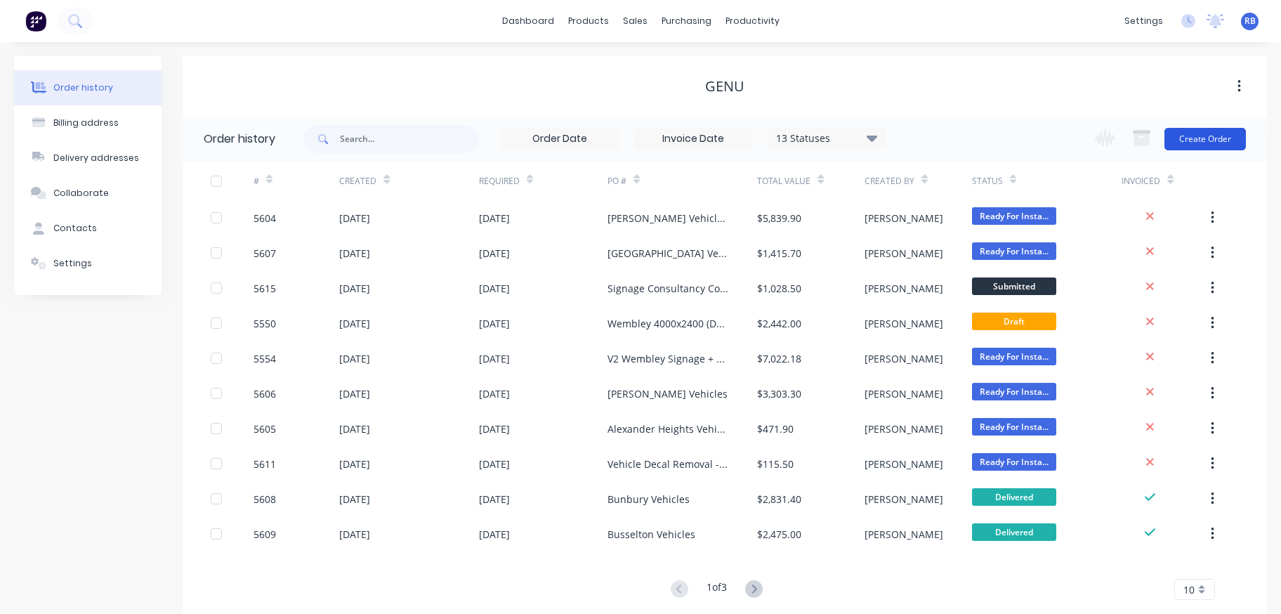
click at [1213, 138] on button "Create Order" at bounding box center [1204, 139] width 81 height 22
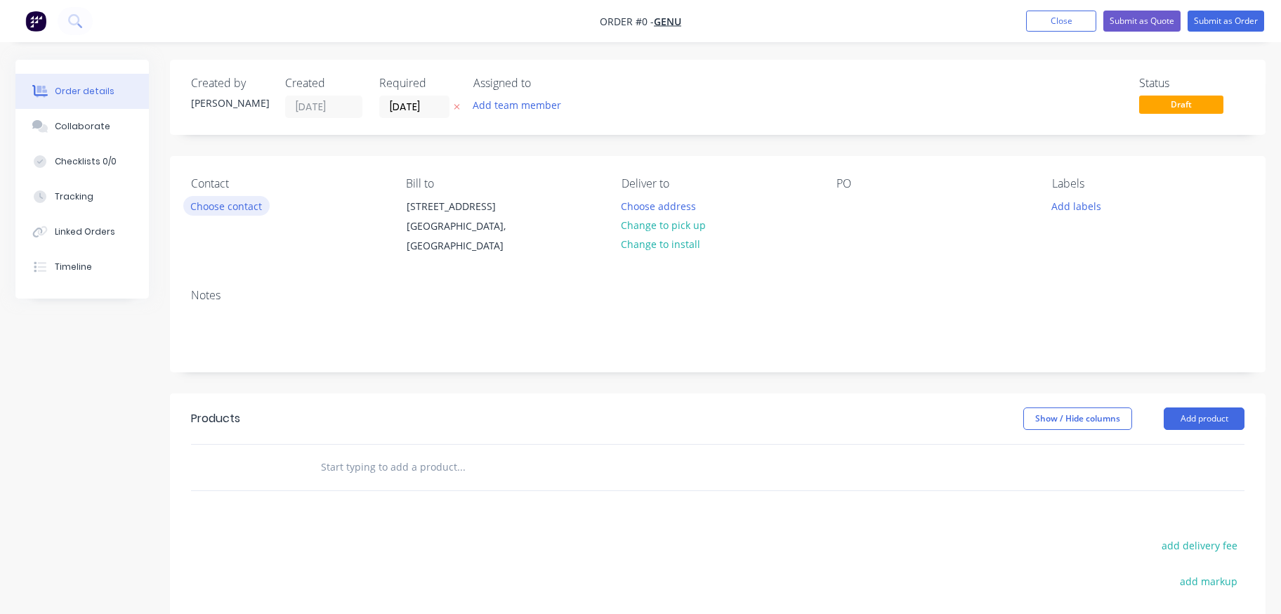
click at [201, 205] on button "Choose contact" at bounding box center [226, 205] width 86 height 19
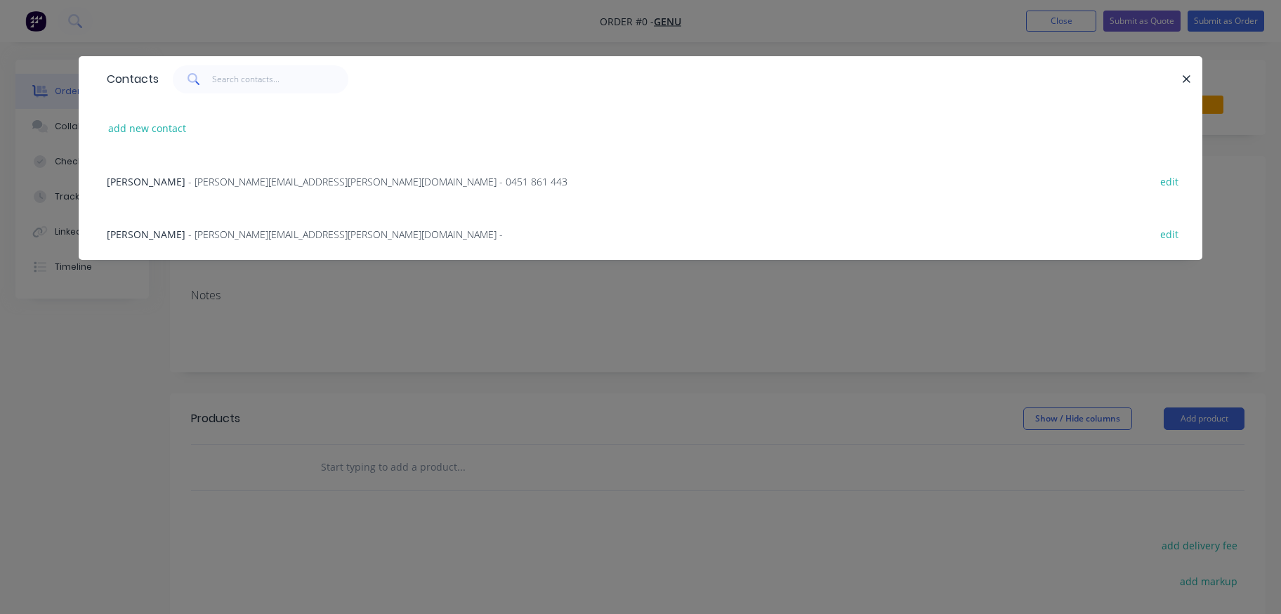
click at [131, 237] on span "[PERSON_NAME]" at bounding box center [146, 234] width 79 height 13
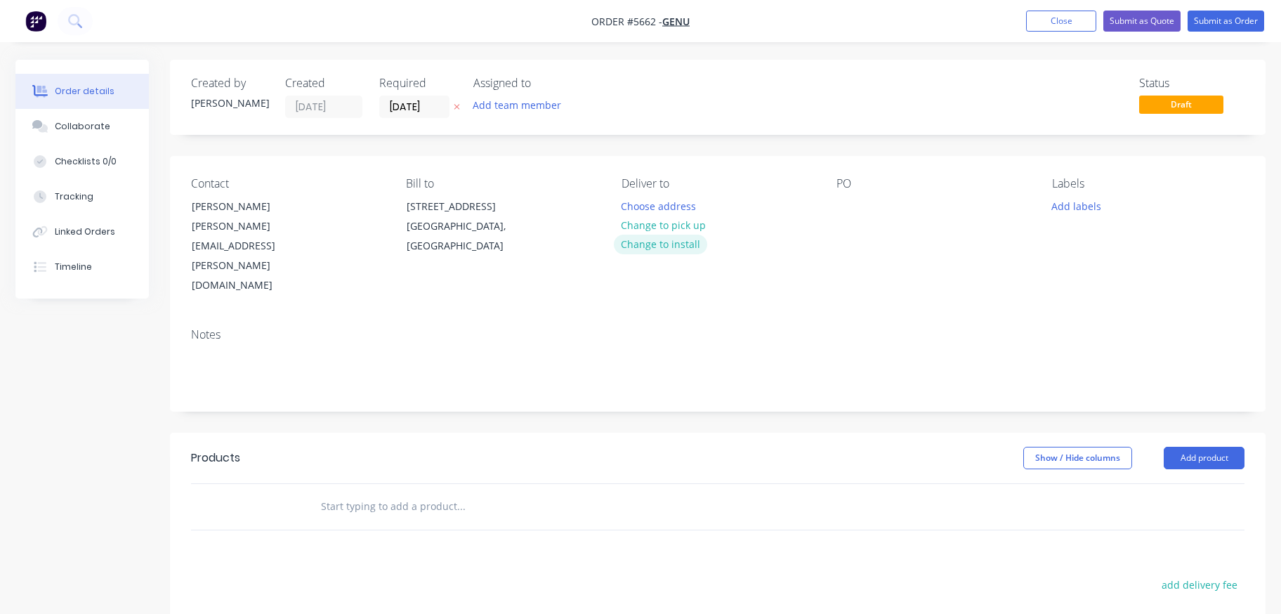
click at [652, 244] on button "Change to install" at bounding box center [661, 244] width 94 height 19
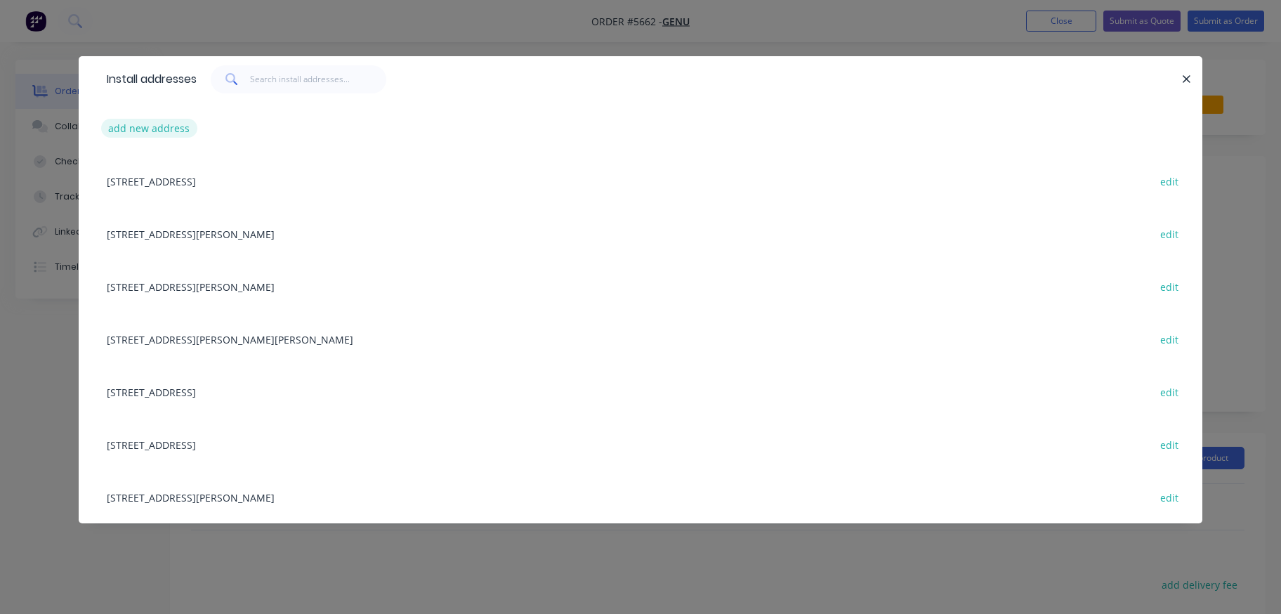
click at [140, 128] on button "add new address" at bounding box center [149, 128] width 96 height 19
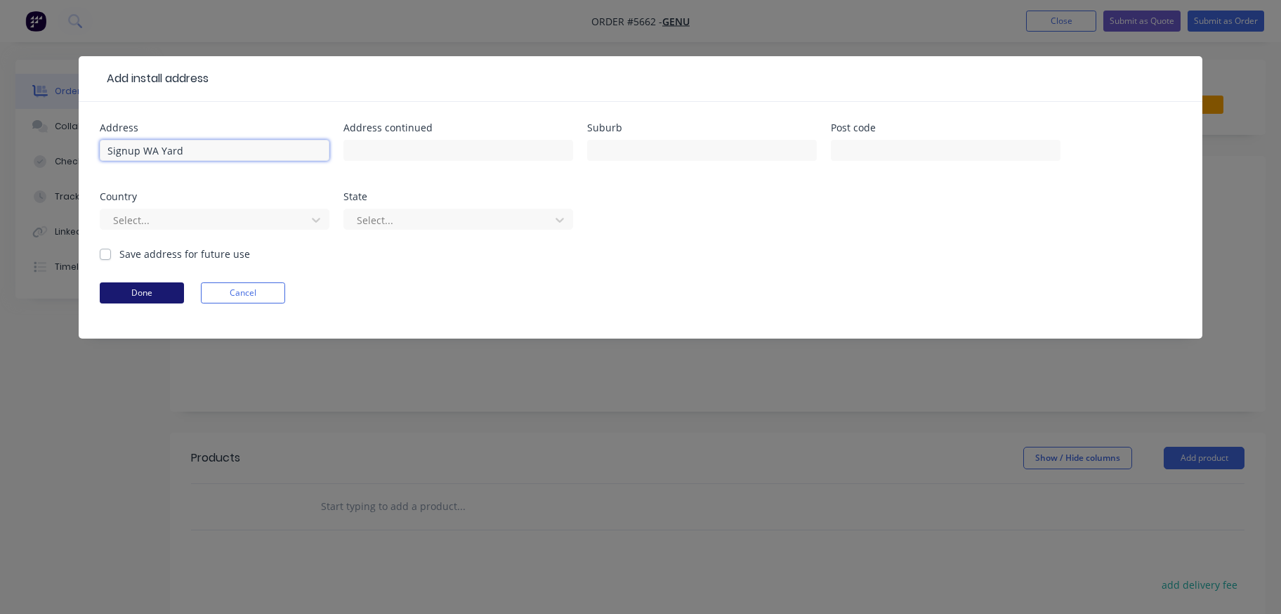
type input "Signup WA Yard"
click at [140, 285] on button "Done" at bounding box center [142, 292] width 84 height 21
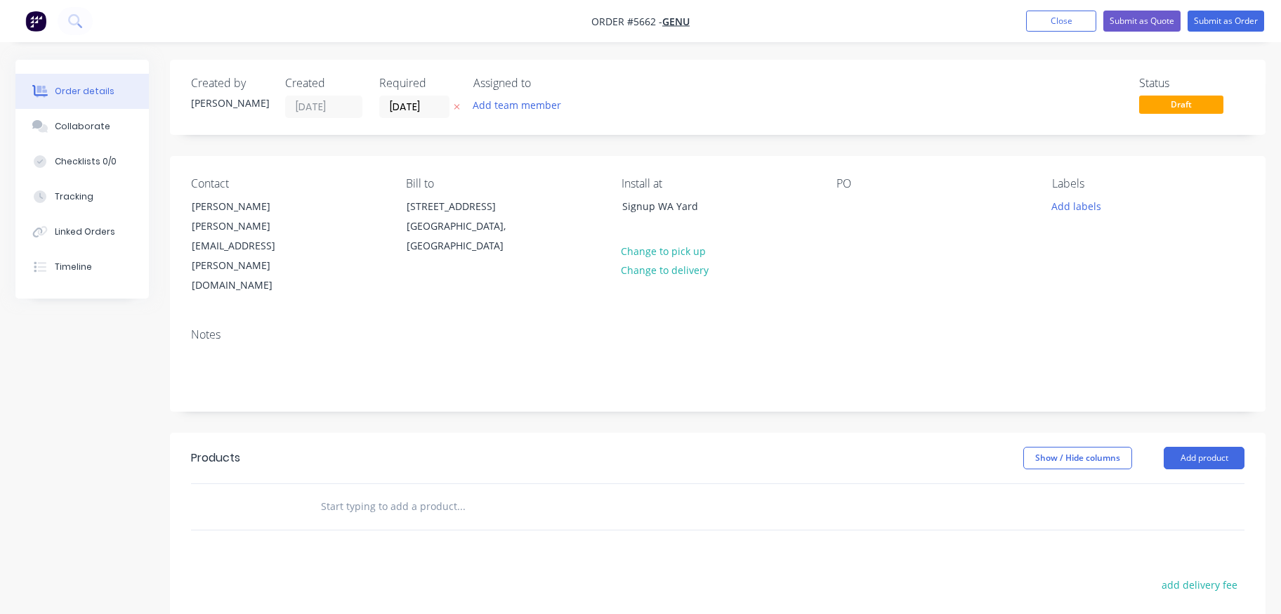
click at [857, 221] on div "PO" at bounding box center [932, 236] width 192 height 119
click at [850, 211] on div at bounding box center [847, 206] width 22 height 20
paste div
click at [350, 492] on input "text" at bounding box center [460, 506] width 281 height 28
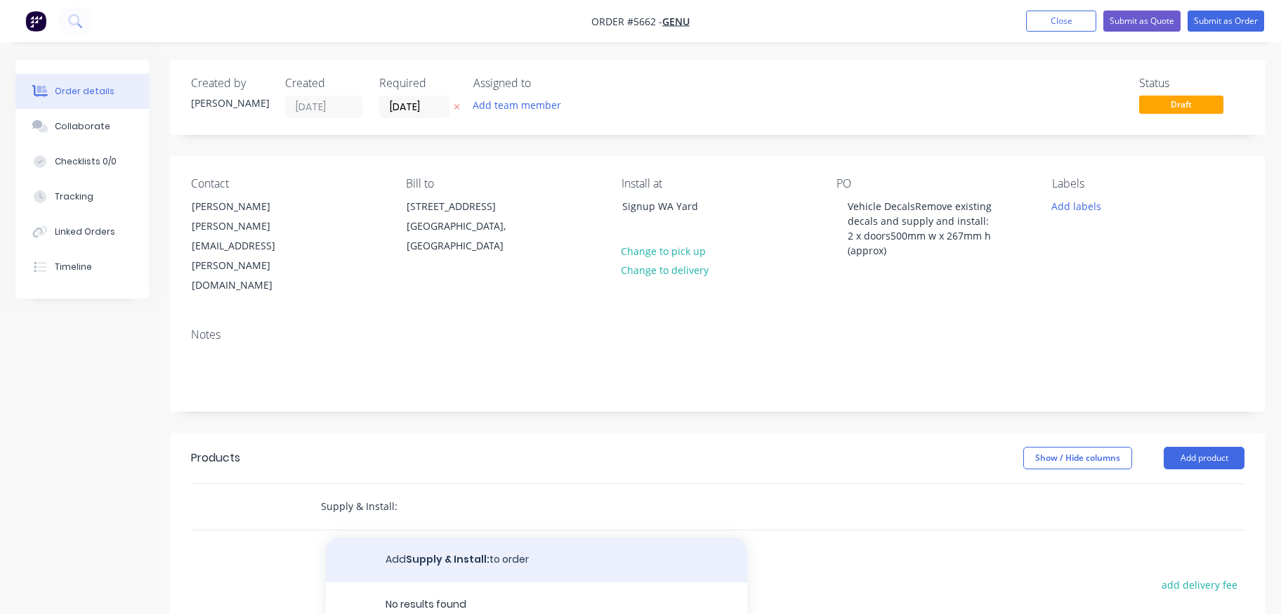
type input "Supply & Install:"
click at [414, 537] on button "Add Supply & Install: to order" at bounding box center [536, 559] width 421 height 45
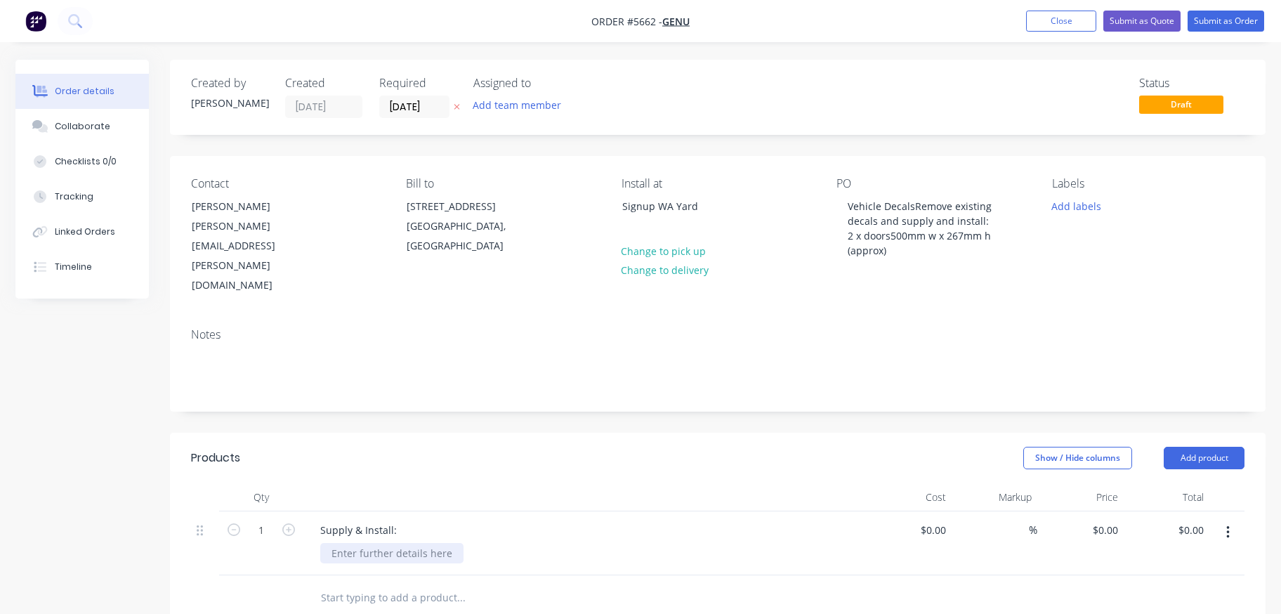
click at [374, 543] on div at bounding box center [391, 553] width 143 height 20
paste div
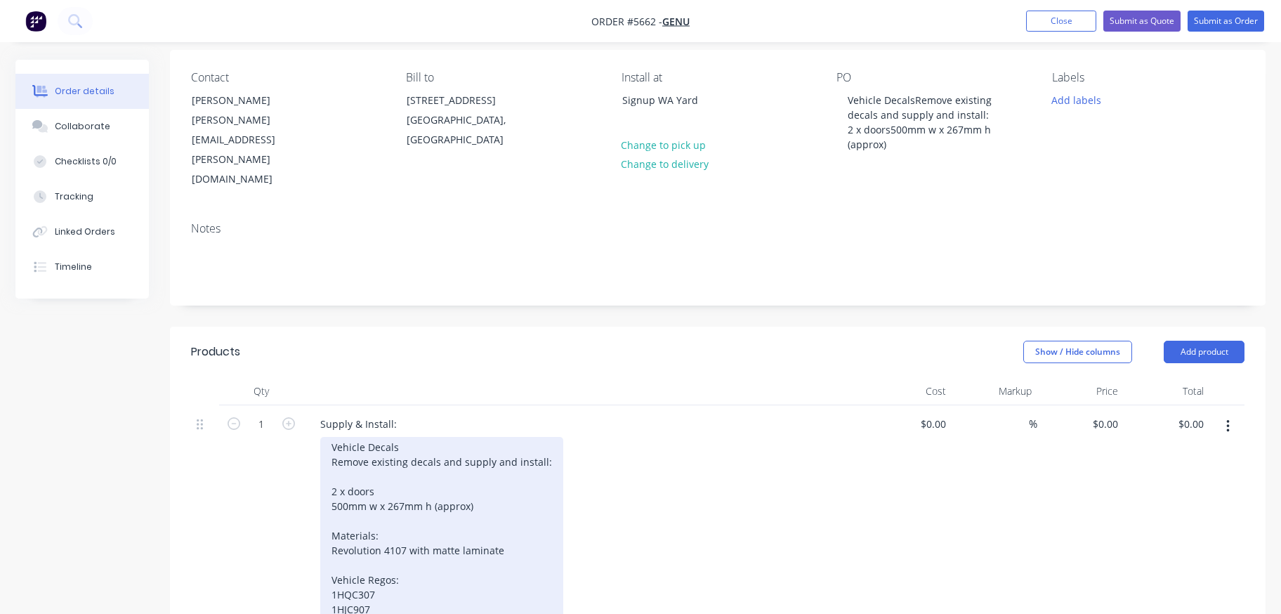
scroll to position [118, 0]
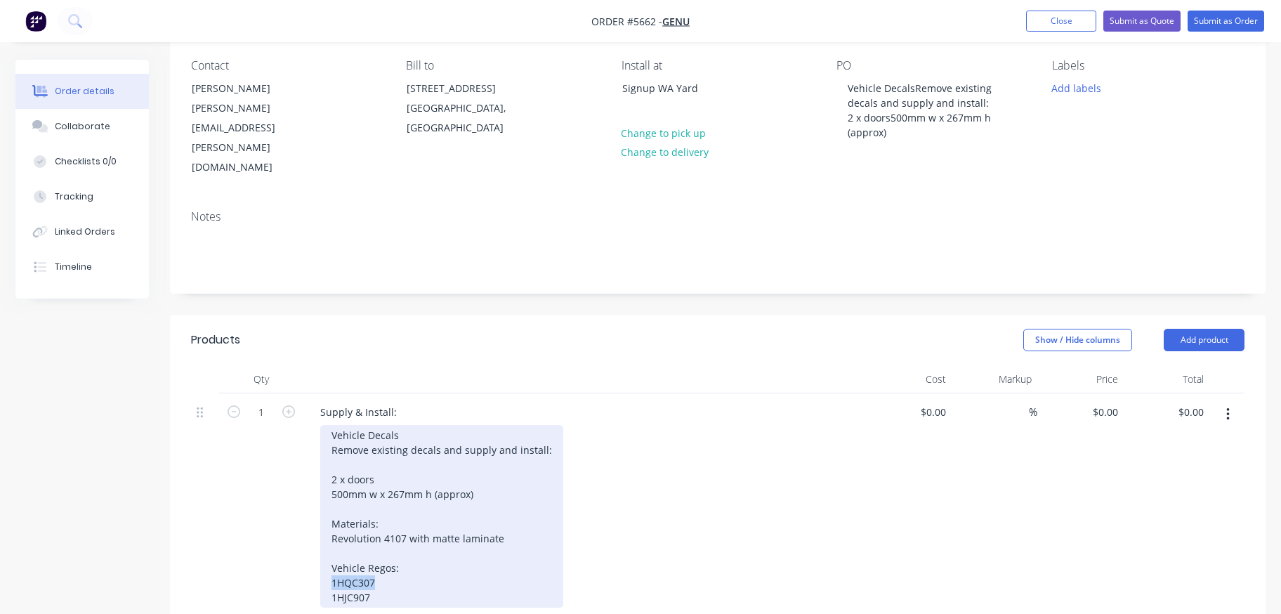
drag, startPoint x: 367, startPoint y: 540, endPoint x: 311, endPoint y: 540, distance: 56.2
click at [311, 540] on div "Supply & Install: Vehicle Decals Remove existing decals and supply and install:…" at bounding box center [584, 506] width 562 height 226
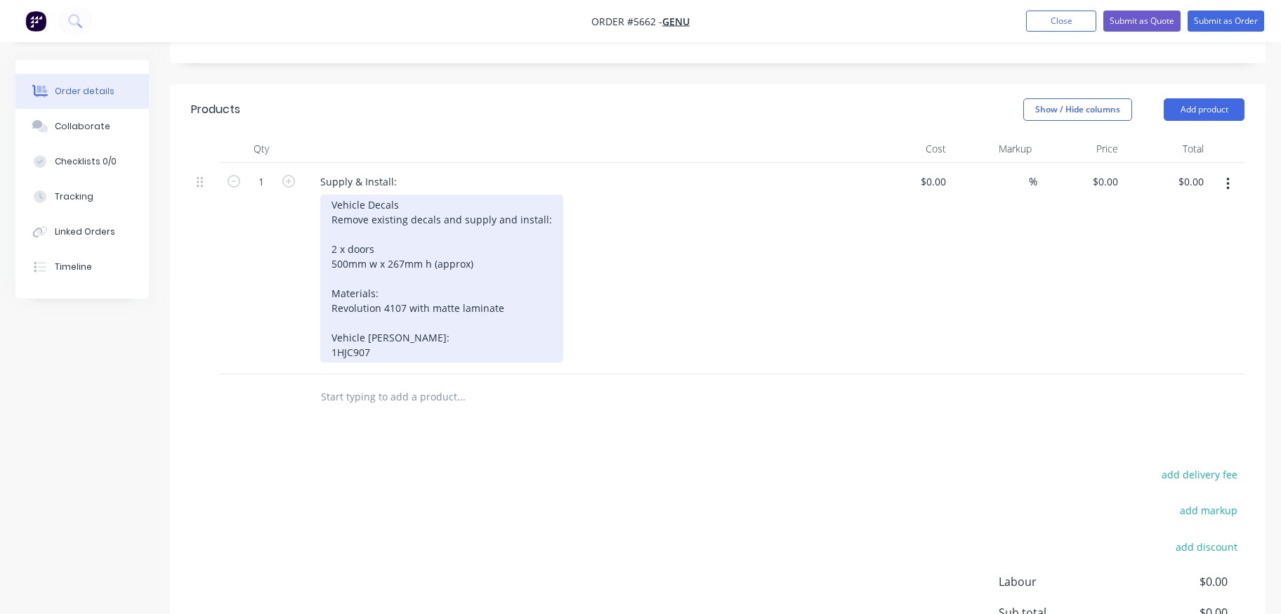
scroll to position [321, 0]
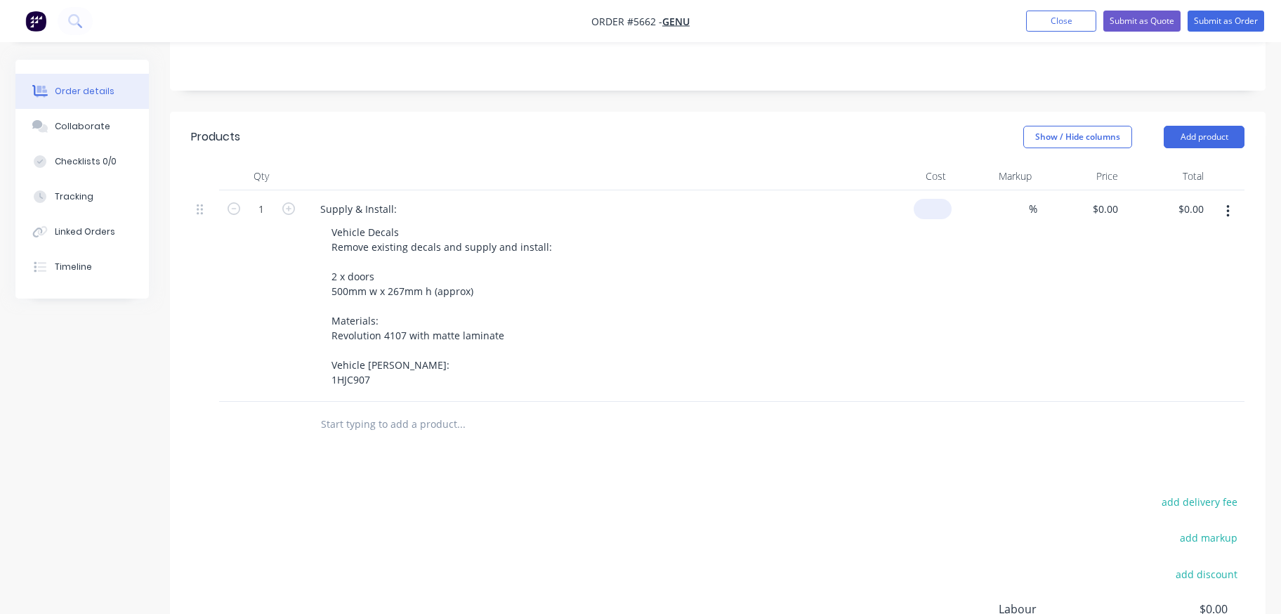
click at [928, 190] on div "$0.00" at bounding box center [908, 295] width 86 height 211
type input "$429.00"
click at [742, 279] on div "Vehicle Decals Remove existing decals and supply and install: 2 x doors 500mm w…" at bounding box center [589, 306] width 539 height 168
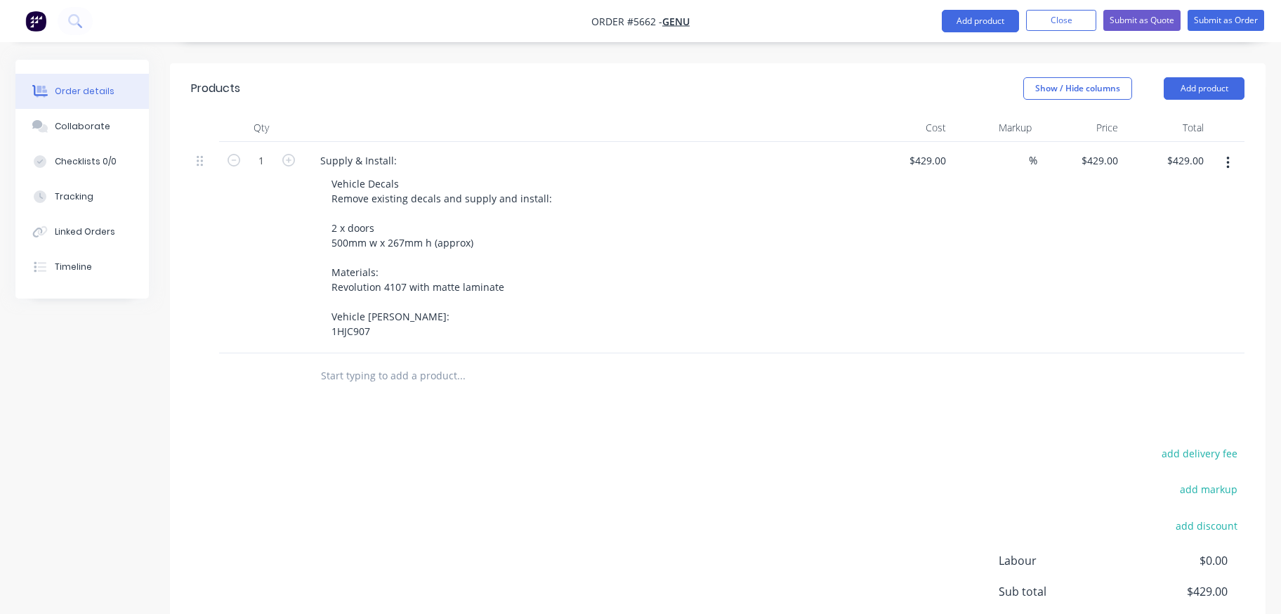
scroll to position [341, 0]
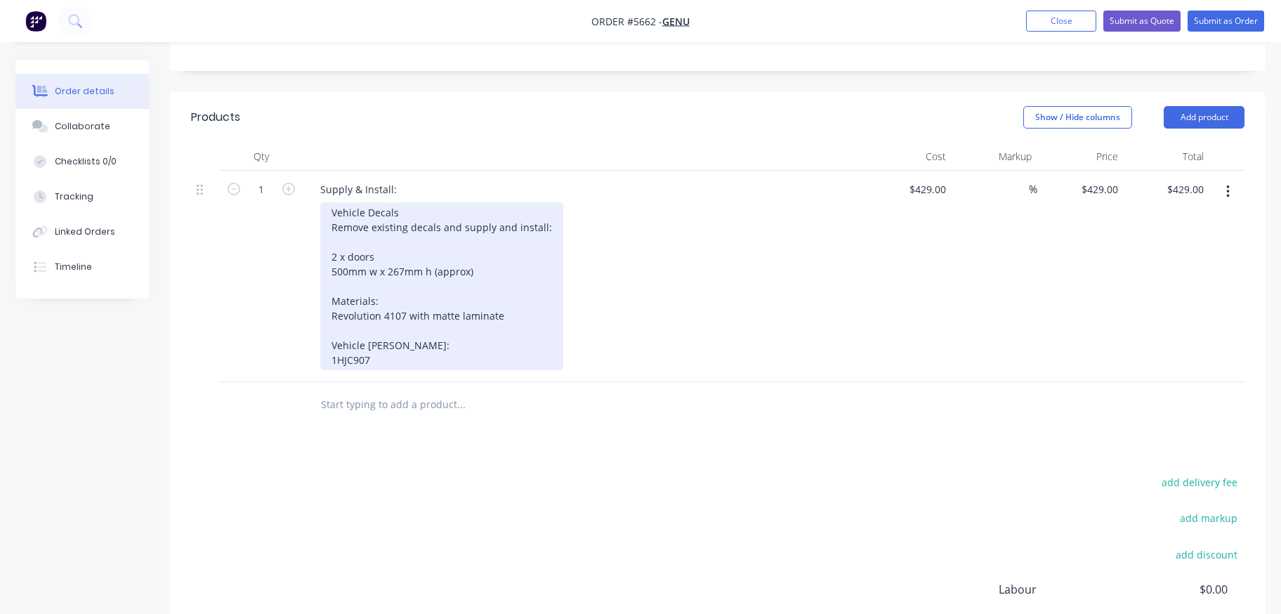
click at [376, 324] on div "Vehicle Decals Remove existing decals and supply and install: 2 x doors 500mm w…" at bounding box center [441, 286] width 243 height 168
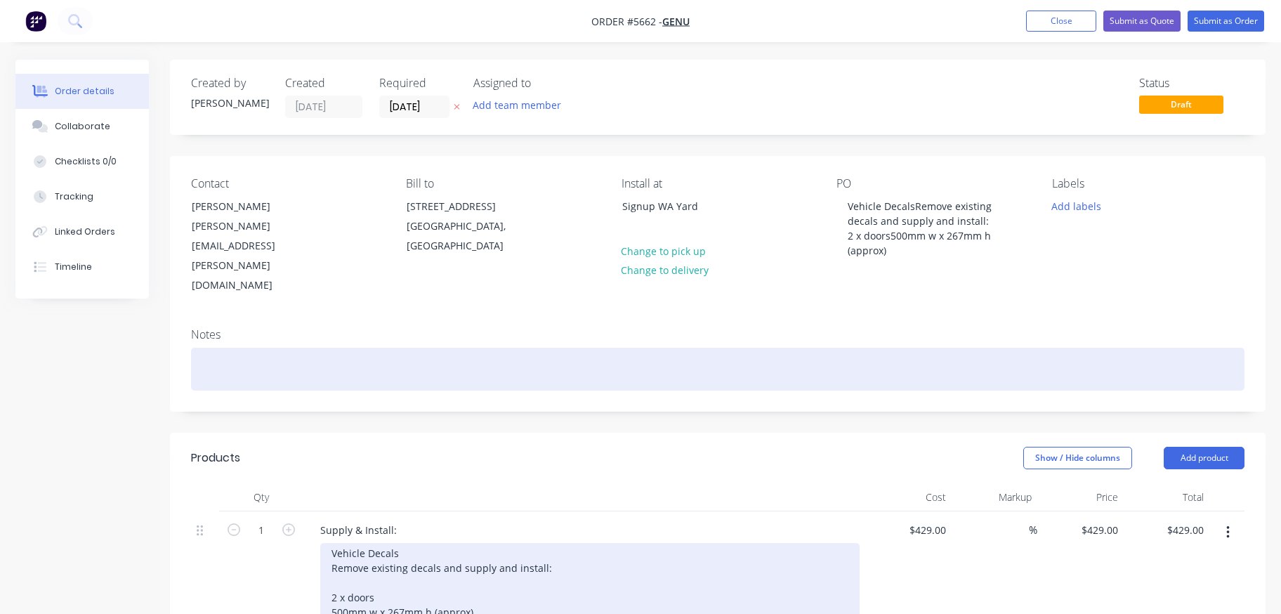
scroll to position [0, 0]
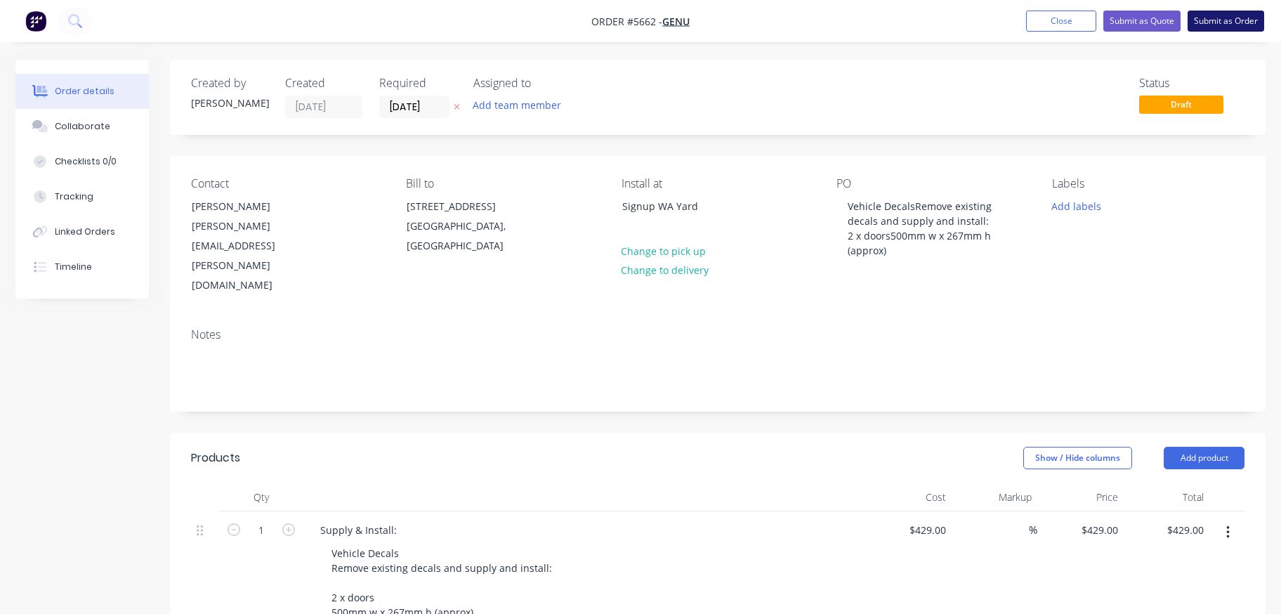
click at [1234, 18] on button "Submit as Order" at bounding box center [1225, 21] width 77 height 21
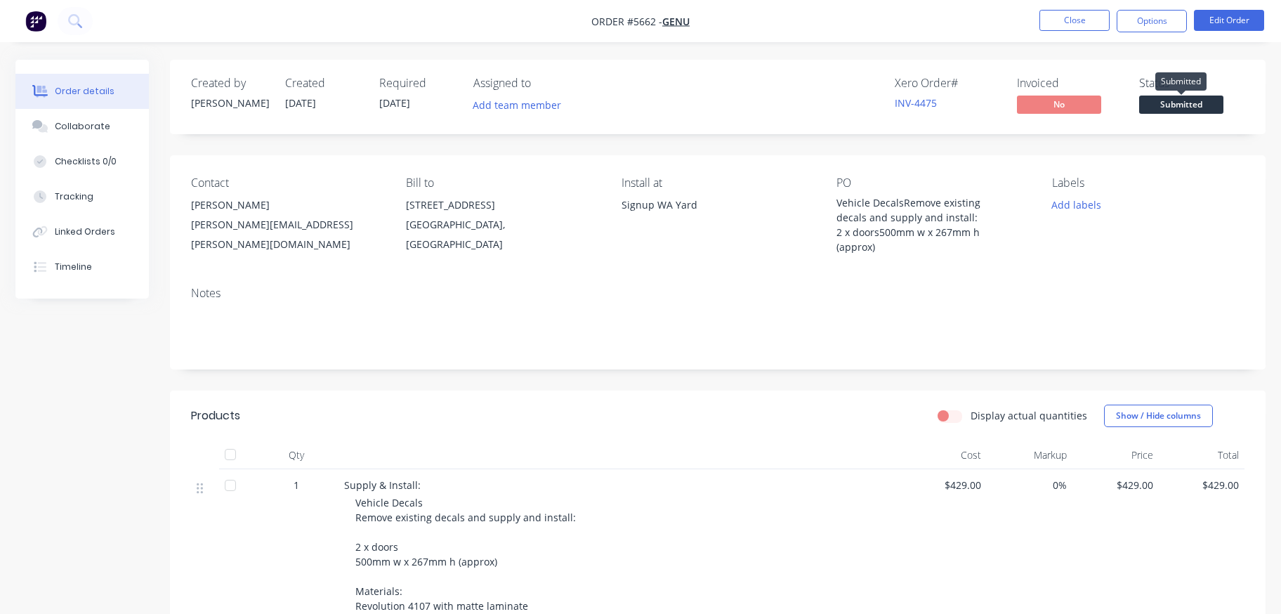
click at [1192, 104] on span "Submitted" at bounding box center [1181, 104] width 84 height 18
click at [1227, 24] on button "Edit Order" at bounding box center [1229, 20] width 70 height 21
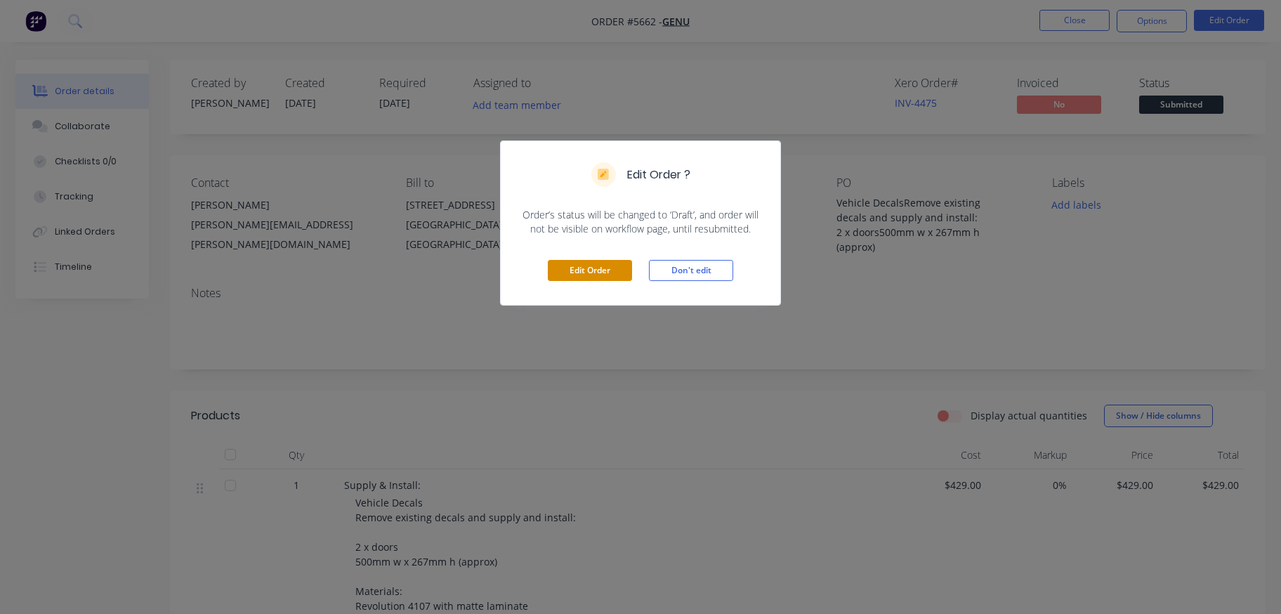
click at [596, 270] on button "Edit Order" at bounding box center [590, 270] width 84 height 21
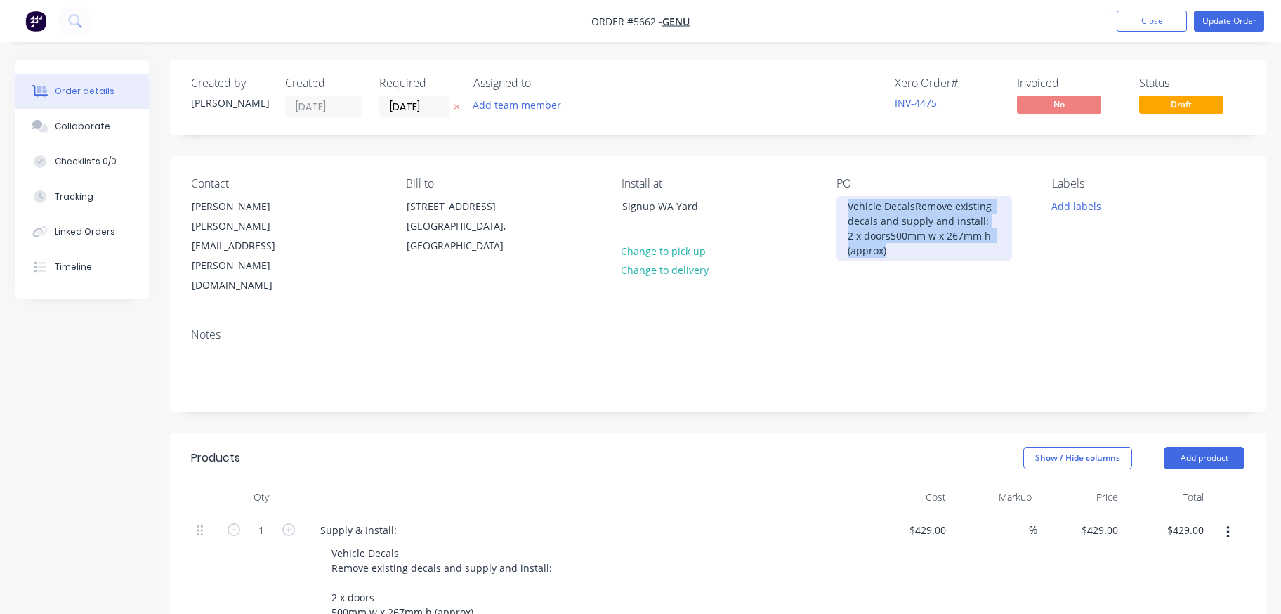
drag, startPoint x: 894, startPoint y: 246, endPoint x: 819, endPoint y: 195, distance: 90.4
click at [819, 195] on div "Contact [PERSON_NAME] [PERSON_NAME][EMAIL_ADDRESS][PERSON_NAME][DOMAIN_NAME] Bi…" at bounding box center [717, 236] width 1095 height 161
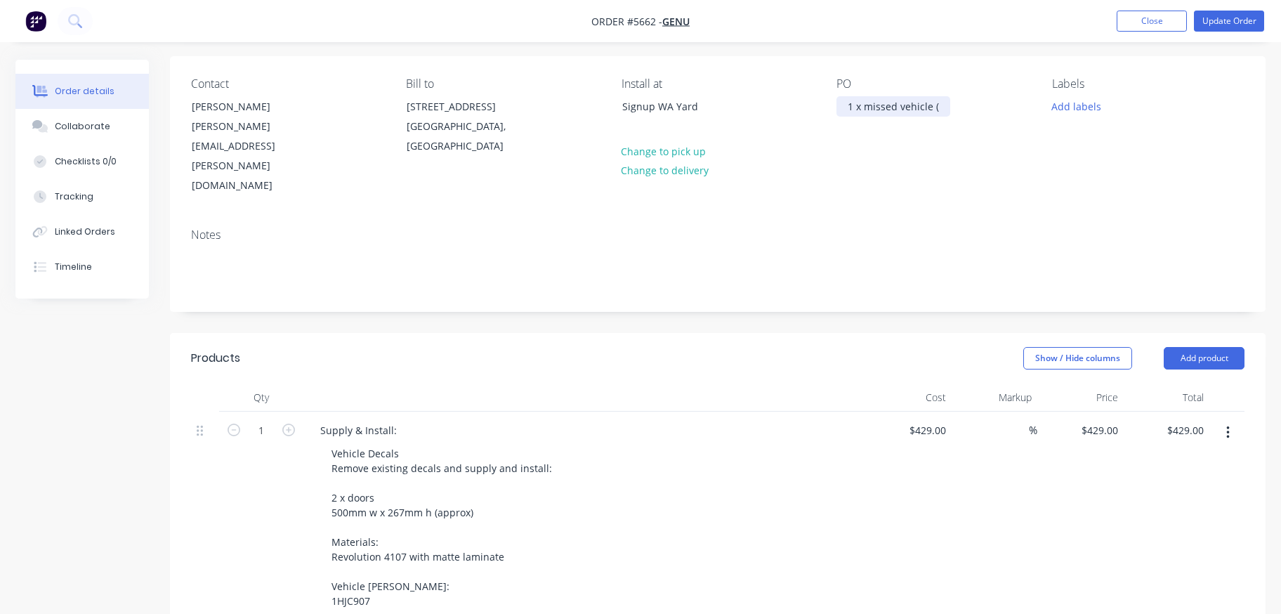
scroll to position [112, 0]
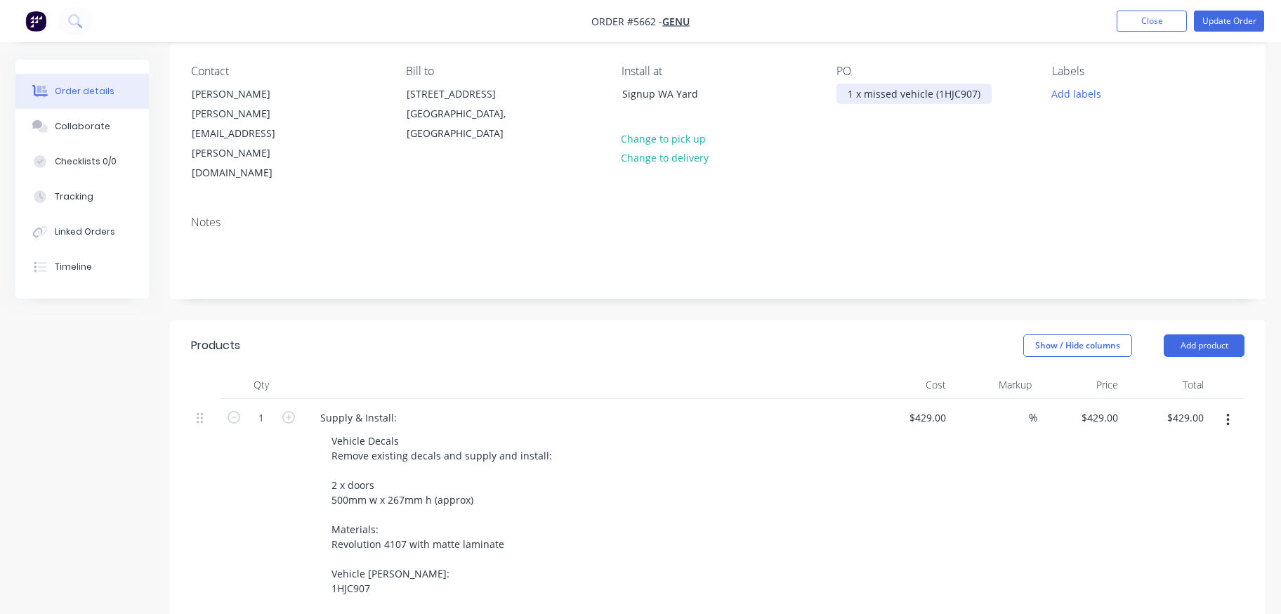
click at [899, 88] on div "1 x missed vehicle (1HJC907)" at bounding box center [913, 94] width 155 height 20
click at [927, 91] on div "1 x missed vehicle (1HJC907)" at bounding box center [913, 94] width 155 height 20
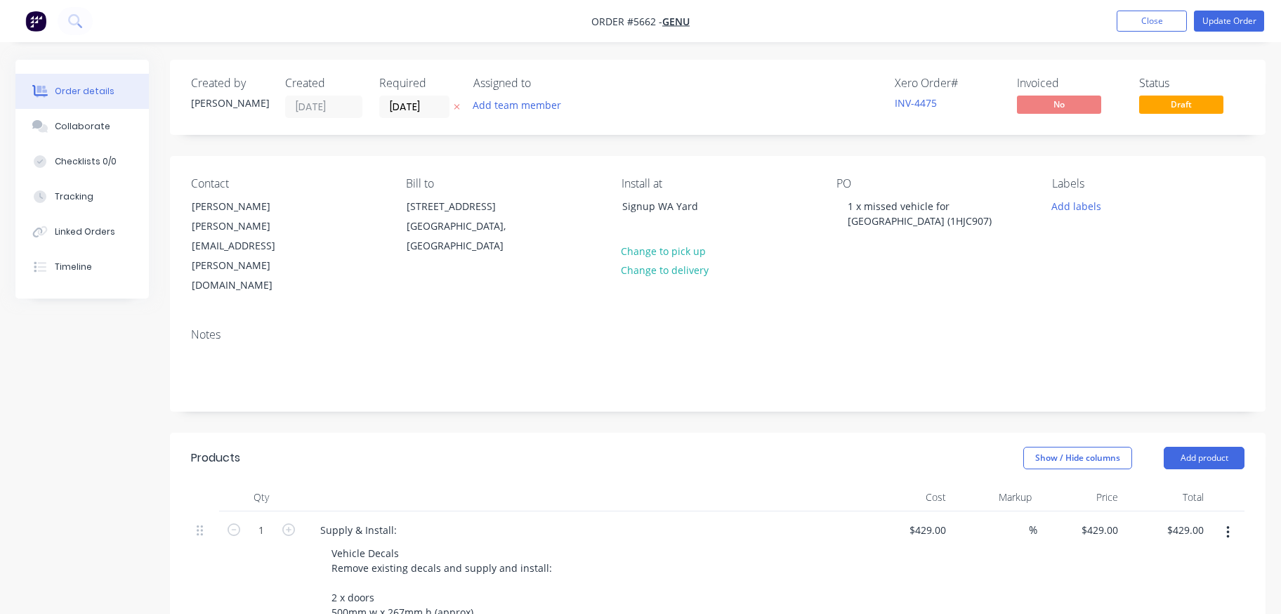
scroll to position [0, 0]
click at [1229, 21] on button "Update Order" at bounding box center [1229, 21] width 70 height 21
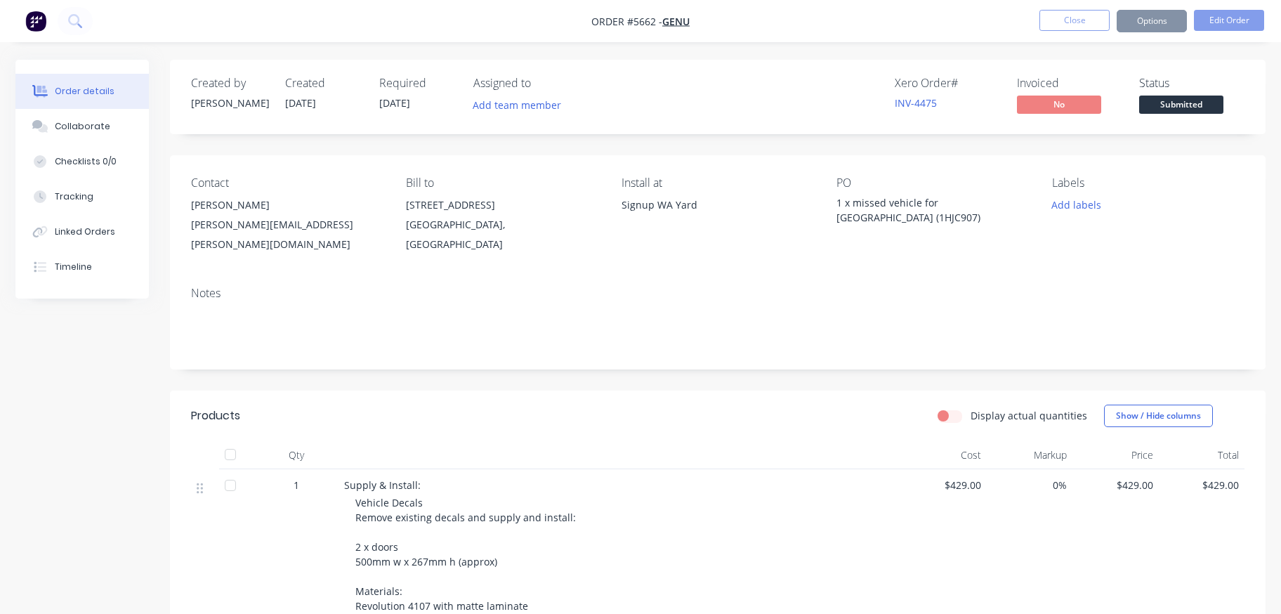
click at [1175, 105] on span "Submitted" at bounding box center [1181, 104] width 84 height 18
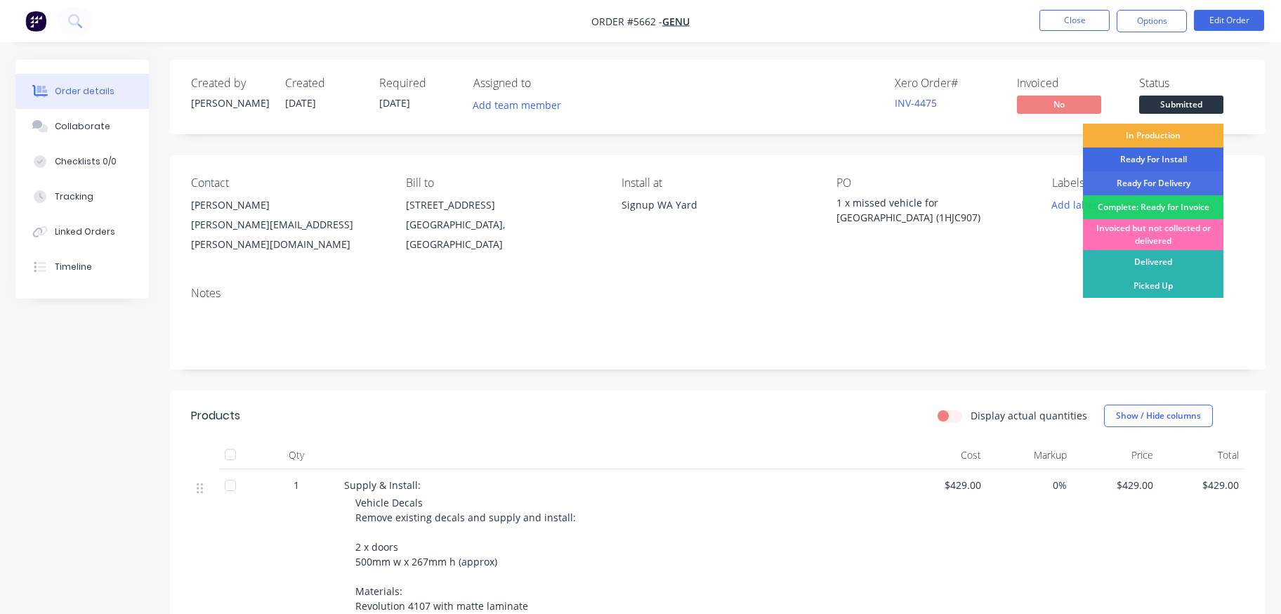
click at [1158, 161] on div "Ready For Install" at bounding box center [1153, 159] width 140 height 24
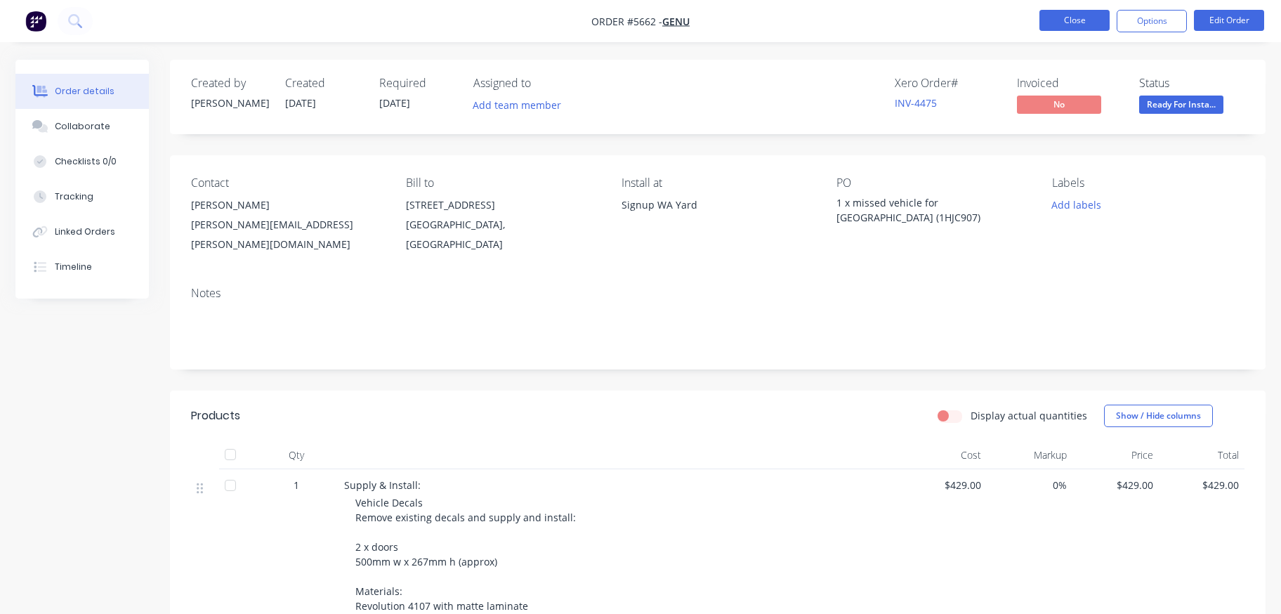
click at [1060, 25] on button "Close" at bounding box center [1074, 20] width 70 height 21
